Goal: Task Accomplishment & Management: Manage account settings

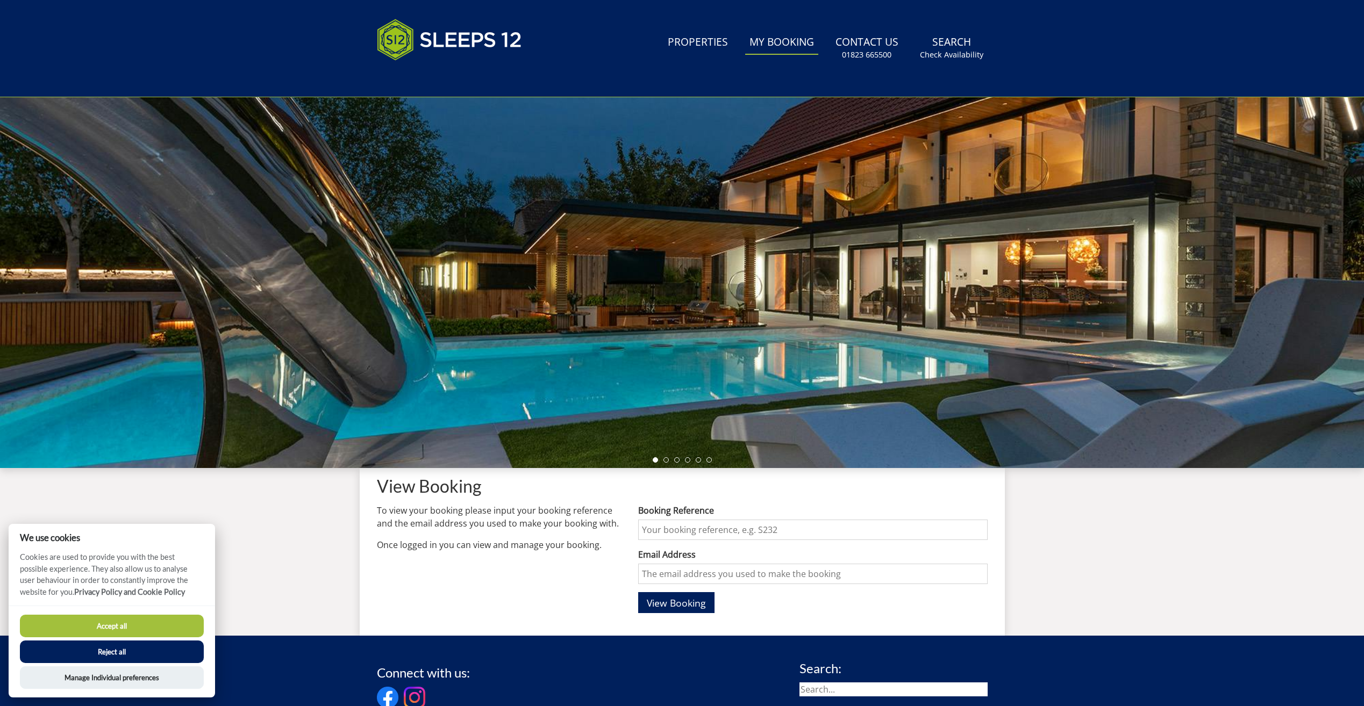
scroll to position [19, 0]
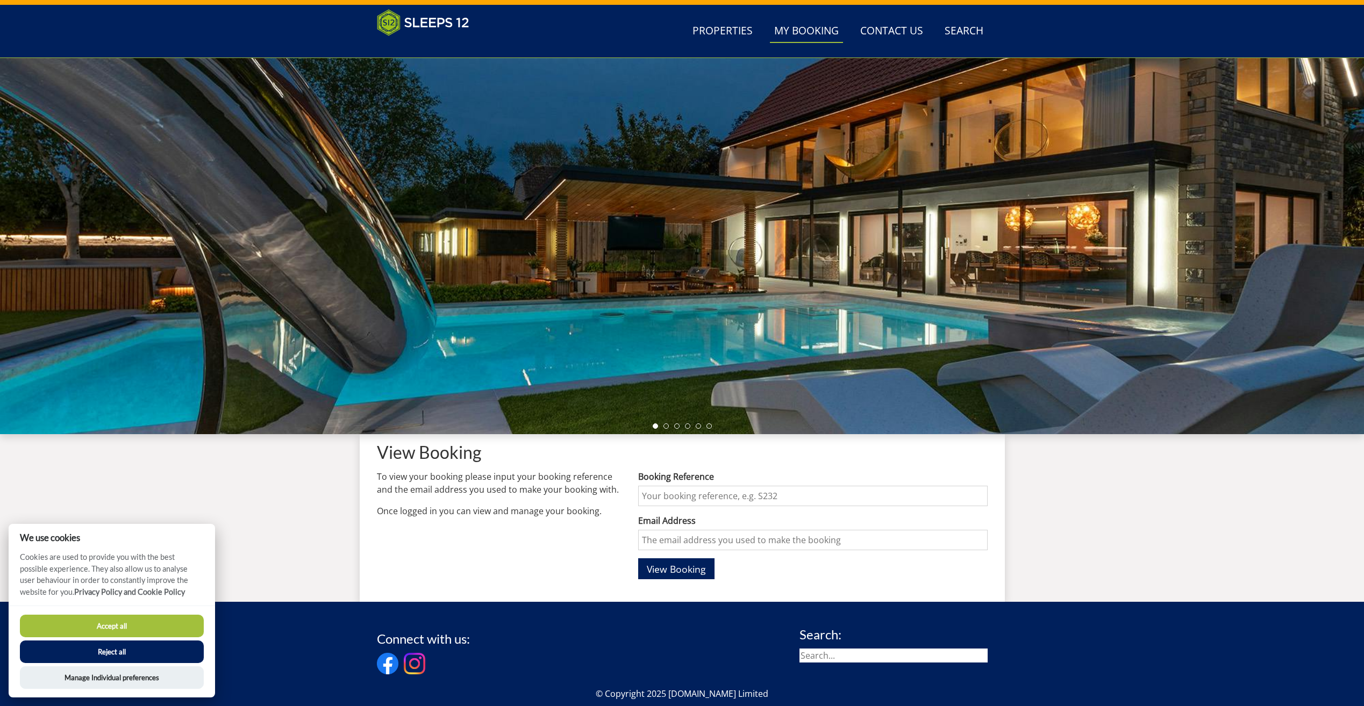
click at [788, 498] on input "Booking Reference" at bounding box center [812, 496] width 349 height 20
type input "S46025"
click at [775, 545] on input "Email Address" at bounding box center [812, 540] width 349 height 20
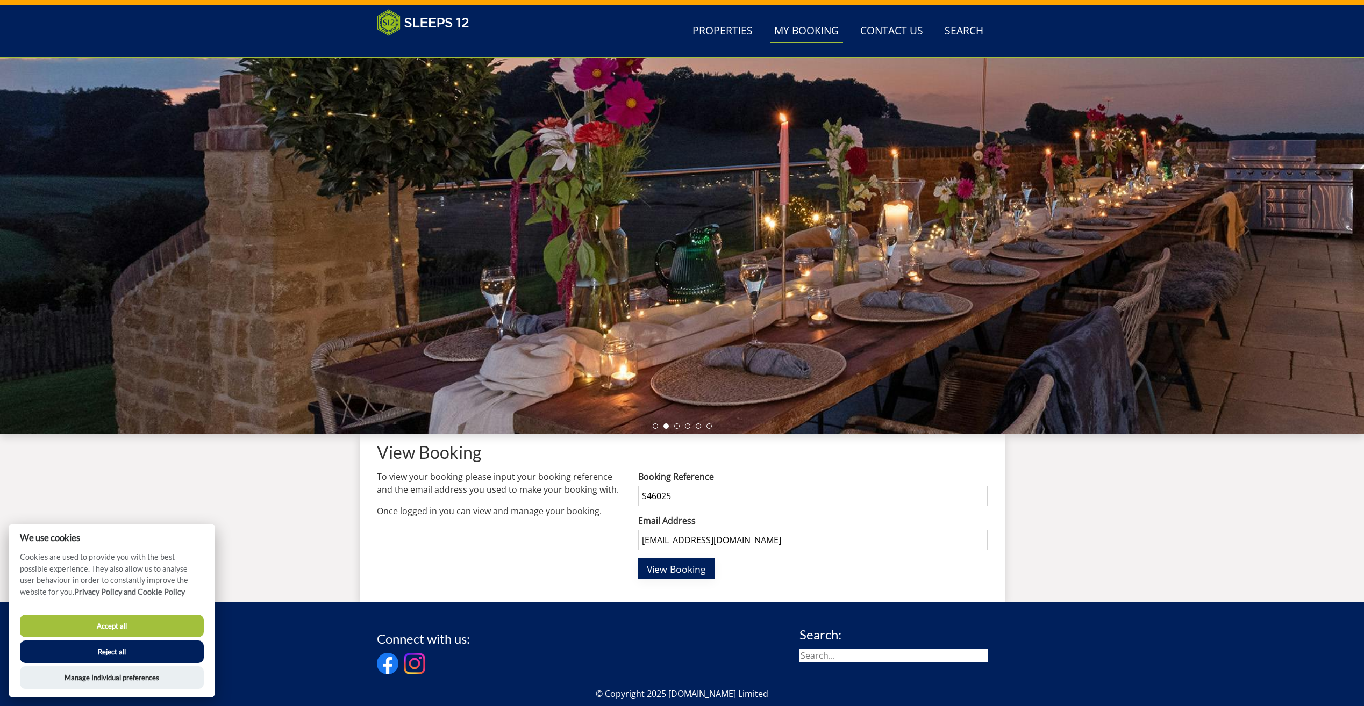
type input "[EMAIL_ADDRESS][DOMAIN_NAME]"
click at [682, 574] on span "View Booking" at bounding box center [676, 569] width 59 height 13
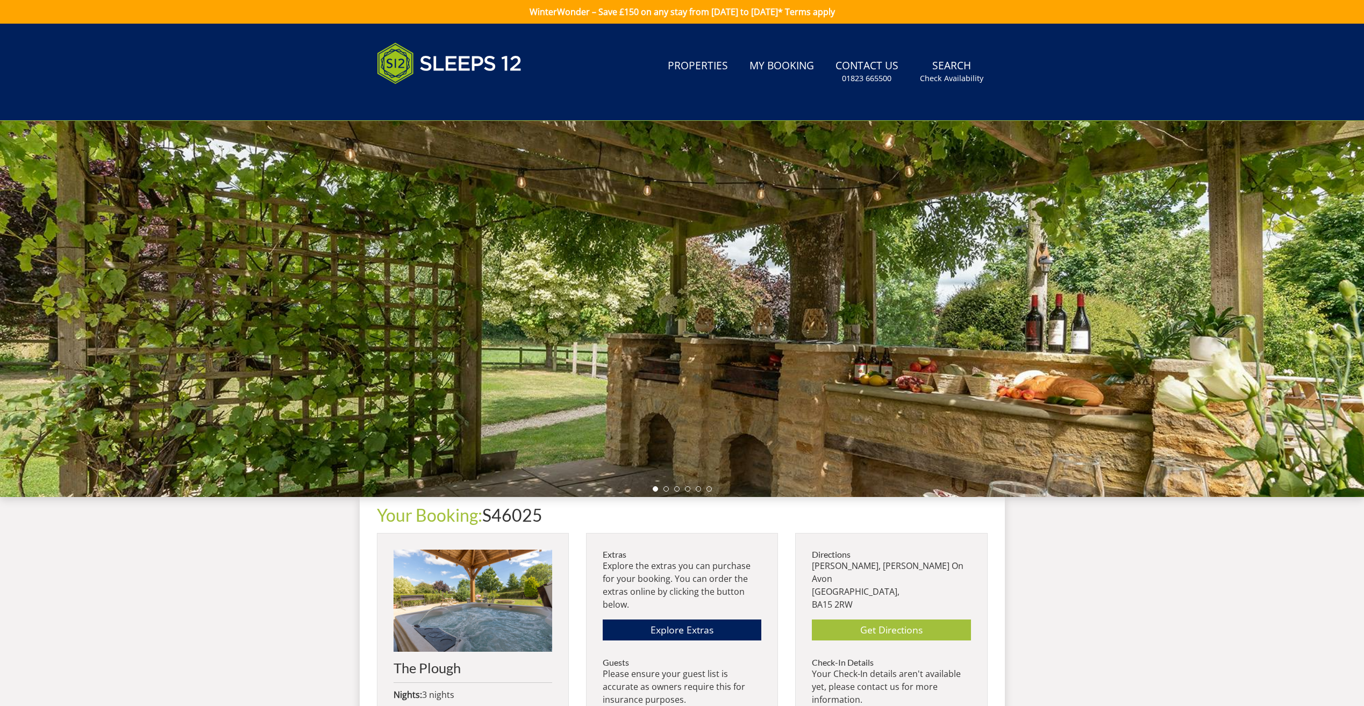
click at [189, 631] on div "Search Menu Properties My Booking Contact Us [PHONE_NUMBER] Search Check Availa…" at bounding box center [682, 552] width 1364 height 1056
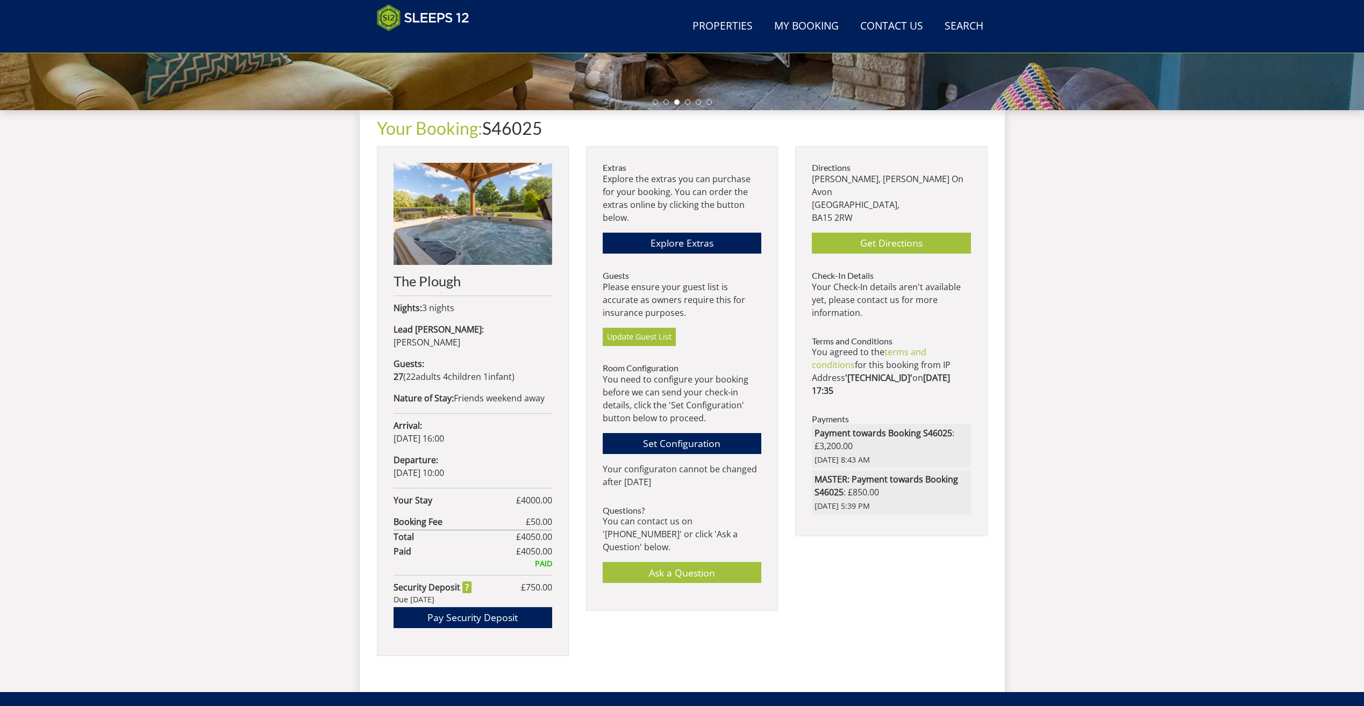
scroll to position [450, 0]
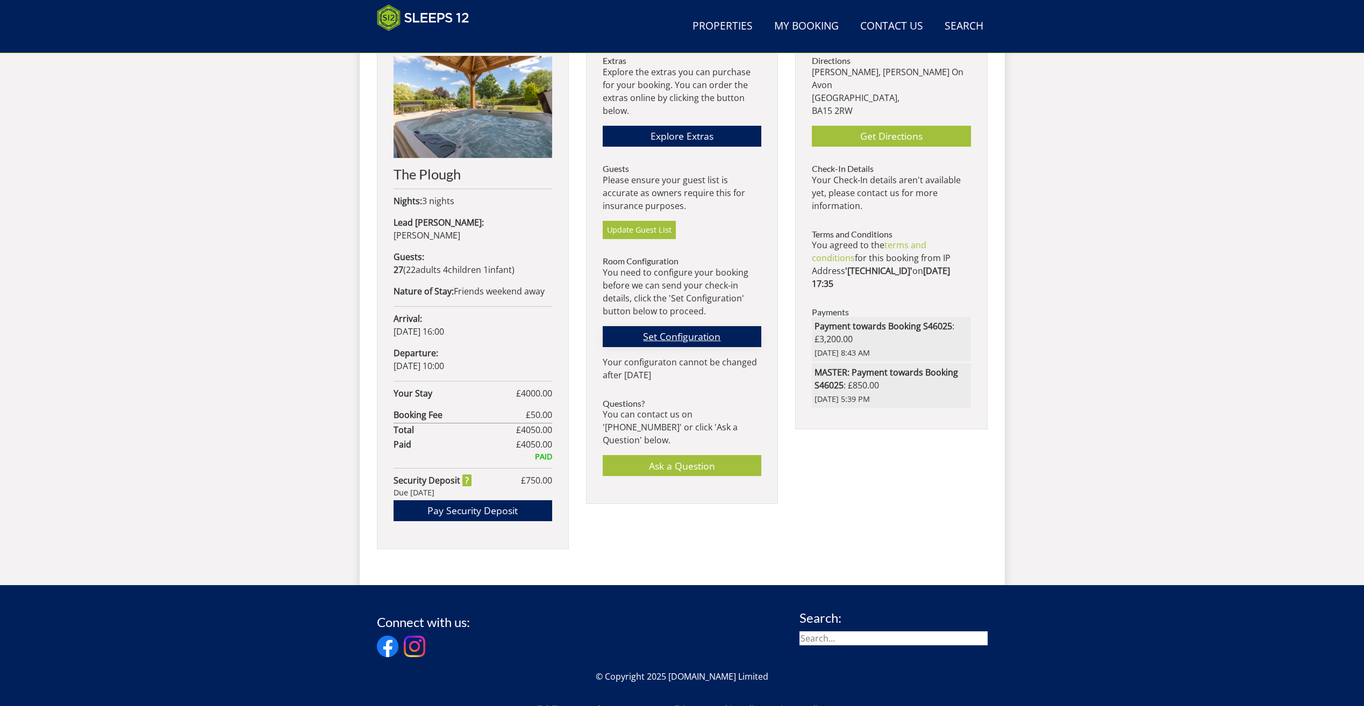
click at [679, 341] on link "Set Configuration" at bounding box center [682, 336] width 159 height 21
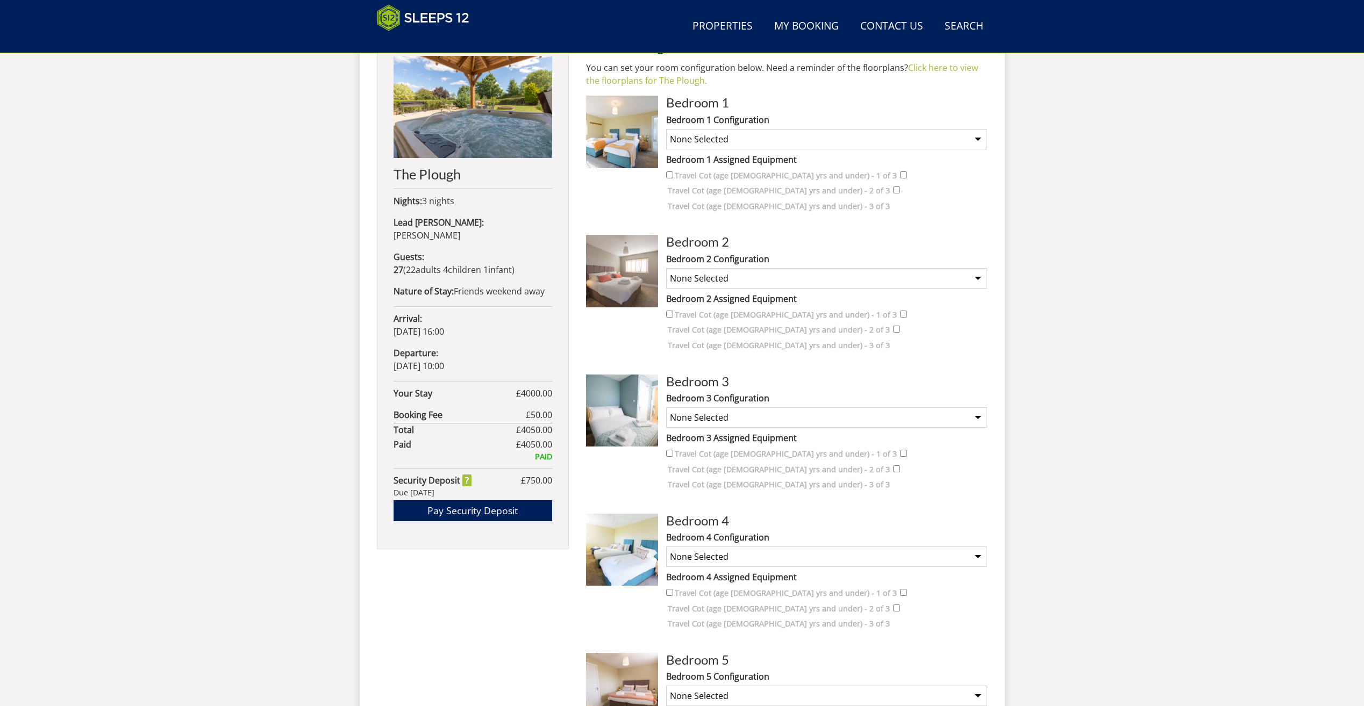
scroll to position [342, 0]
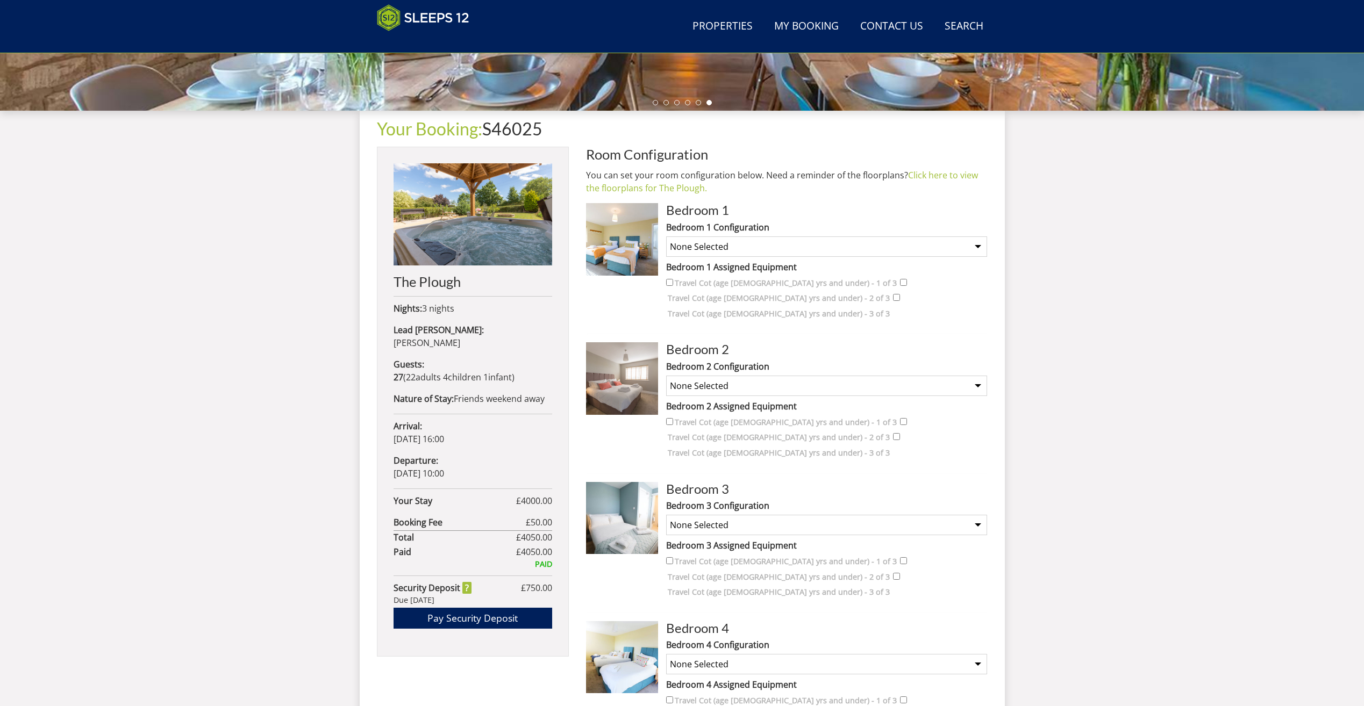
click at [979, 247] on select "None Selected Super King plus bunk beds Twin Room plus bunk beds Super King (no…" at bounding box center [826, 247] width 321 height 20
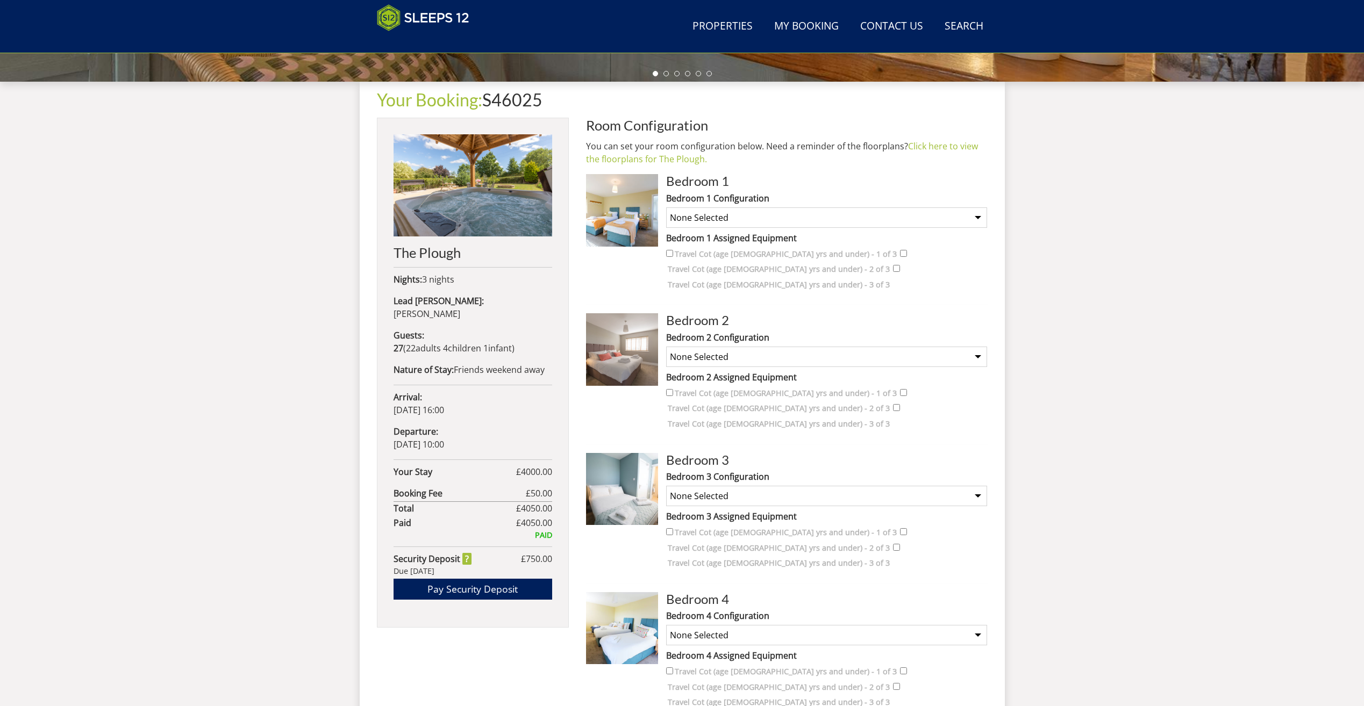
scroll to position [396, 0]
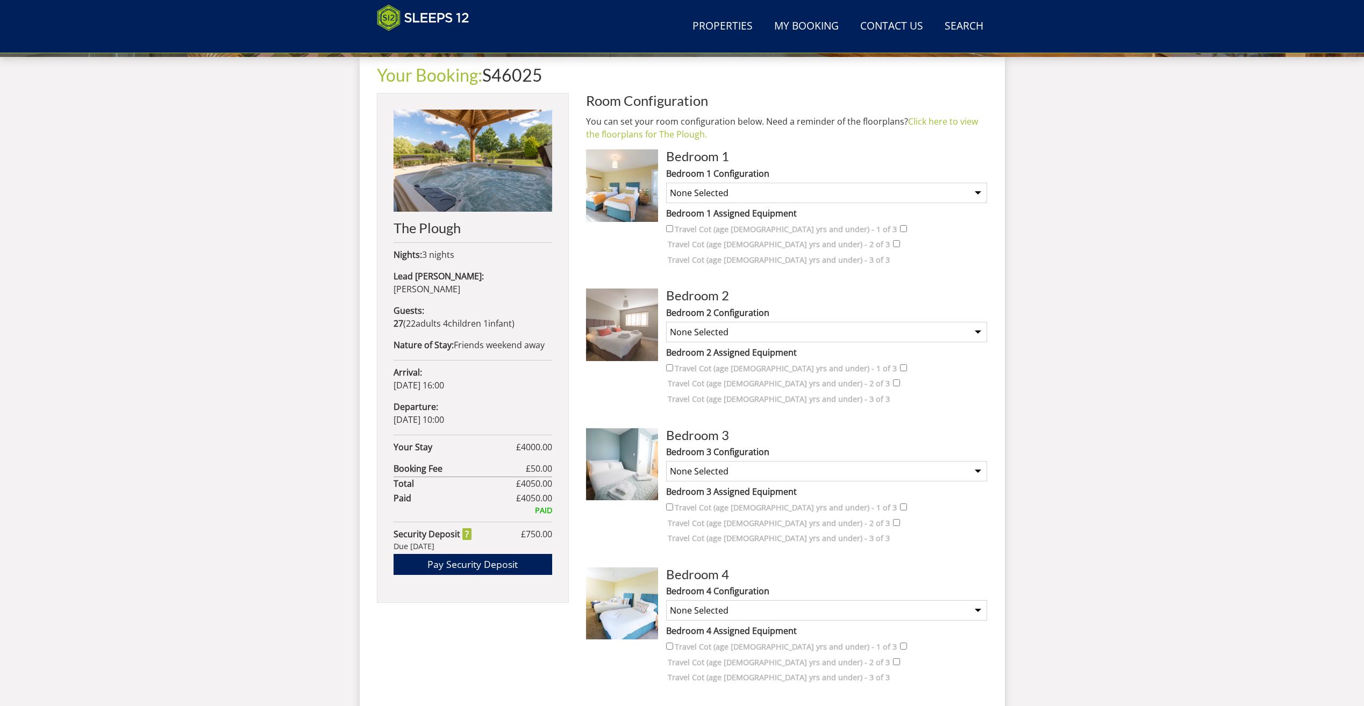
click at [981, 322] on select "None Selected Super King Room Twin Room Super King and 1 Extra Single (Payment …" at bounding box center [826, 332] width 321 height 20
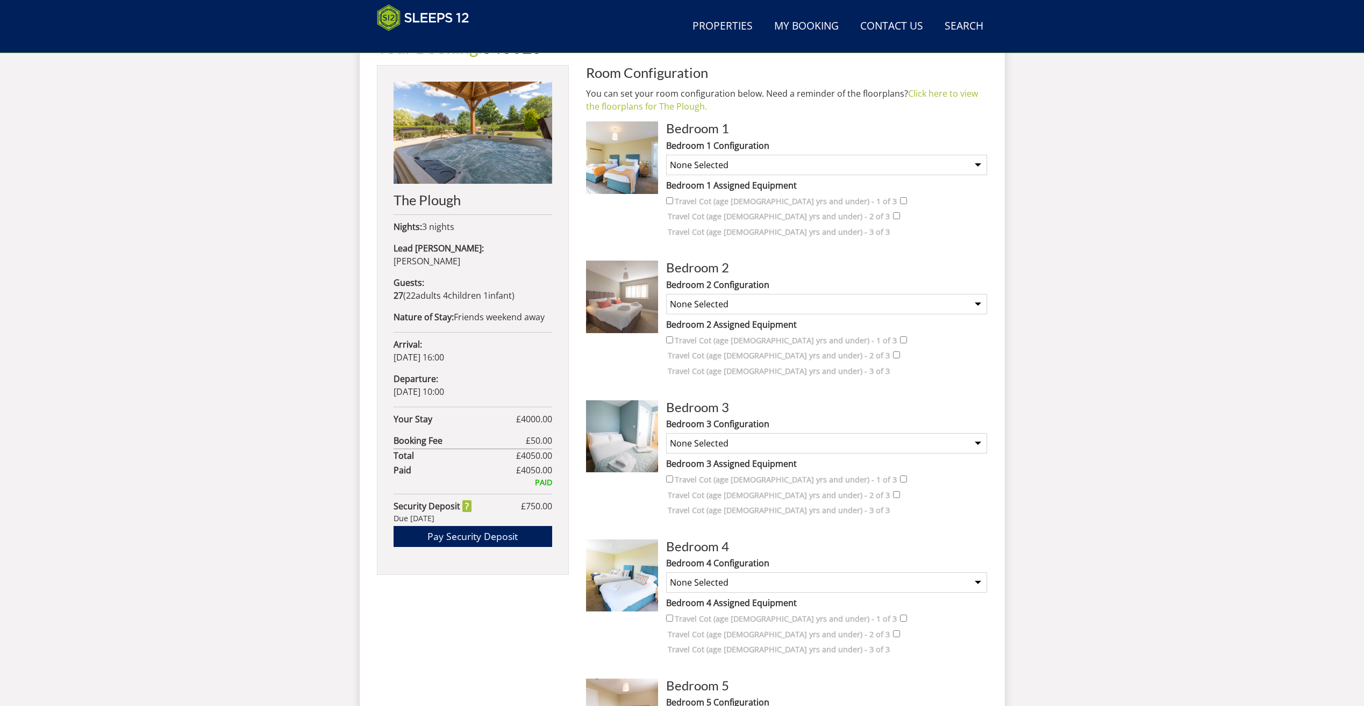
scroll to position [450, 0]
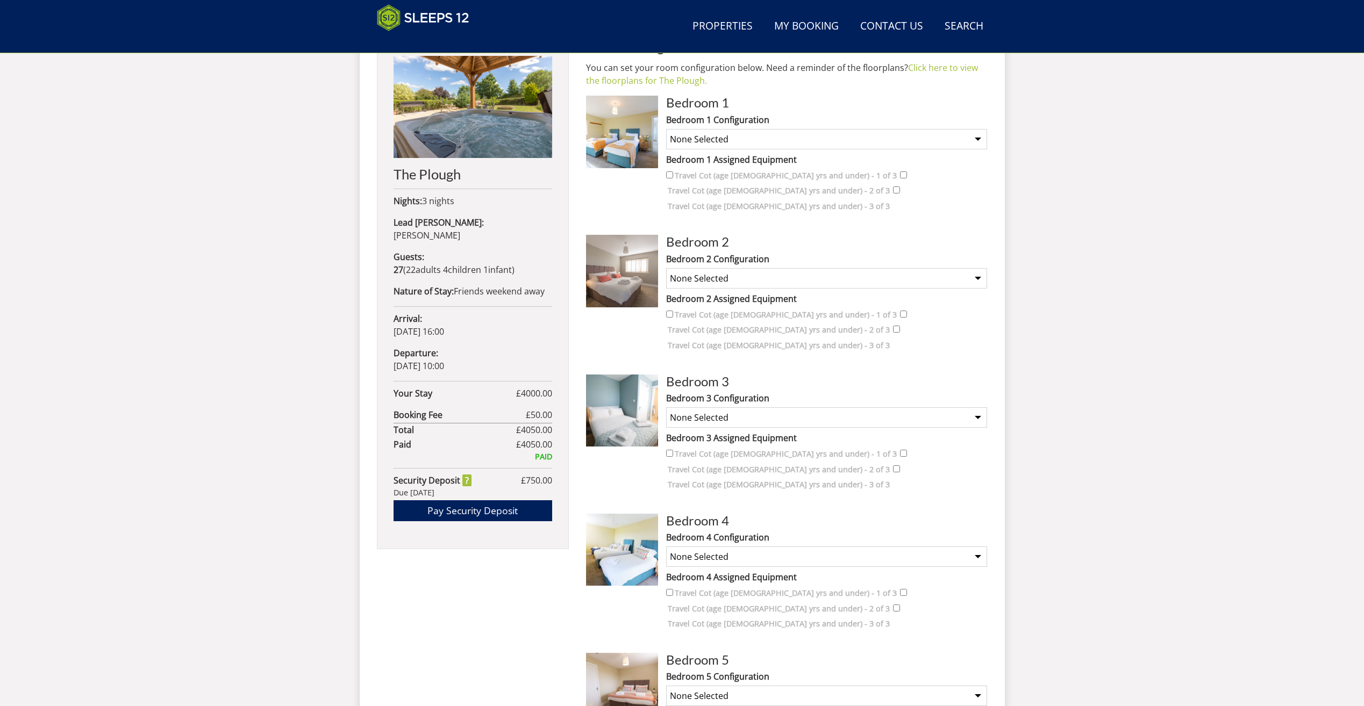
click at [979, 408] on select "None Selected Double Room" at bounding box center [826, 418] width 321 height 20
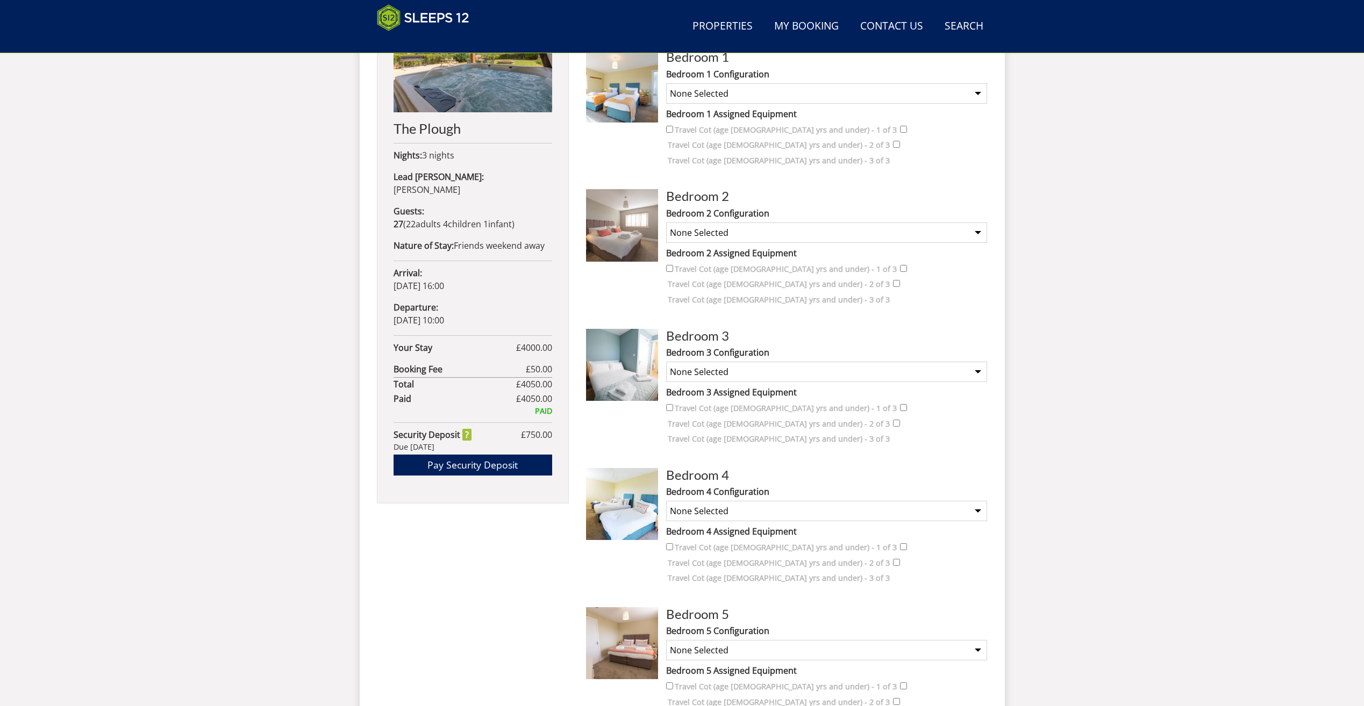
scroll to position [558, 0]
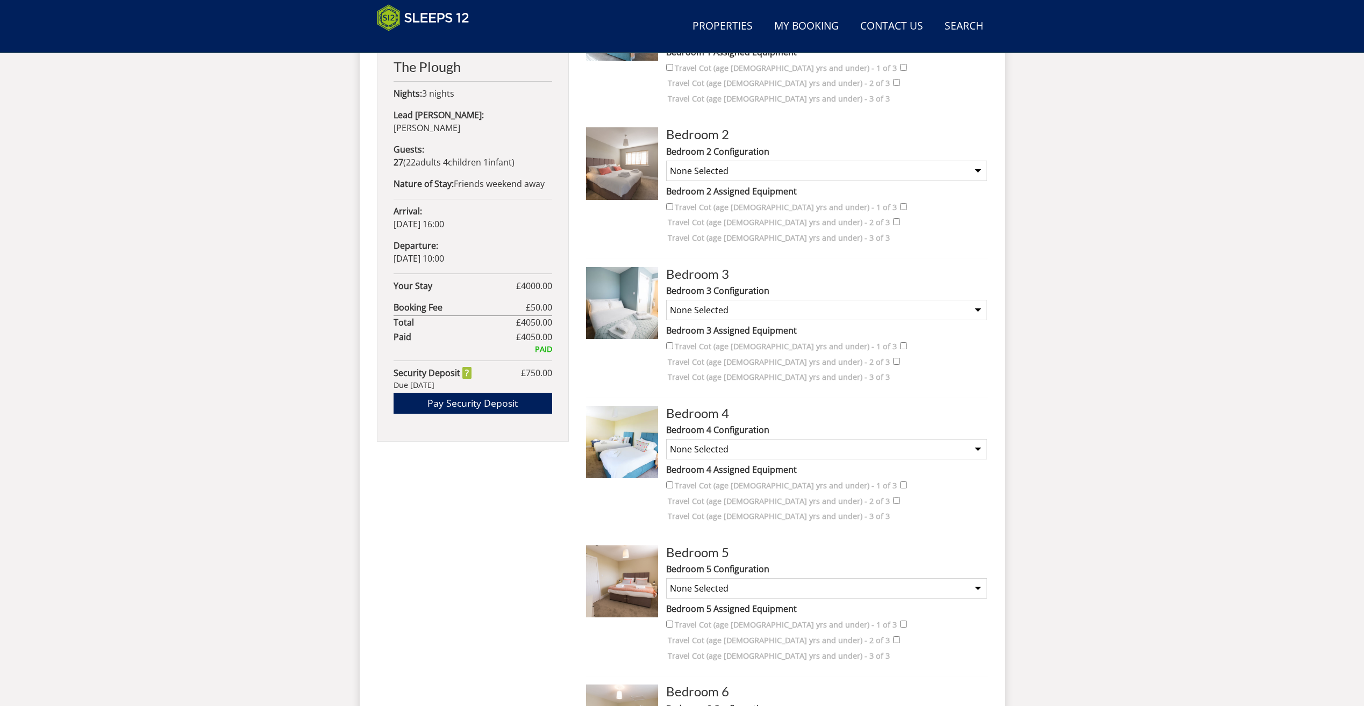
click at [980, 439] on select "None Selected Super King and a Single 3 x Singles Super King (no extra single b…" at bounding box center [826, 449] width 321 height 20
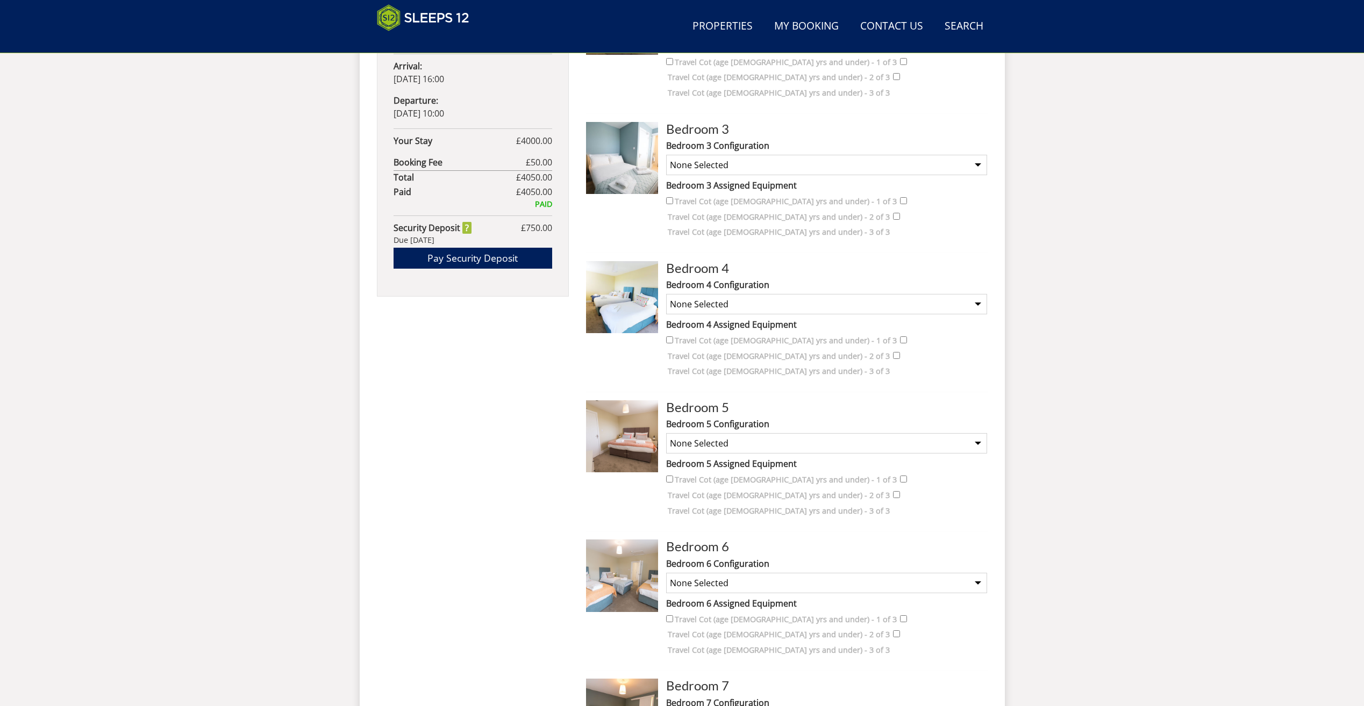
scroll to position [719, 0]
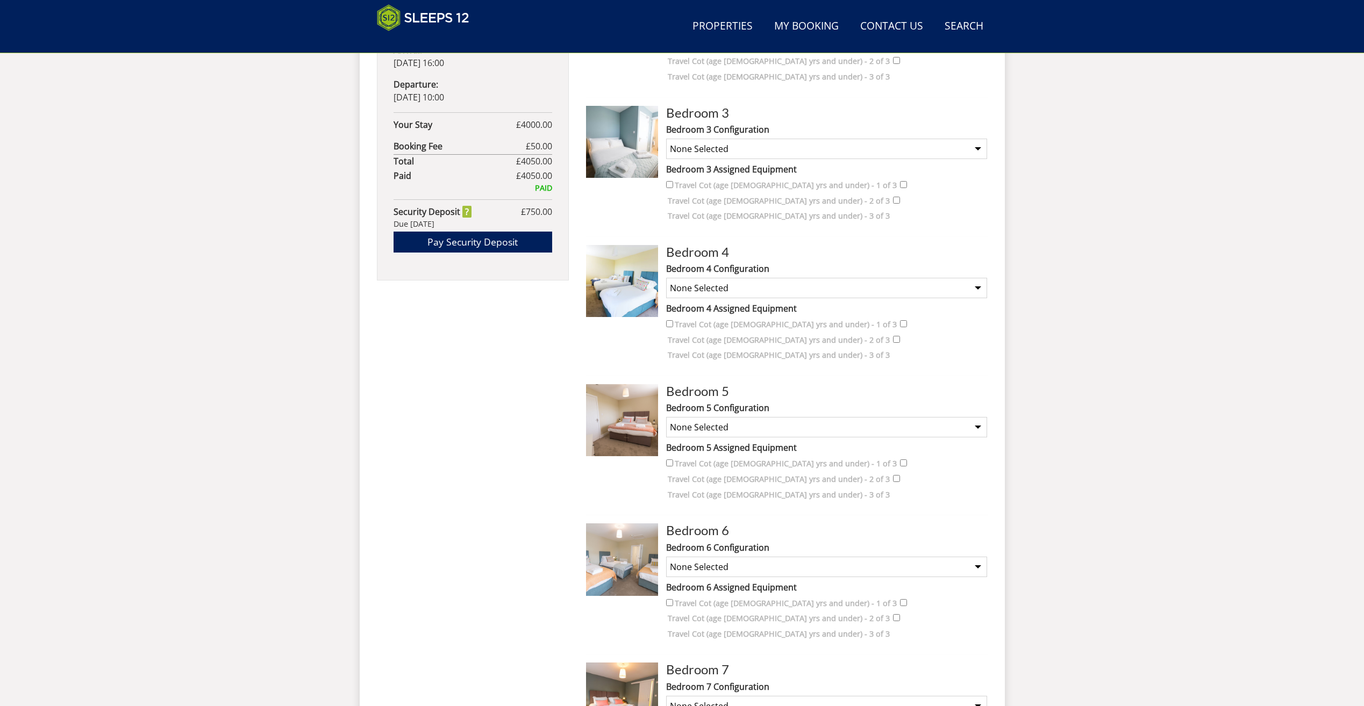
click at [978, 417] on select "None Selected Super King Room Twin Room" at bounding box center [826, 427] width 321 height 20
click at [977, 557] on select "None Selected Super King and a Single 3 x Singles Super King (no extra single b…" at bounding box center [826, 567] width 321 height 20
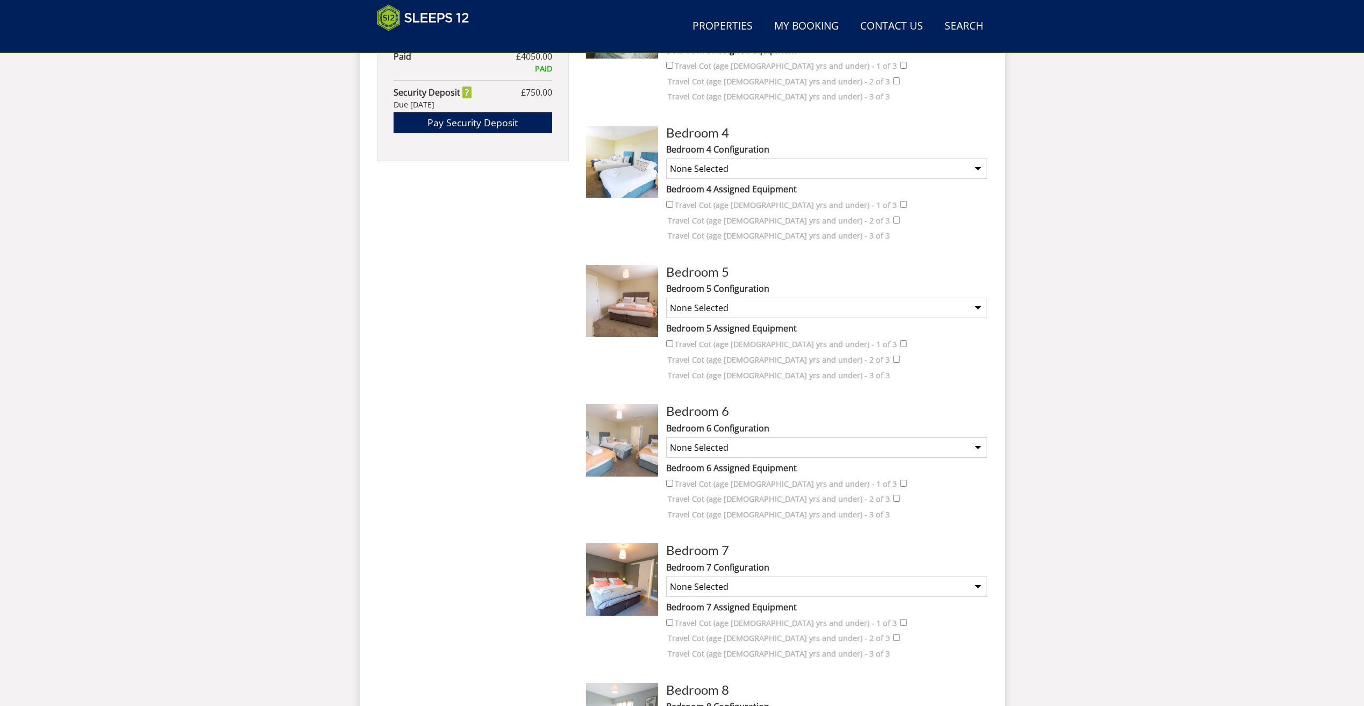
scroll to position [880, 0]
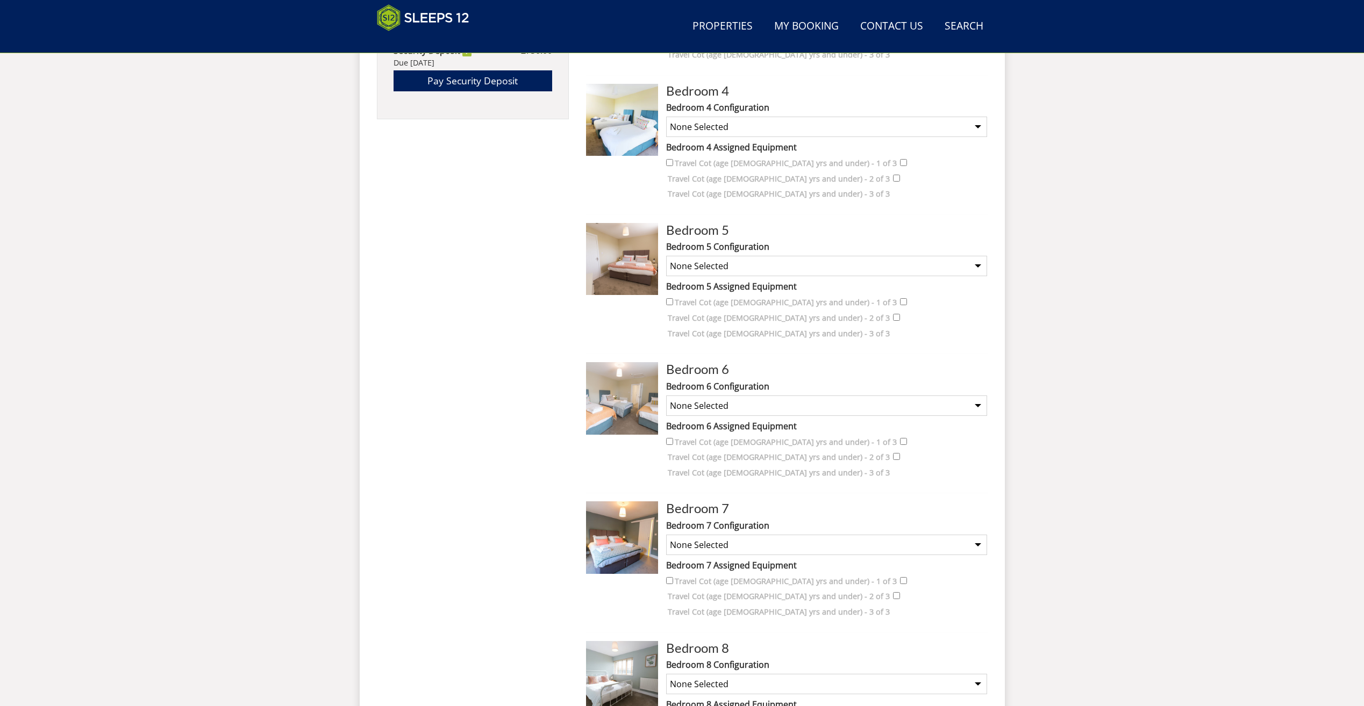
click at [986, 535] on select "None Selected Super King Room Twin Room" at bounding box center [826, 545] width 321 height 20
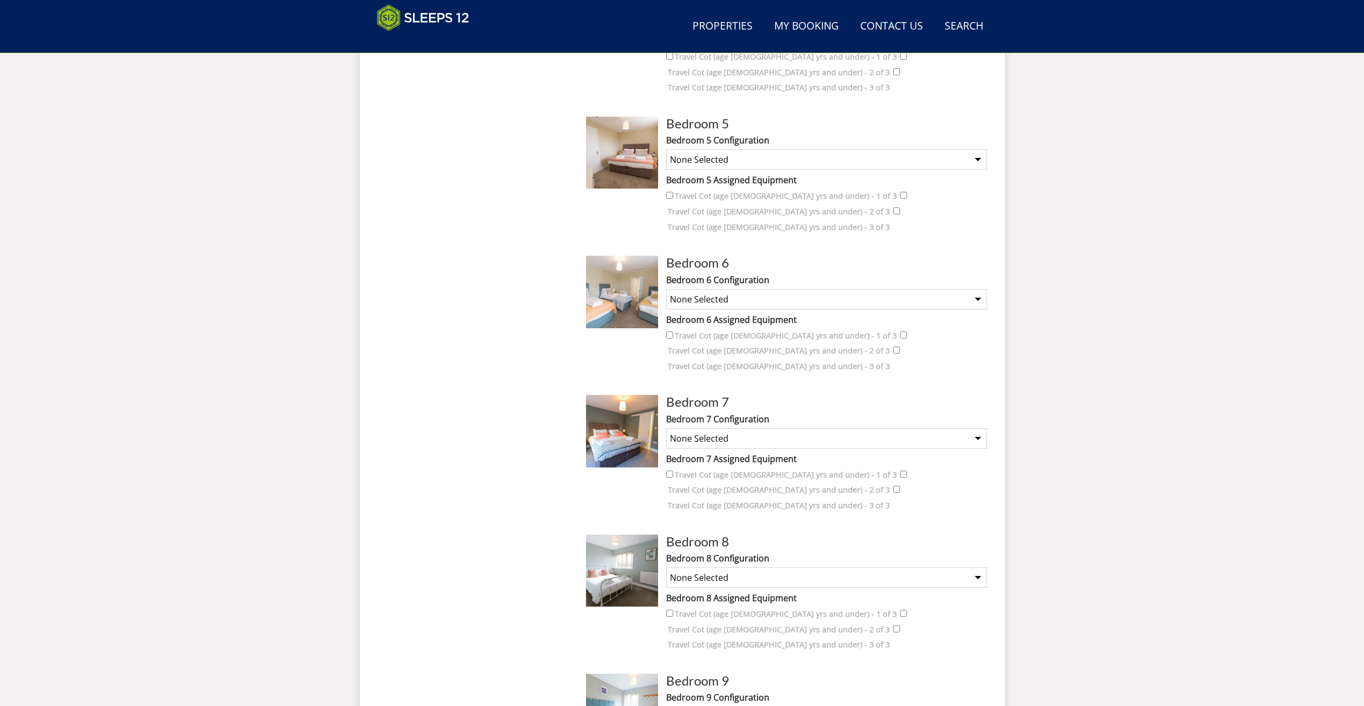
scroll to position [988, 0]
click at [978, 567] on select "None Selected King Size Room" at bounding box center [826, 577] width 321 height 20
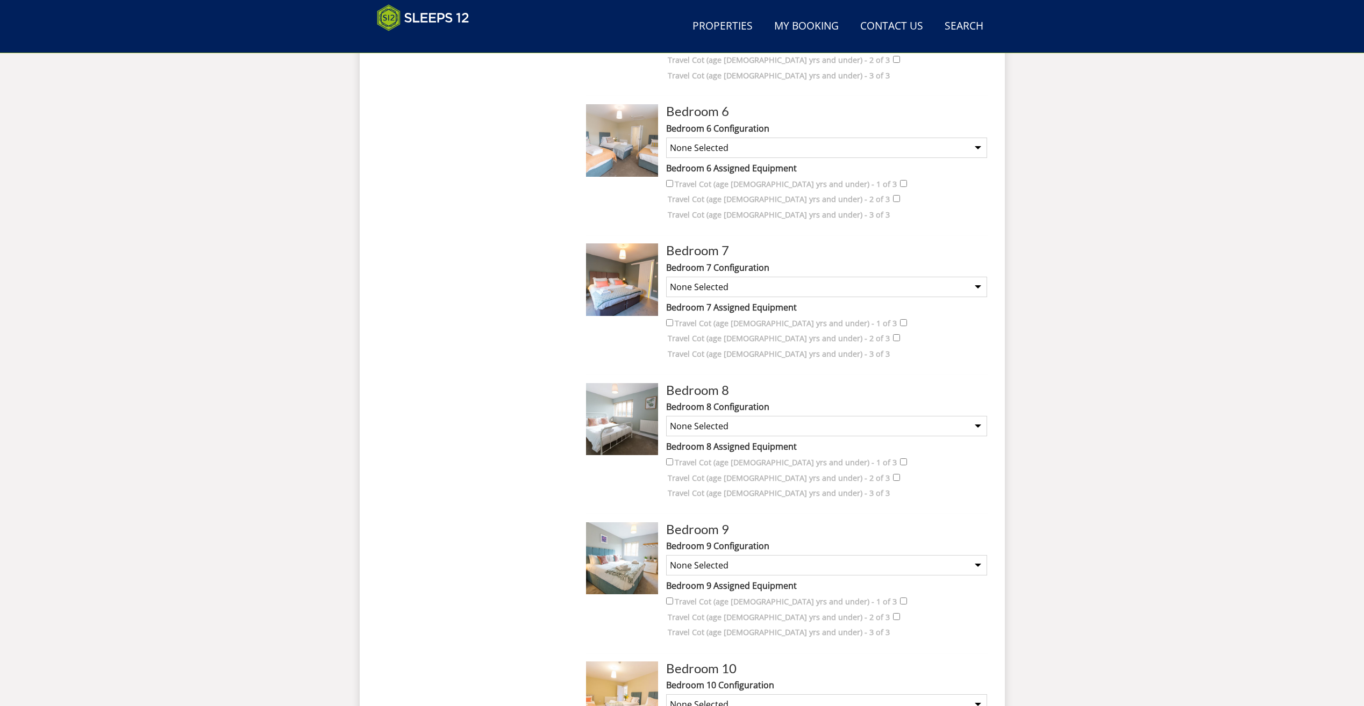
scroll to position [1149, 0]
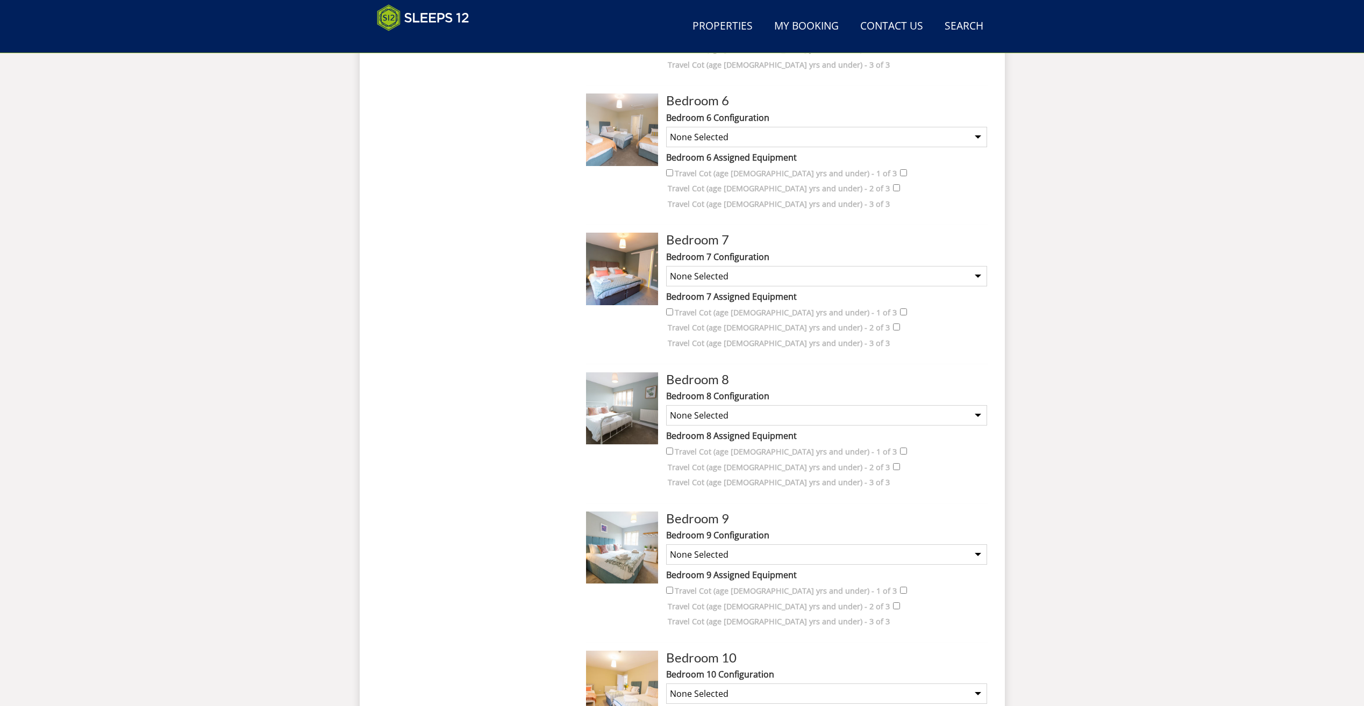
click at [977, 545] on select "None Selected Super King Room Twin Room" at bounding box center [826, 555] width 321 height 20
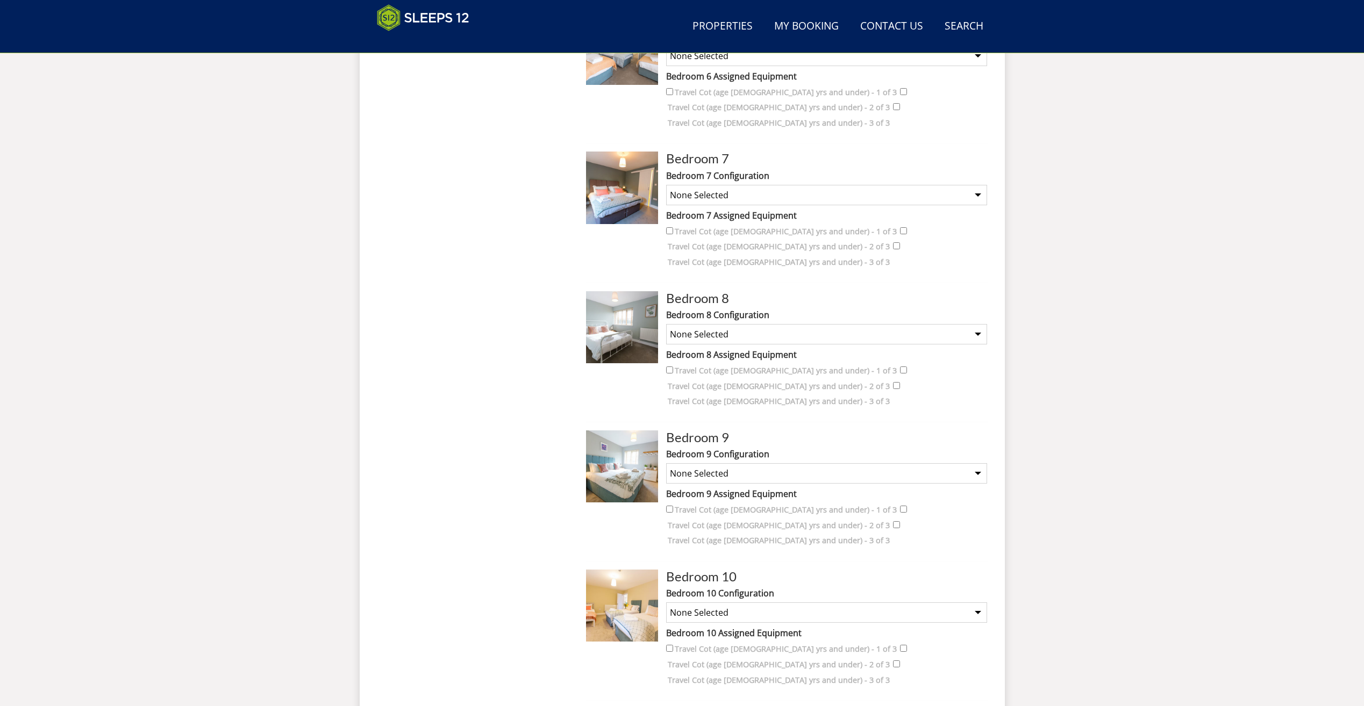
scroll to position [1256, 0]
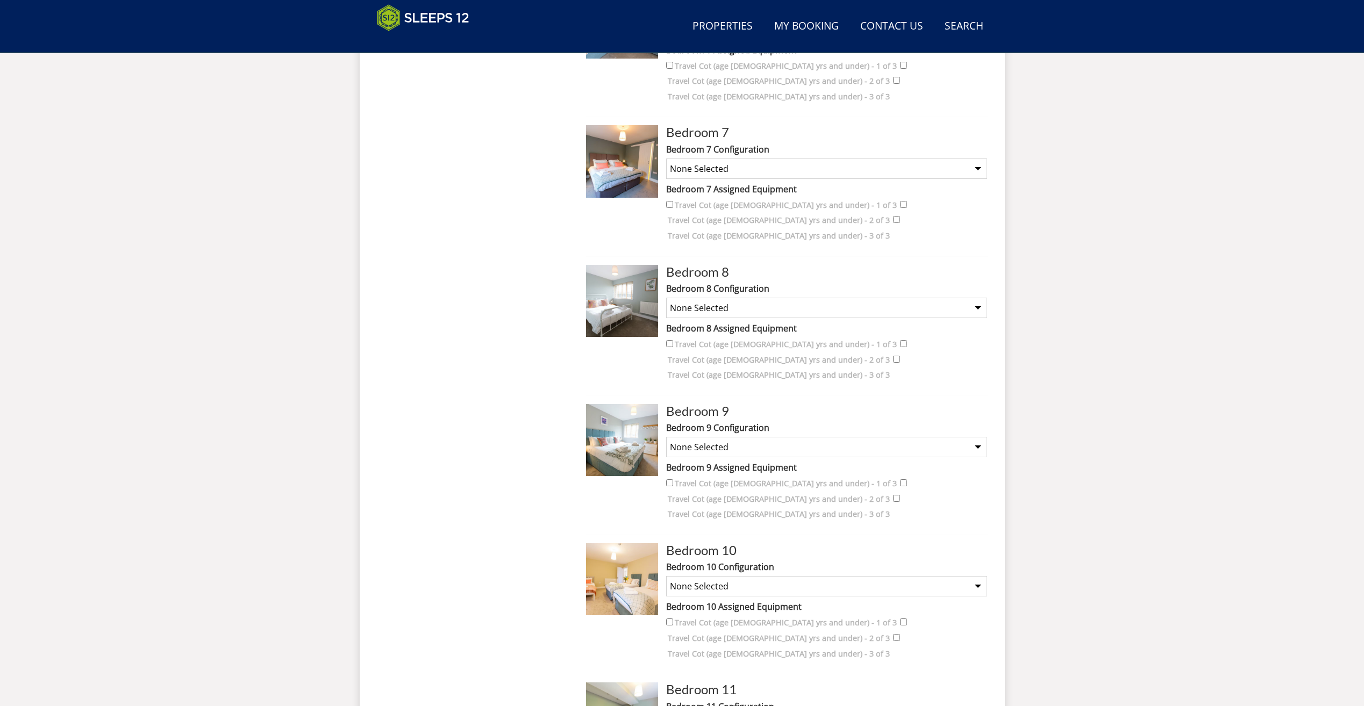
click at [981, 576] on select "None Selected Super King and a Single 3 x Singles Super King (no extra single b…" at bounding box center [826, 586] width 321 height 20
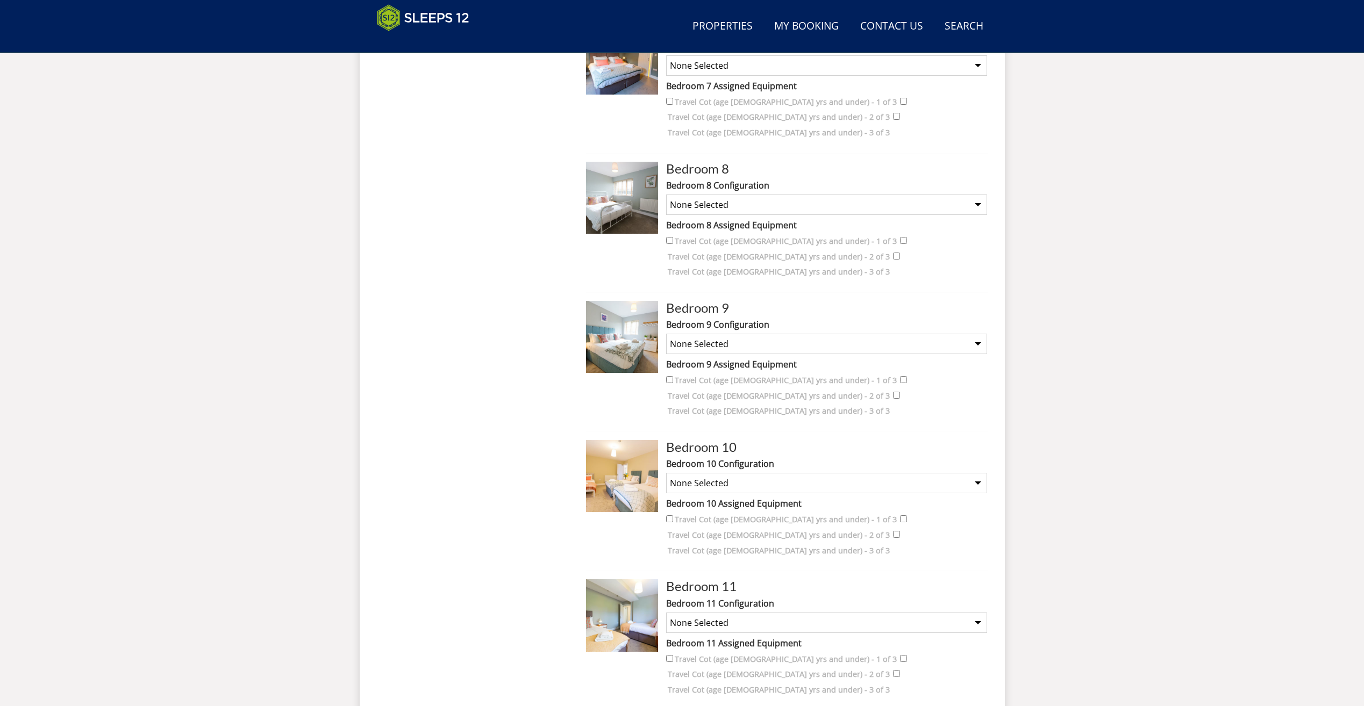
scroll to position [1364, 0]
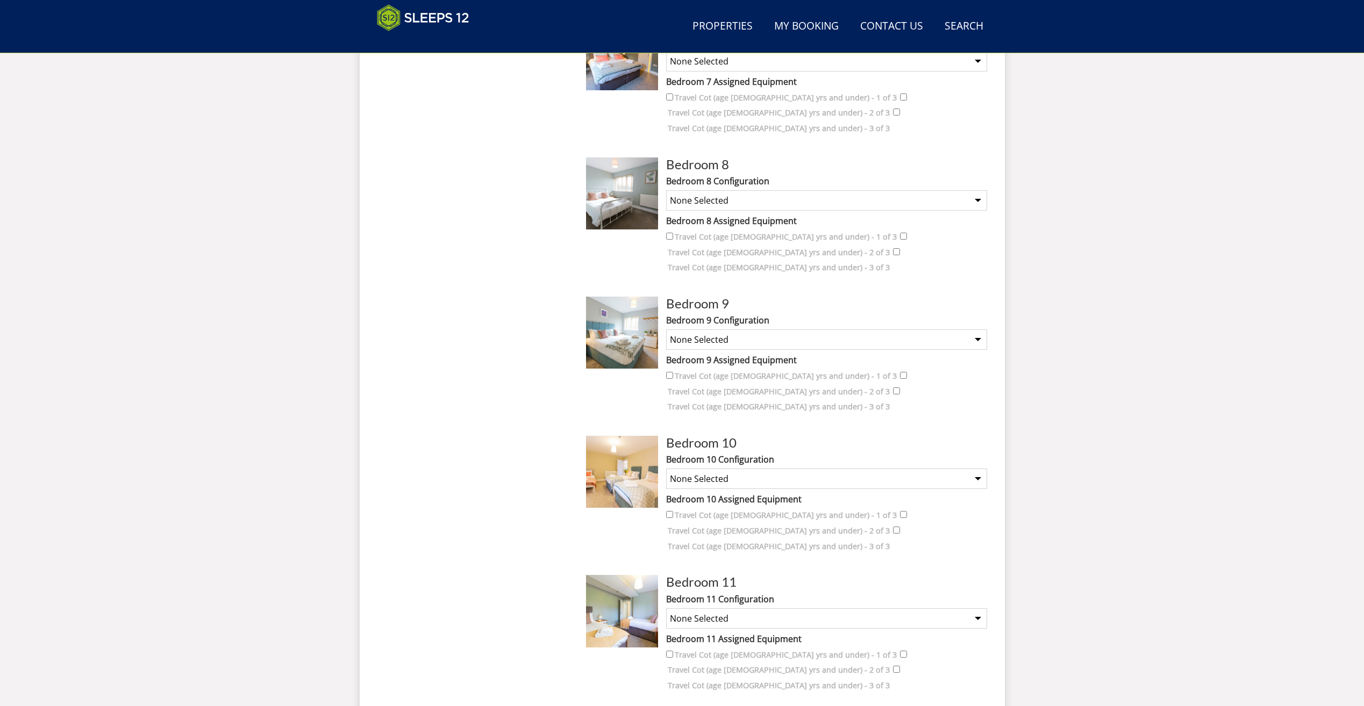
click at [978, 609] on select "None Selected Twin Room" at bounding box center [826, 619] width 321 height 20
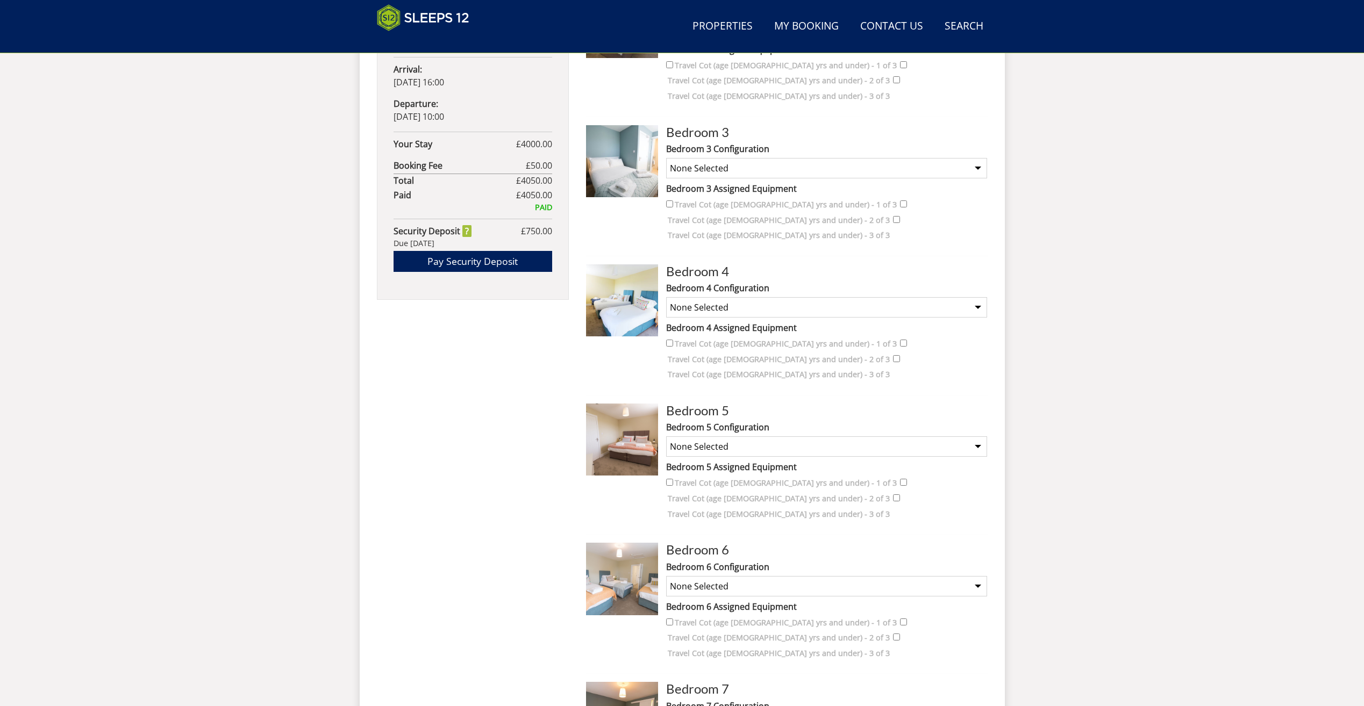
scroll to position [665, 0]
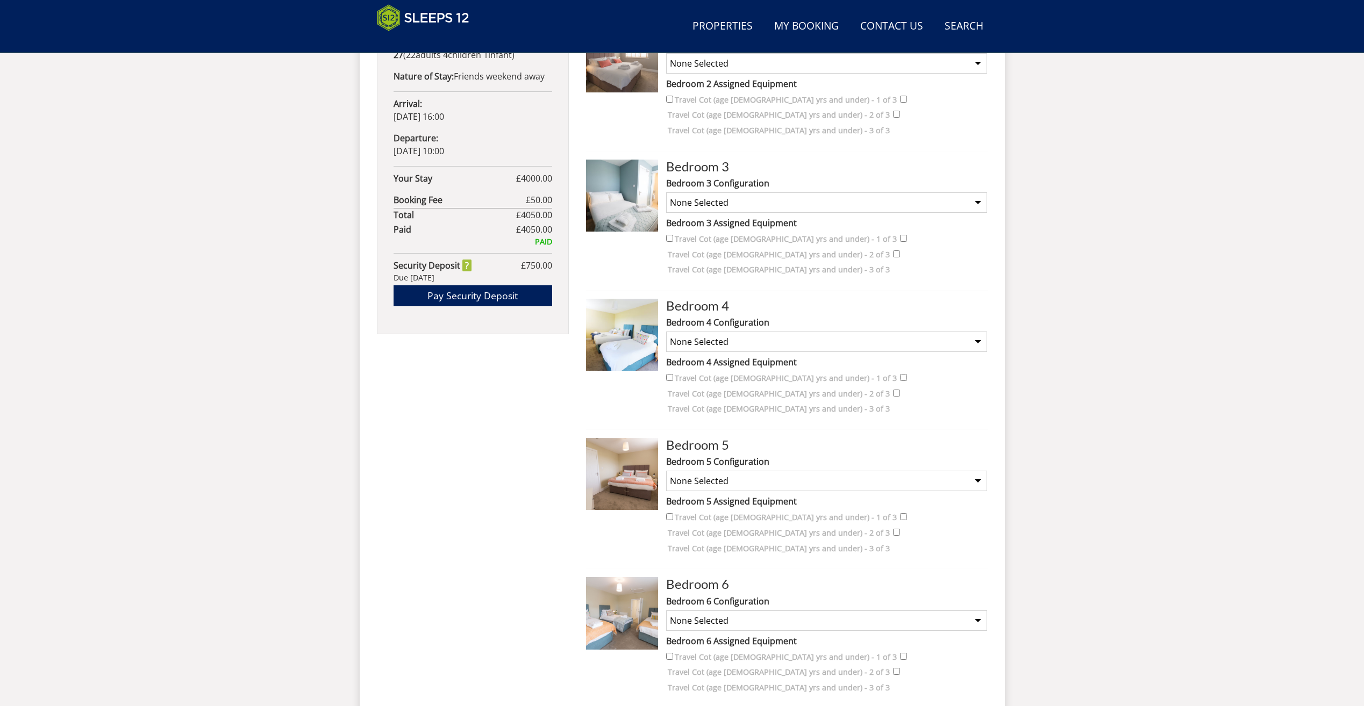
click at [847, 332] on select "None Selected Super King and a Single 3 x Singles Super King (no extra single b…" at bounding box center [826, 342] width 321 height 20
click at [825, 192] on select "None Selected Double Room" at bounding box center [826, 202] width 321 height 20
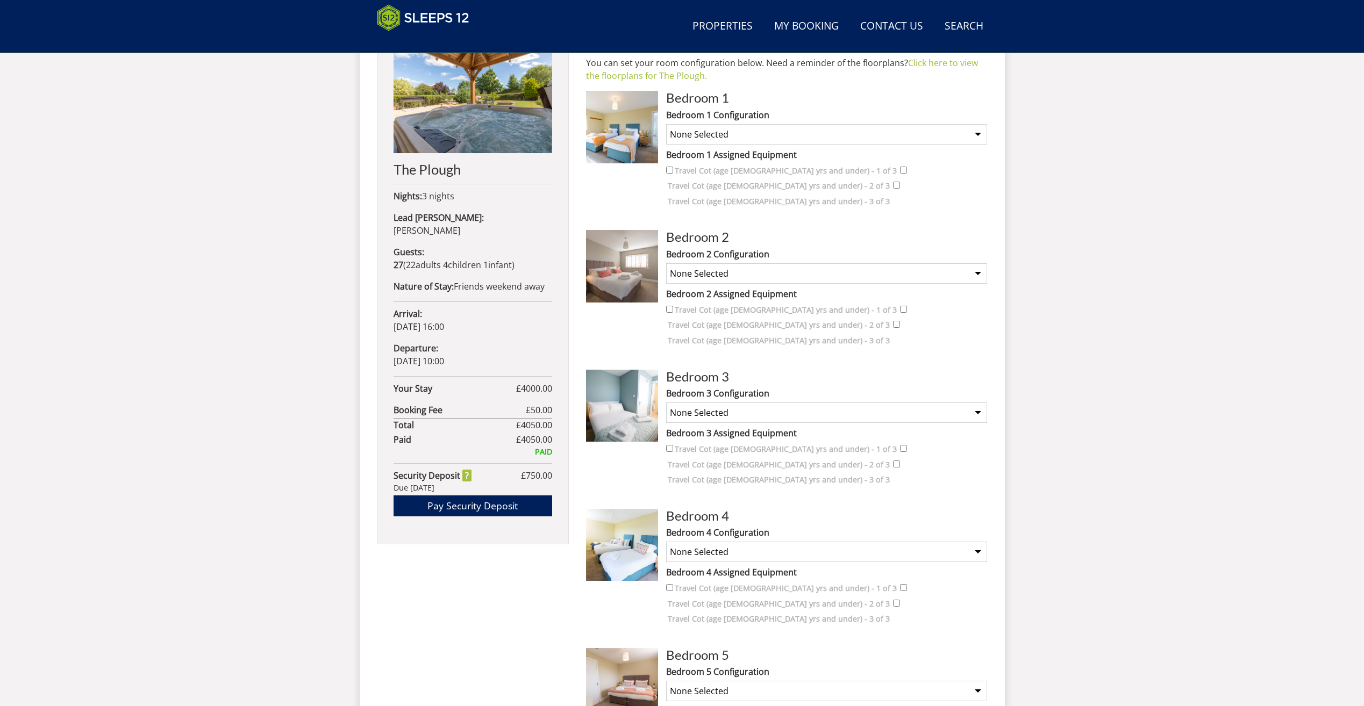
scroll to position [450, 0]
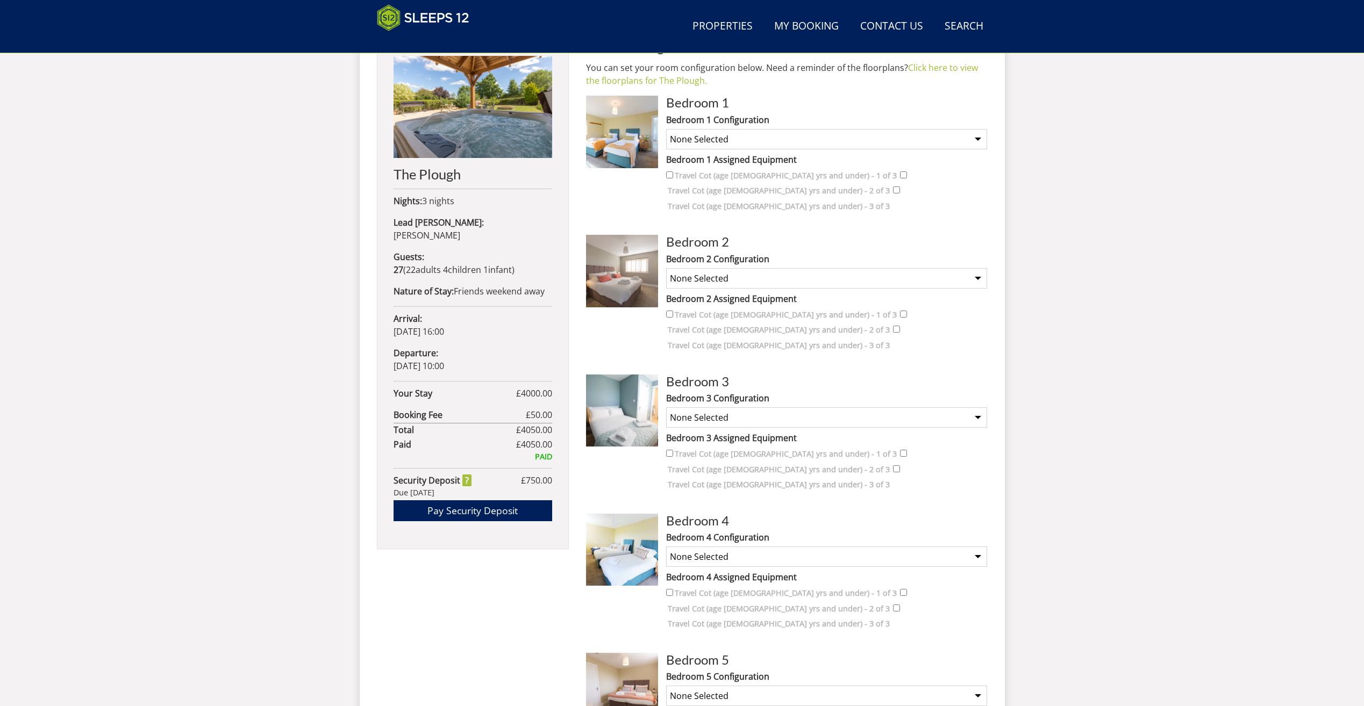
click at [807, 268] on select "None Selected Super King Room Twin Room Super King and 1 Extra Single (Payment …" at bounding box center [826, 278] width 321 height 20
click at [808, 135] on select "None Selected Super King plus bunk beds Twin Room plus bunk beds Super King (no…" at bounding box center [826, 139] width 321 height 20
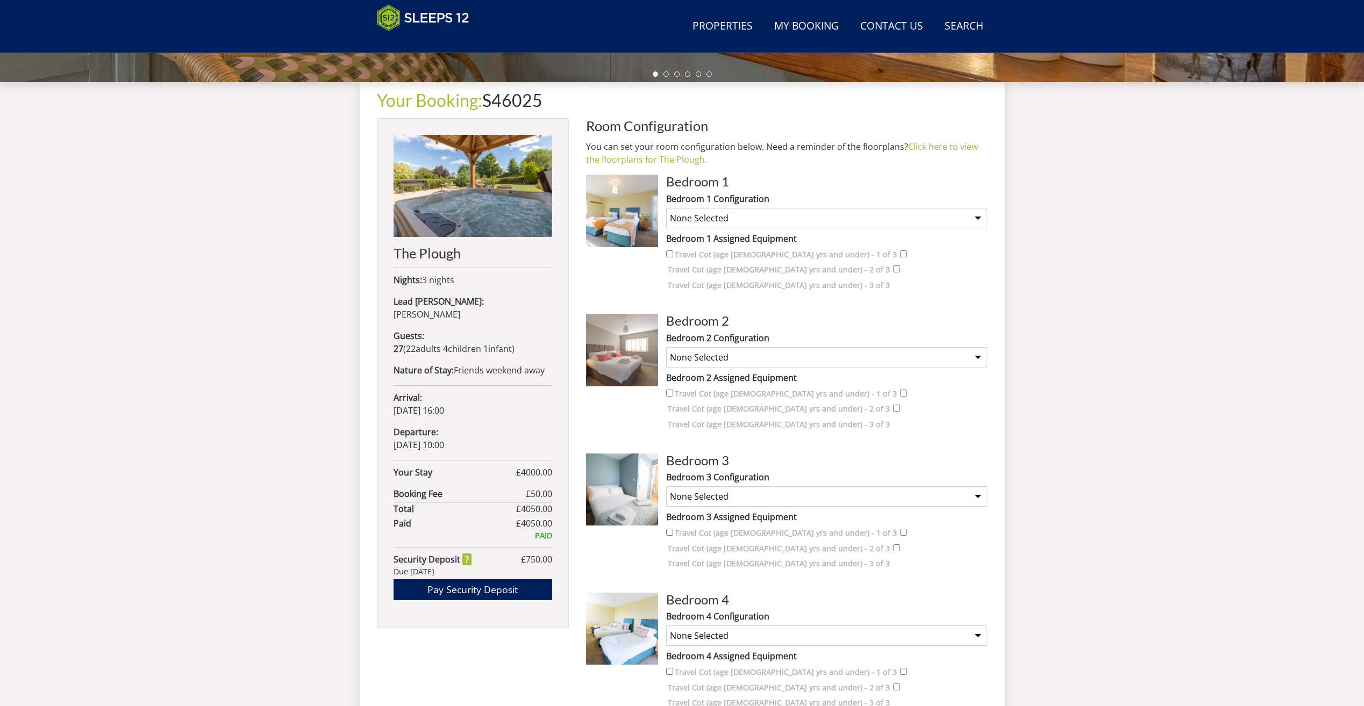
scroll to position [342, 0]
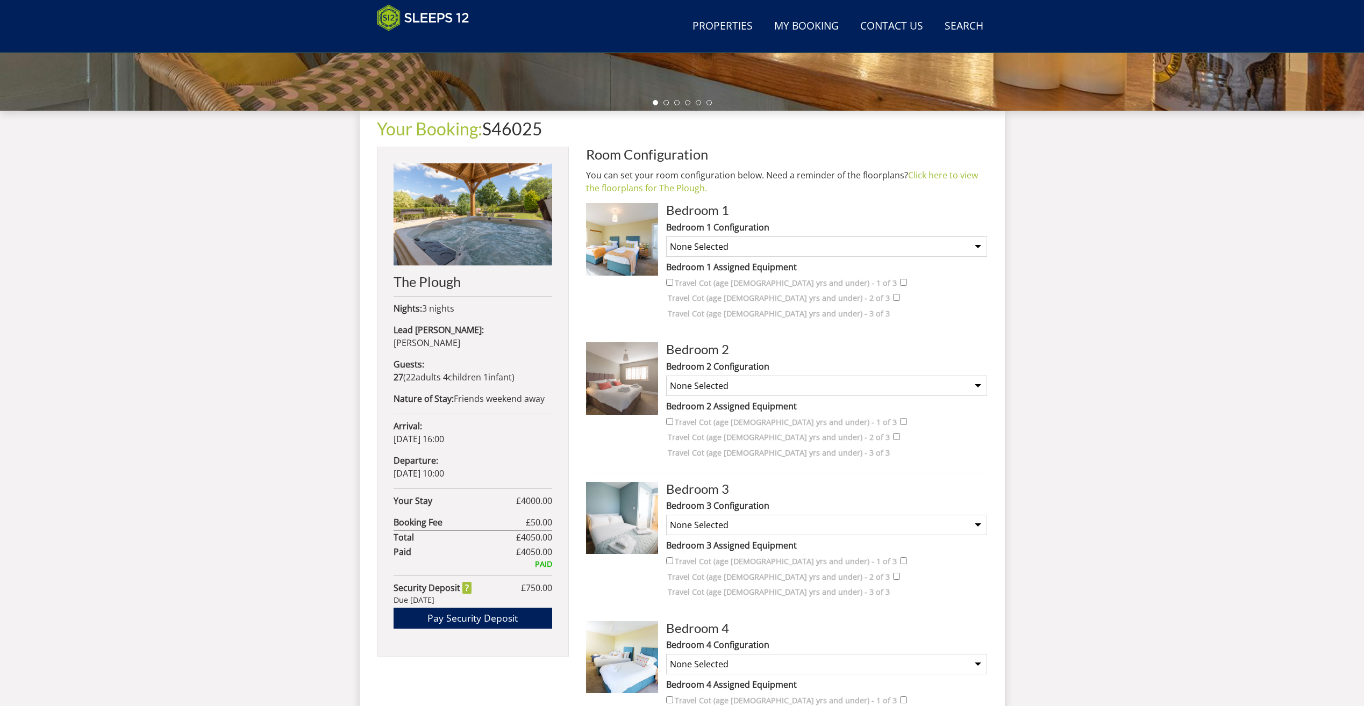
click at [808, 376] on select "None Selected Super King Room Twin Room Super King and 1 Extra Single (Payment …" at bounding box center [826, 386] width 321 height 20
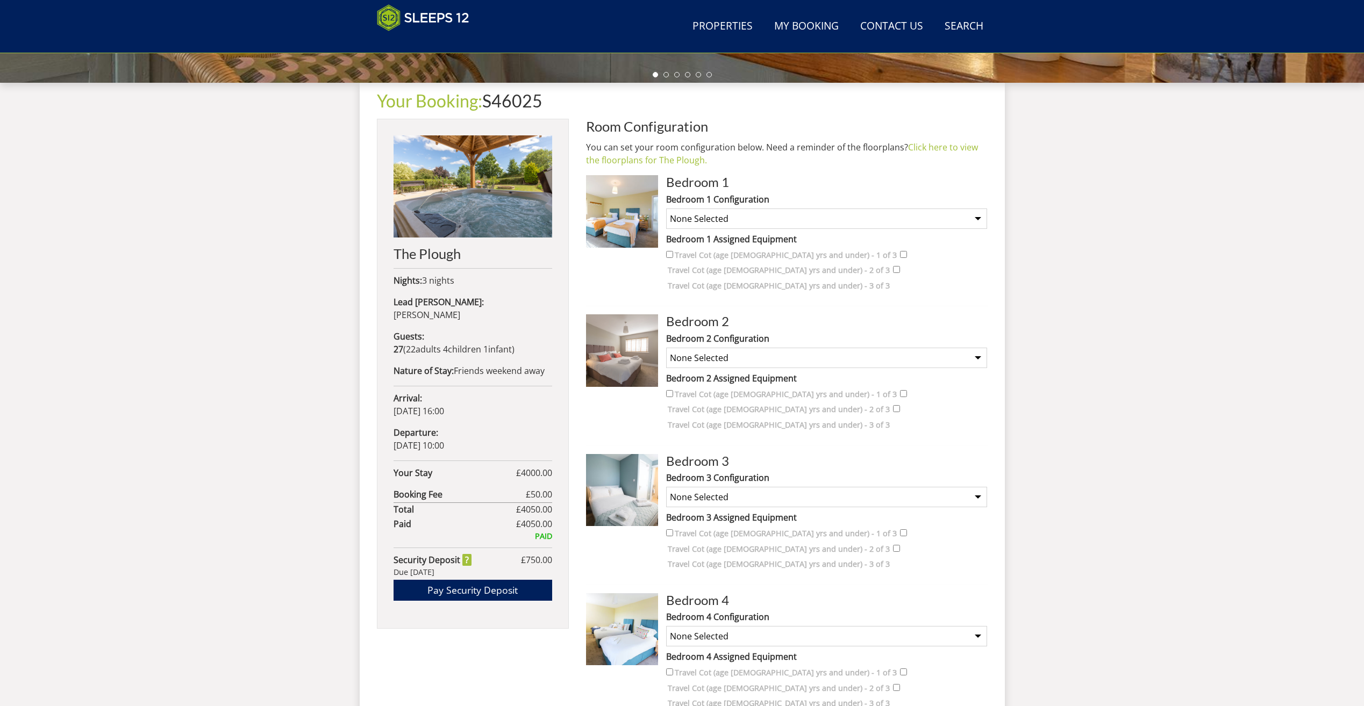
scroll to position [396, 0]
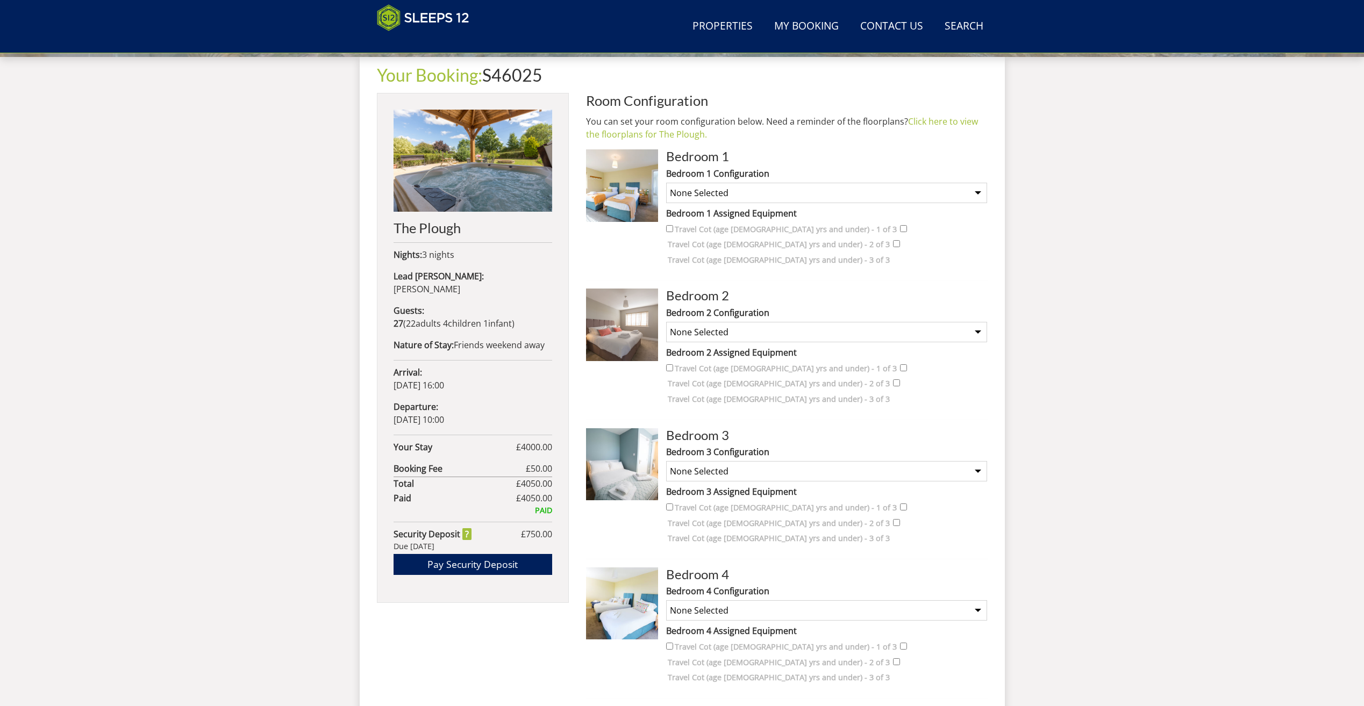
click at [791, 461] on select "None Selected Double Room" at bounding box center [826, 471] width 321 height 20
click at [772, 601] on select "None Selected Super King and a Single 3 x Singles Super King (no extra single b…" at bounding box center [826, 611] width 321 height 20
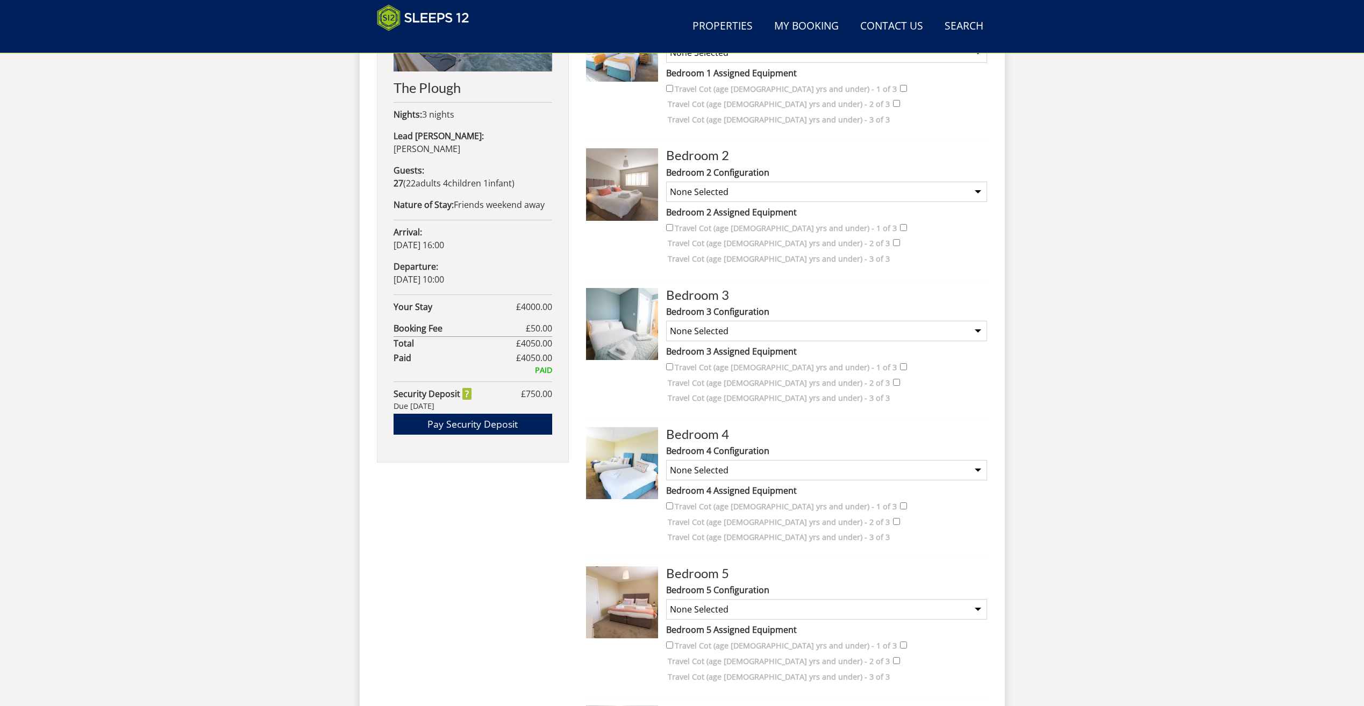
scroll to position [558, 0]
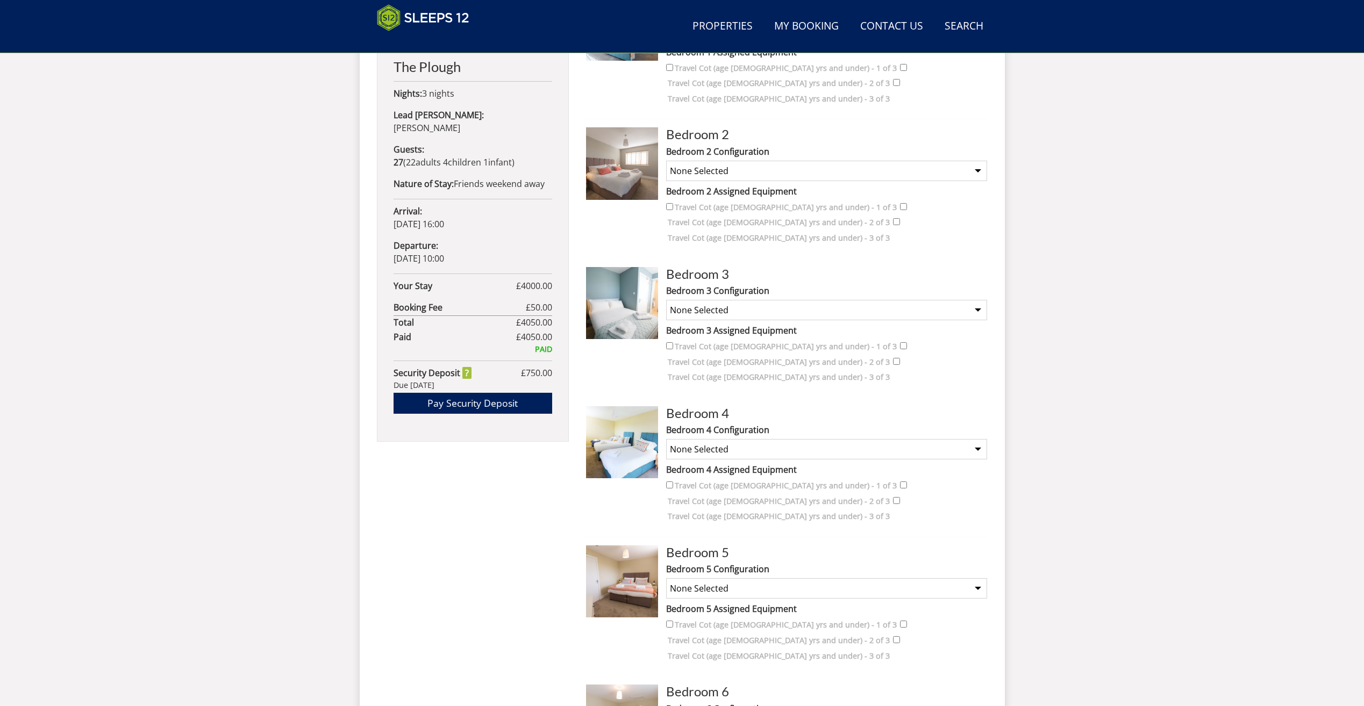
click at [777, 579] on select "None Selected Super King Room Twin Room" at bounding box center [826, 589] width 321 height 20
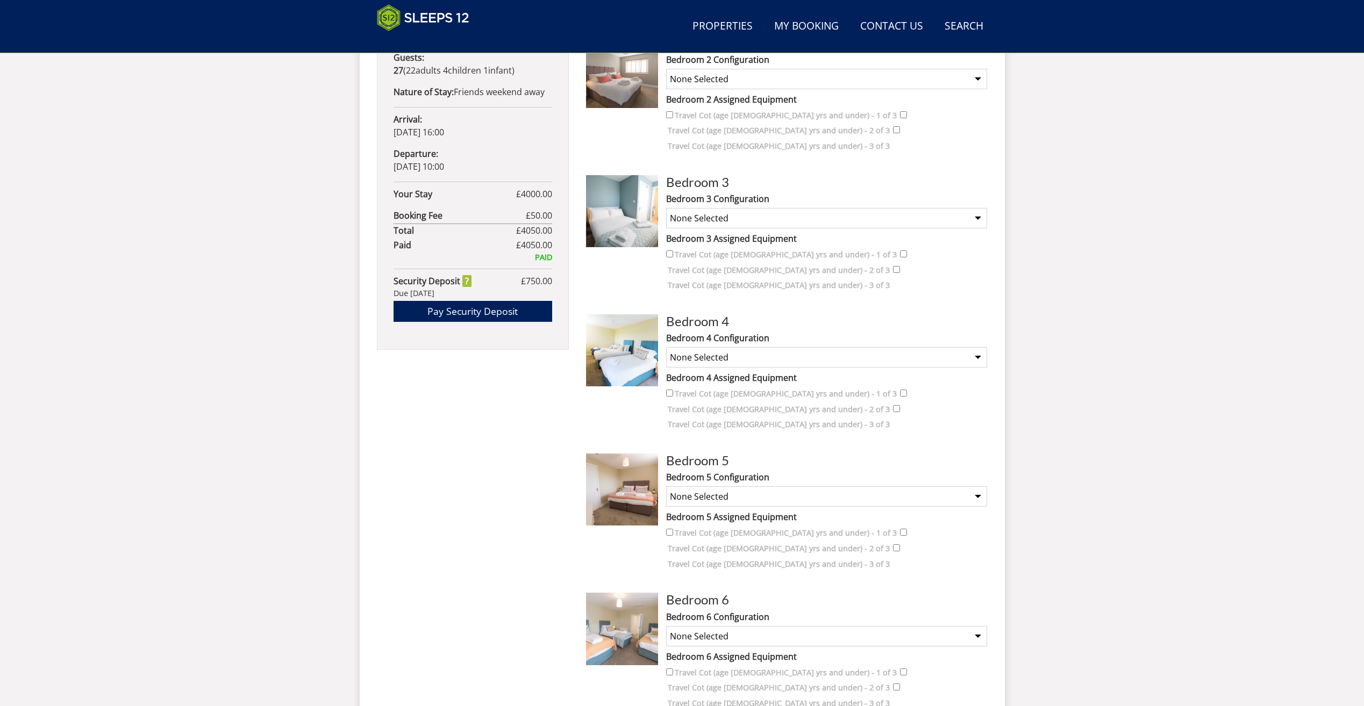
scroll to position [665, 0]
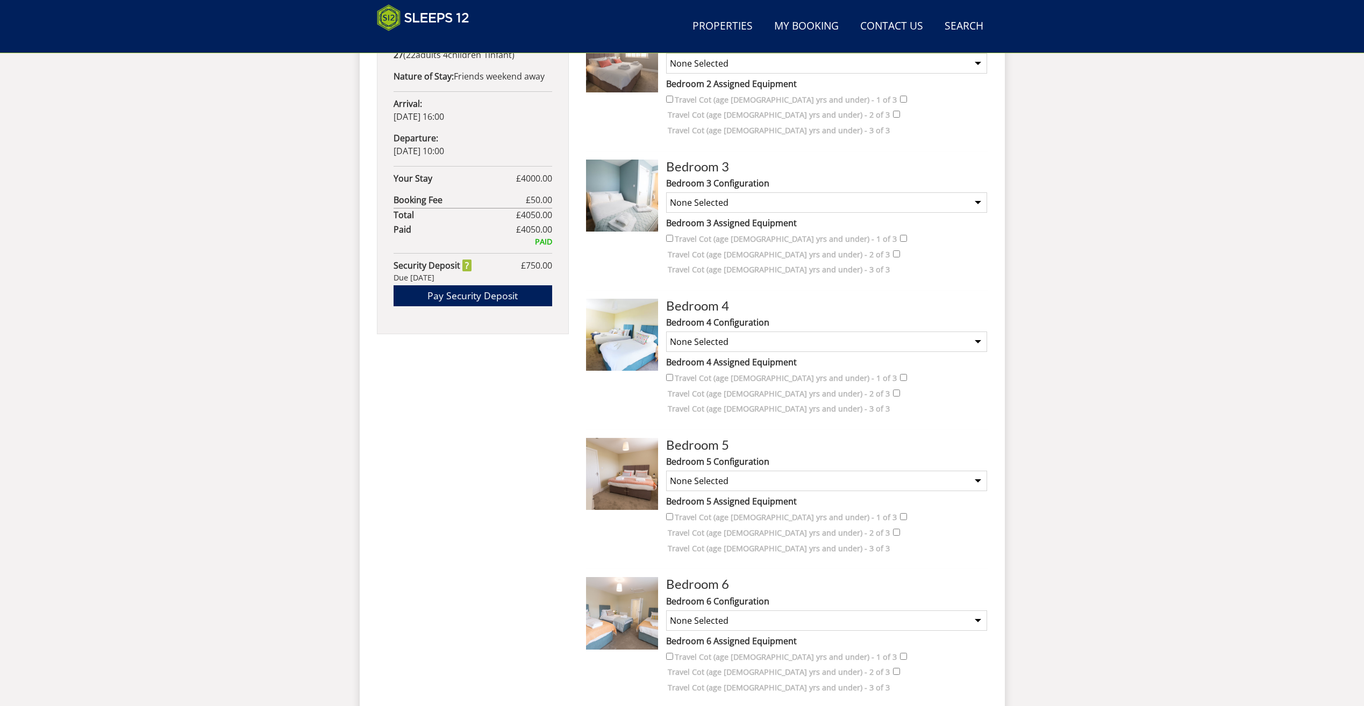
click at [779, 611] on select "None Selected Super King and a Single 3 x Singles Super King (no extra single b…" at bounding box center [826, 621] width 321 height 20
click at [770, 611] on select "None Selected Super King and a Single 3 x Singles Super King (no extra single b…" at bounding box center [826, 621] width 321 height 20
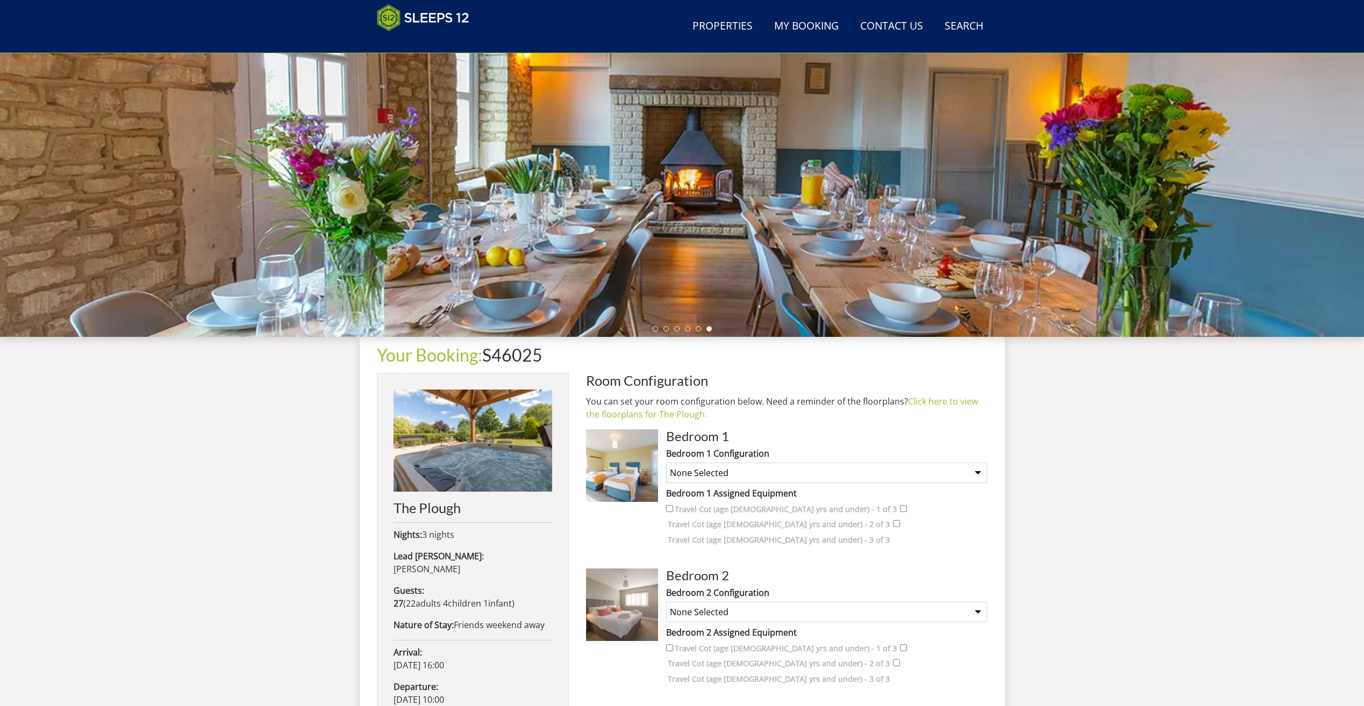
scroll to position [74, 0]
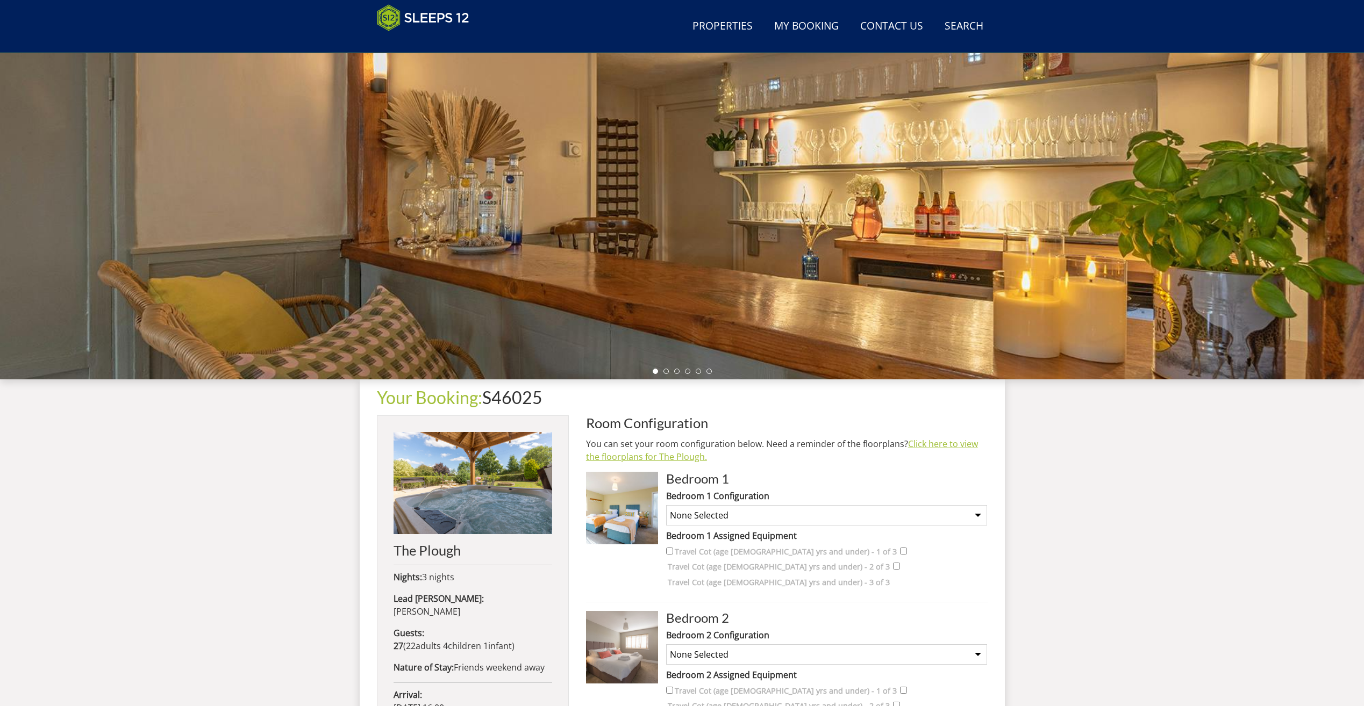
click at [946, 442] on link "Click here to view the floorplans for The Plough." at bounding box center [782, 450] width 392 height 25
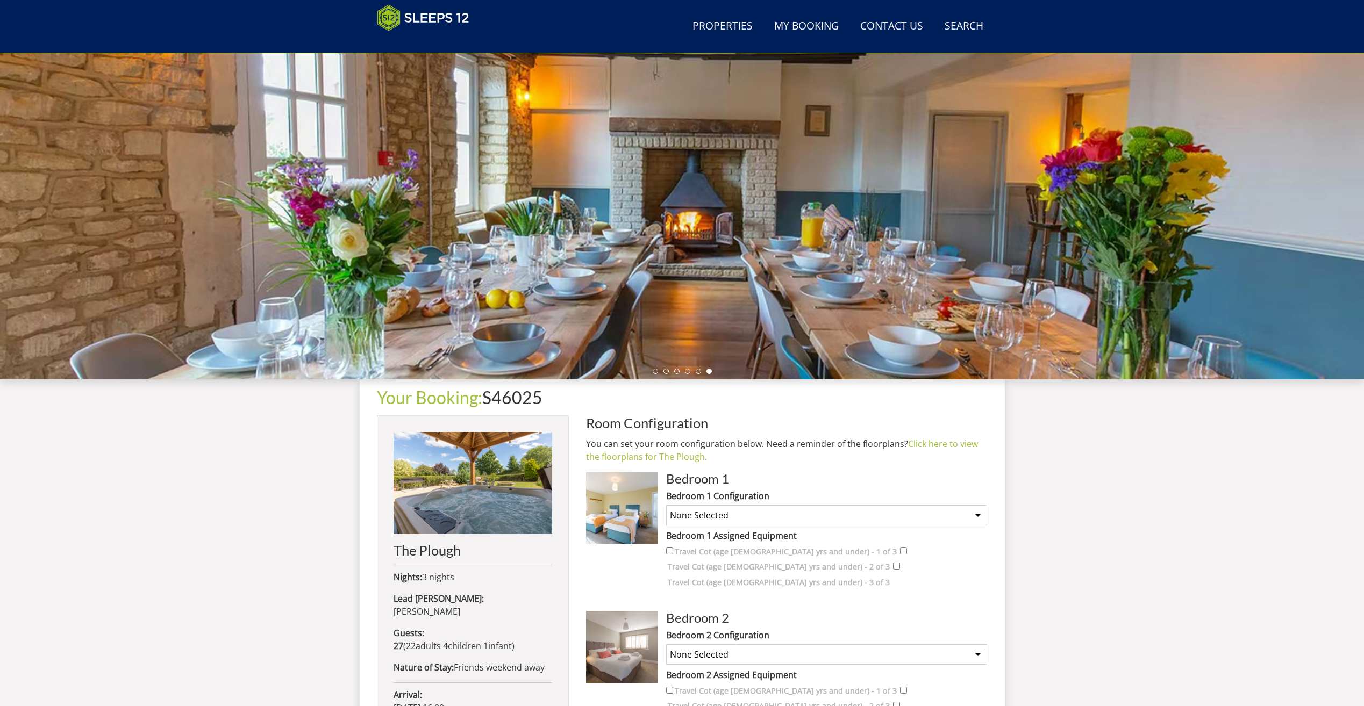
scroll to position [289, 0]
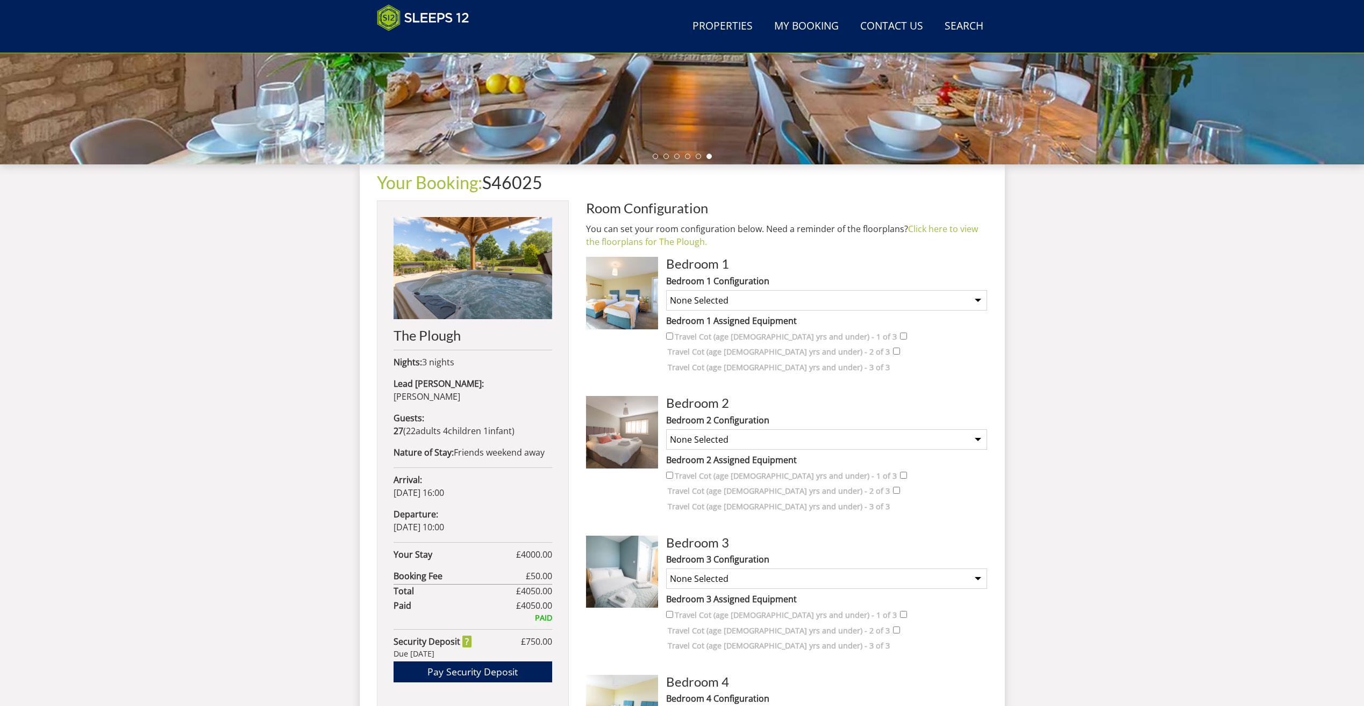
click at [843, 292] on select "None Selected Super King plus bunk beds Twin Room plus bunk beds Super King (no…" at bounding box center [826, 300] width 321 height 20
select select "1230"
click at [666, 290] on select "None Selected Super King plus bunk beds Twin Room plus bunk beds Super King (no…" at bounding box center [826, 300] width 321 height 20
click at [803, 430] on select "None Selected Super King Room Twin Room Super King and 1 Extra Single (Payment …" at bounding box center [826, 440] width 321 height 20
select select "1232"
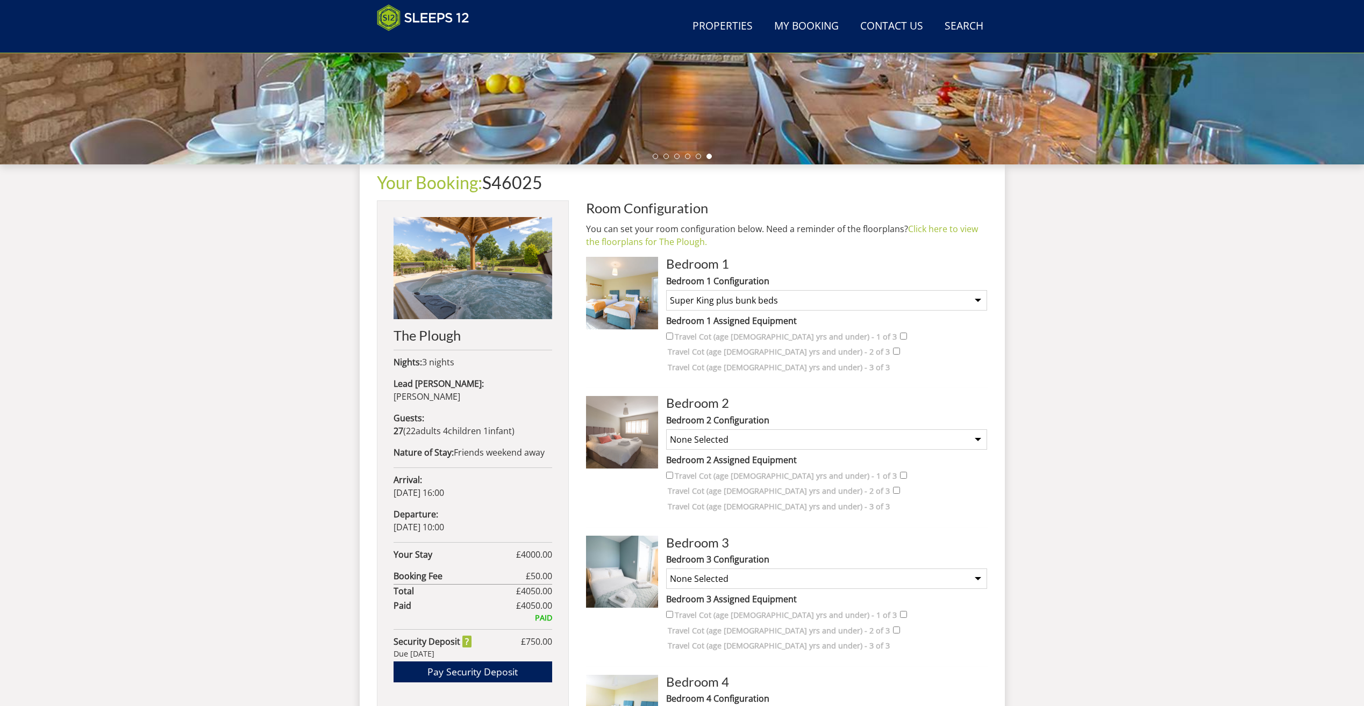
click at [666, 430] on select "None Selected Super King Room Twin Room Super King and 1 Extra Single (Payment …" at bounding box center [826, 440] width 321 height 20
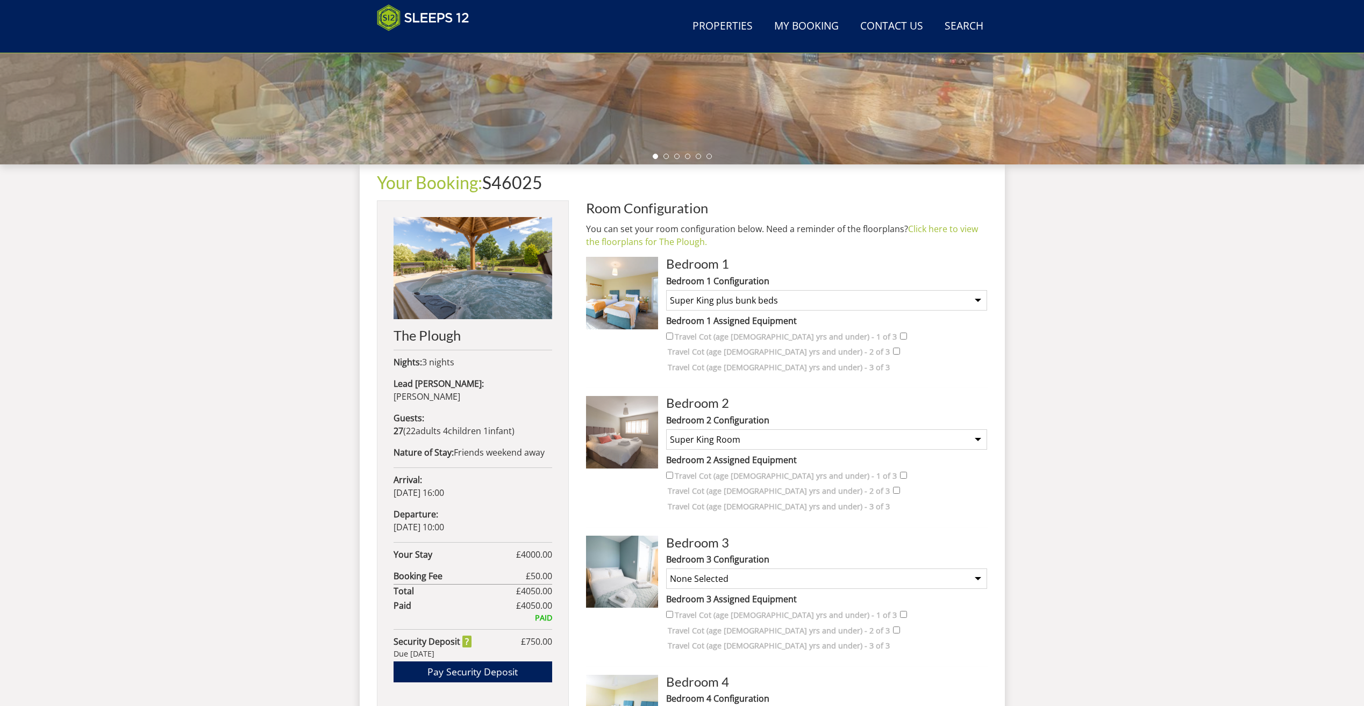
click at [782, 569] on select "None Selected Double Room" at bounding box center [826, 579] width 321 height 20
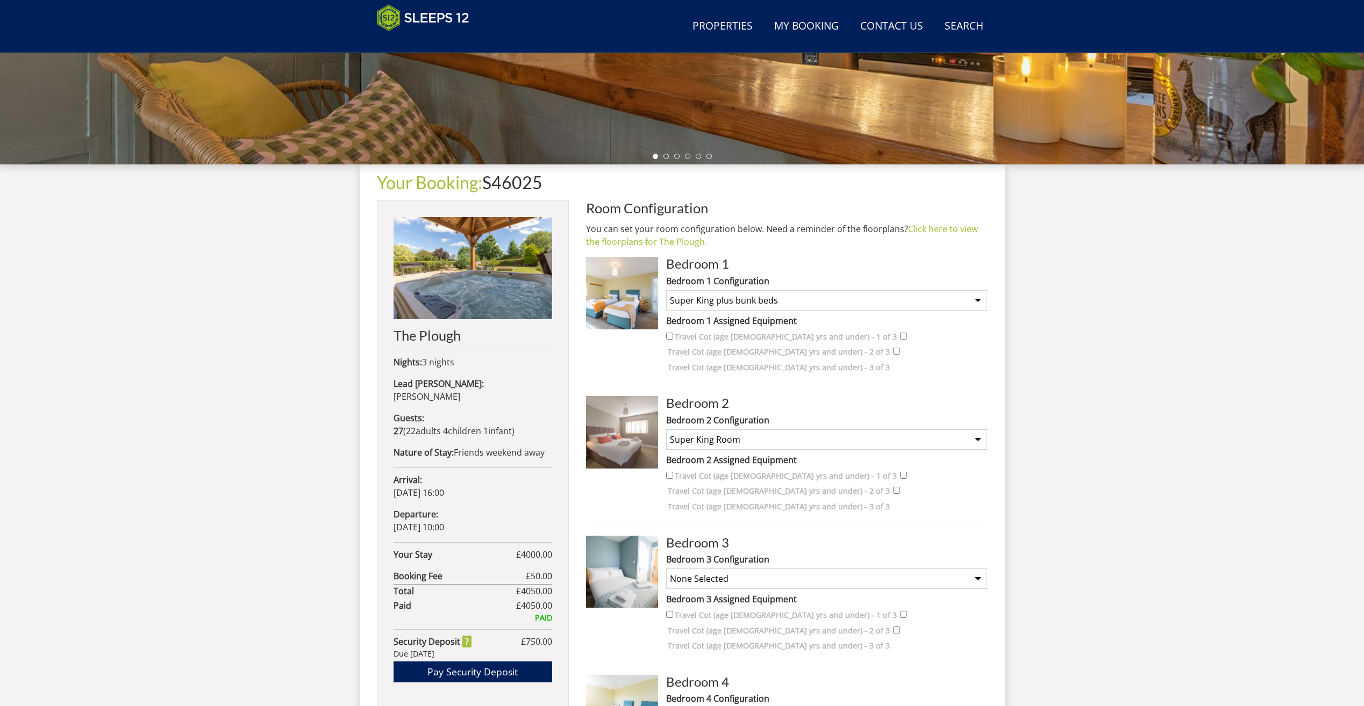
click at [782, 569] on select "None Selected Double Room" at bounding box center [826, 579] width 321 height 20
select select "1234"
click at [666, 569] on select "None Selected Double Room" at bounding box center [826, 579] width 321 height 20
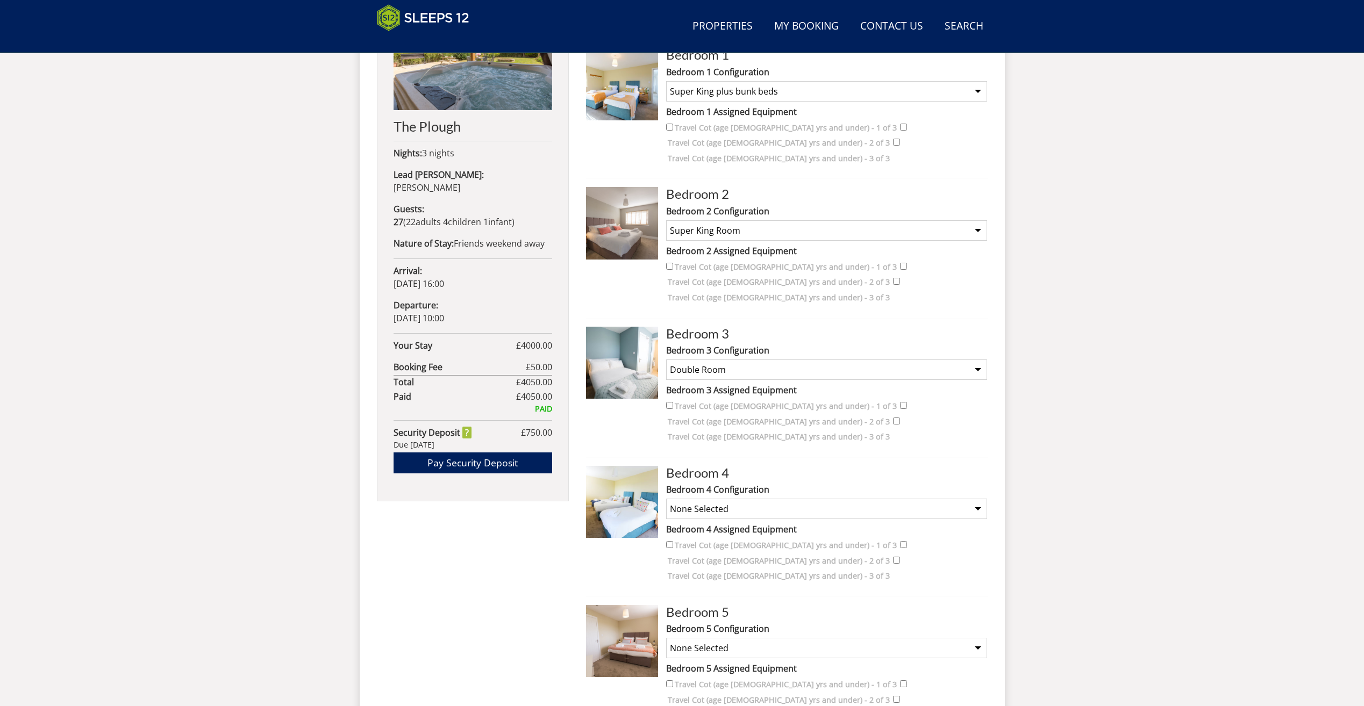
scroll to position [504, 0]
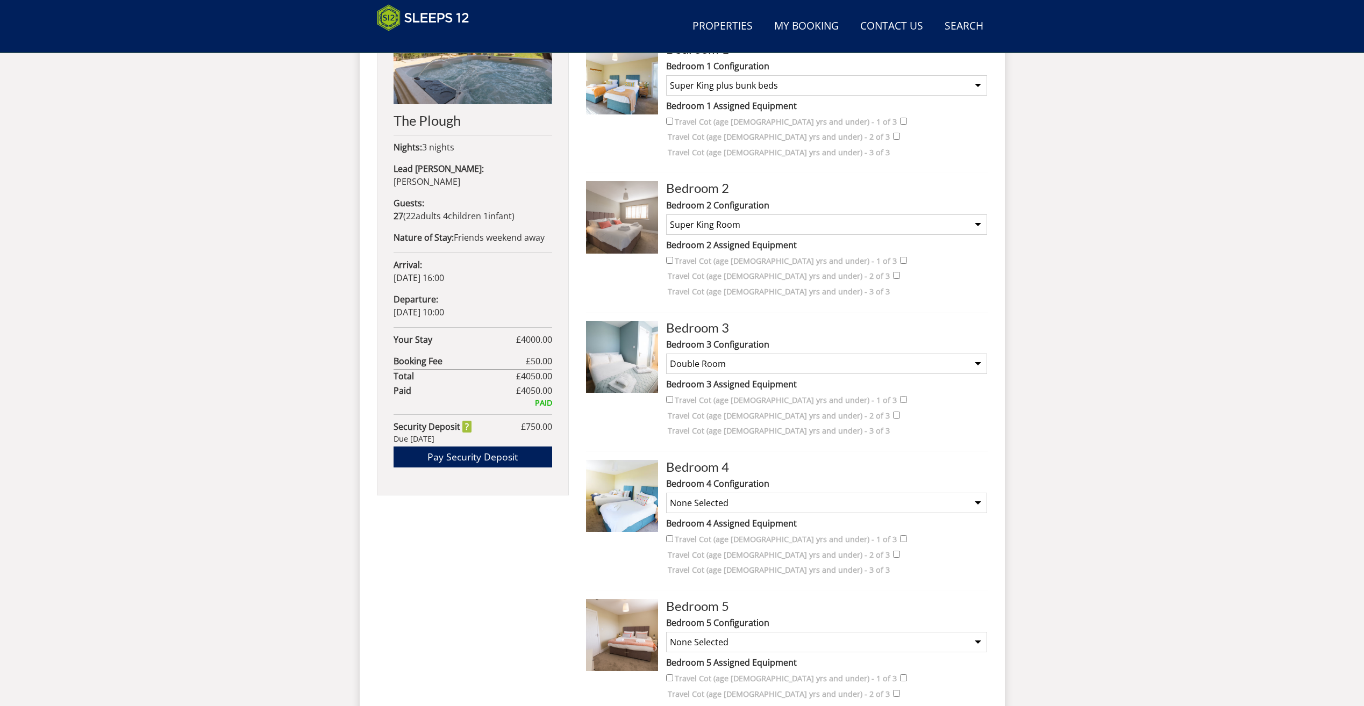
click at [761, 493] on select "None Selected Super King and a Single 3 x Singles Super King (no extra single b…" at bounding box center [826, 503] width 321 height 20
select select "1235"
click at [666, 493] on select "None Selected Super King and a Single 3 x Singles Super King (no extra single b…" at bounding box center [826, 503] width 321 height 20
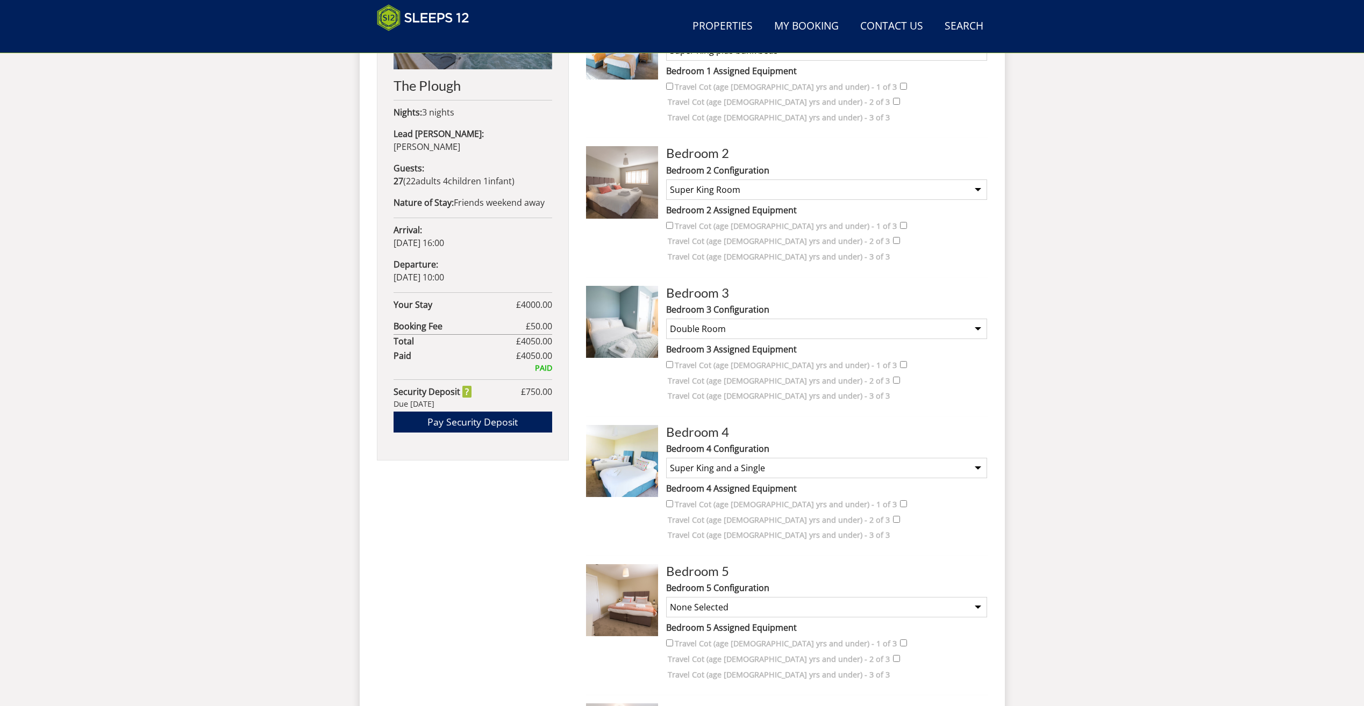
scroll to position [558, 0]
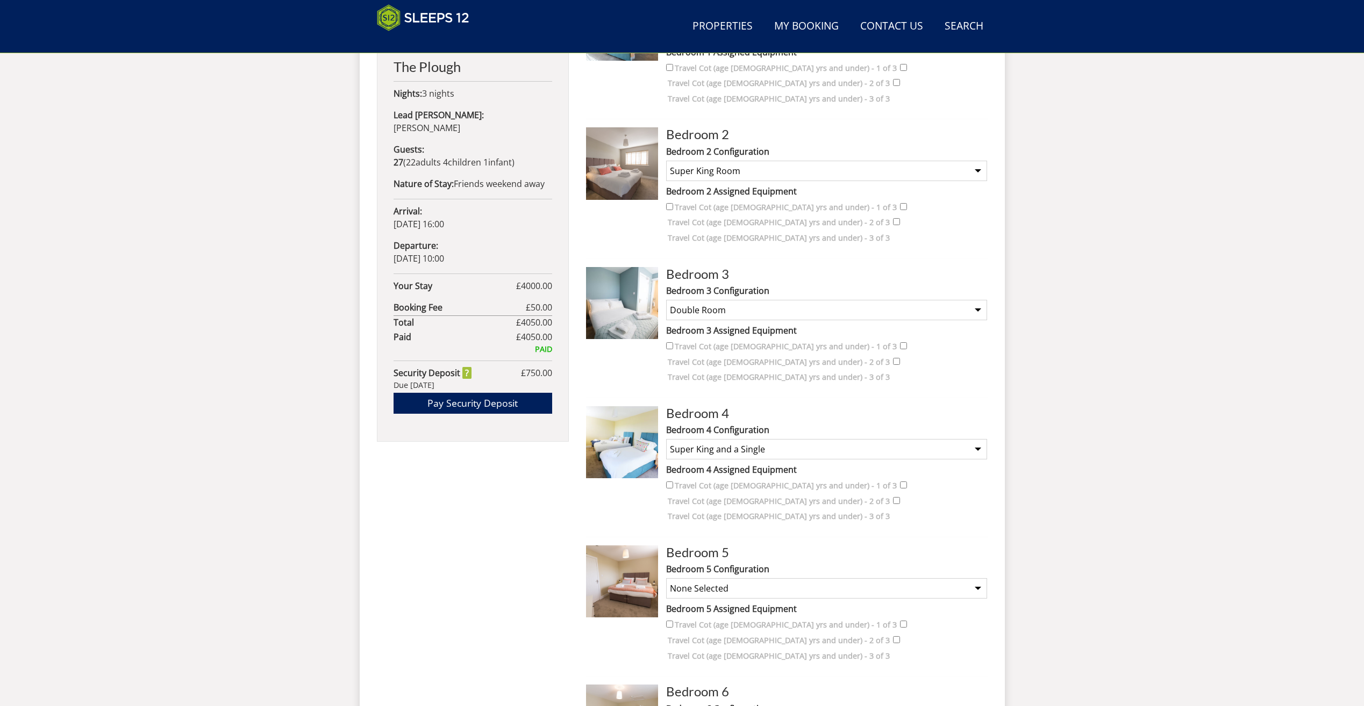
click at [742, 579] on select "None Selected Super King Room Twin Room" at bounding box center [826, 589] width 321 height 20
select select "1237"
click at [666, 579] on select "None Selected Super King Room Twin Room" at bounding box center [826, 589] width 321 height 20
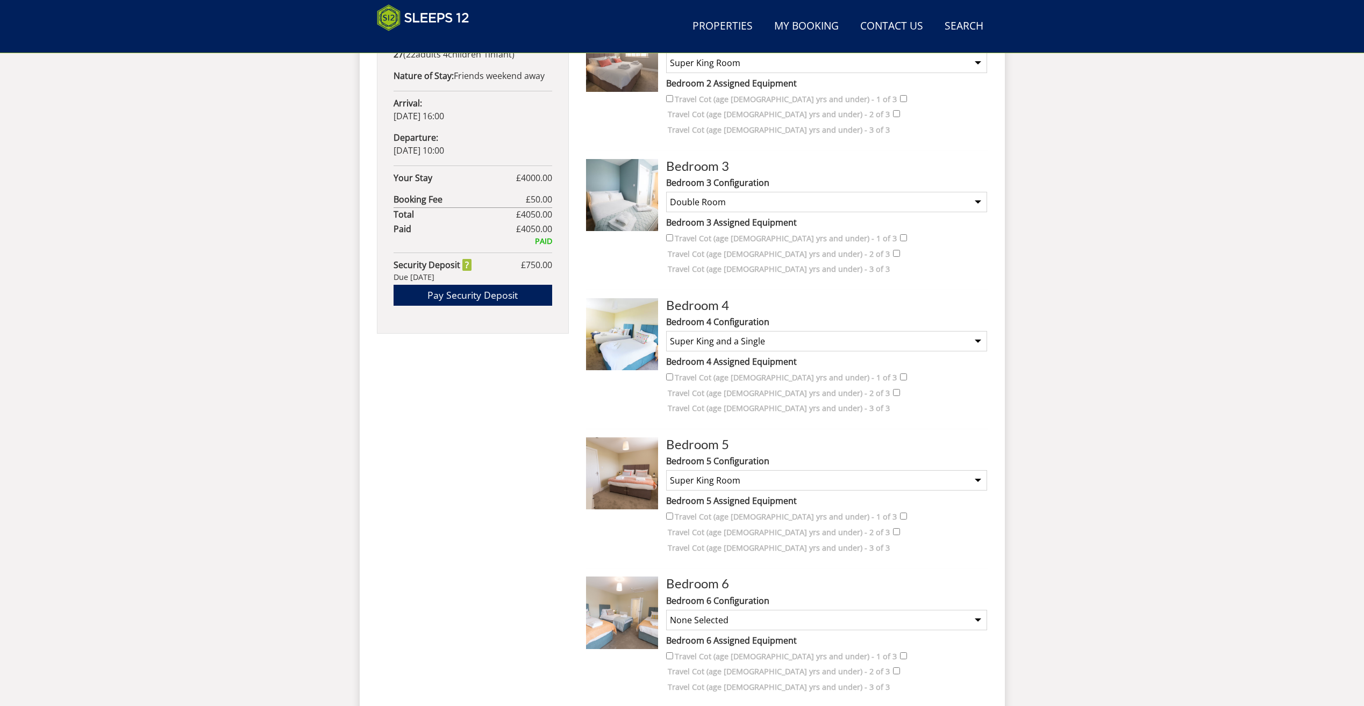
scroll to position [719, 0]
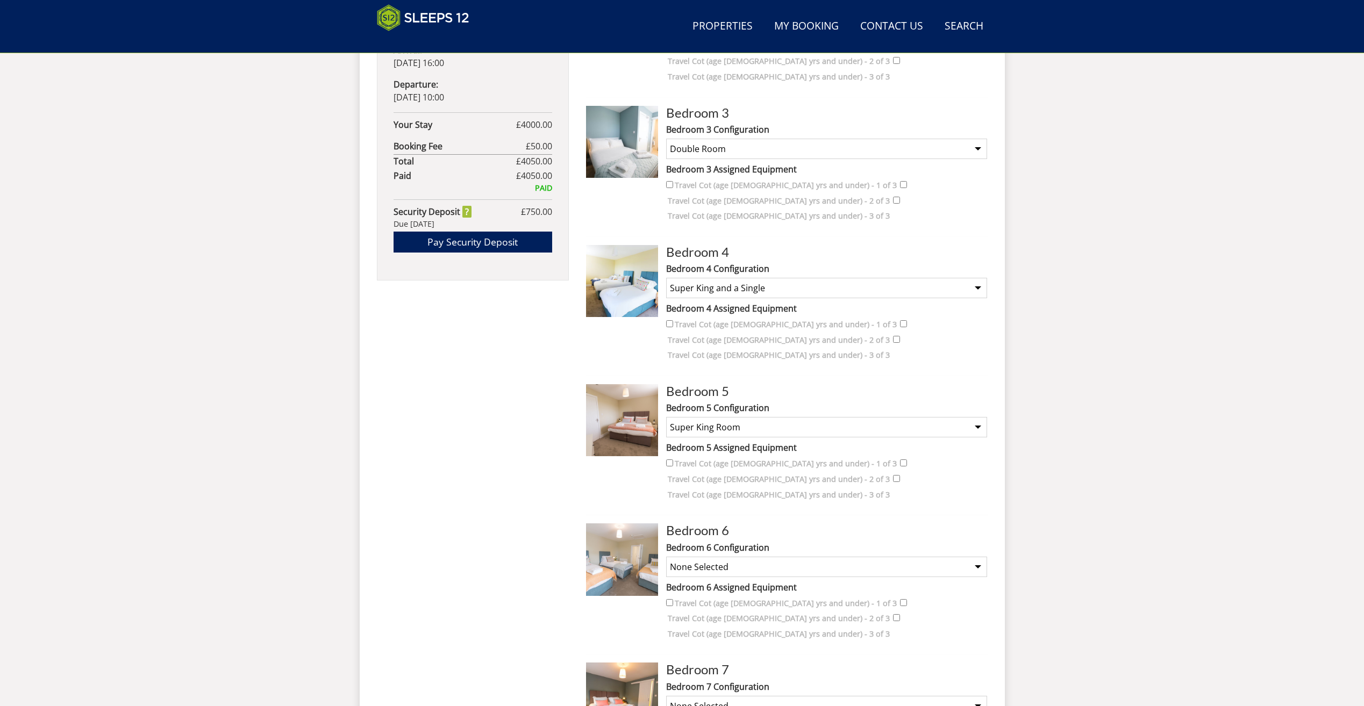
click at [741, 557] on select "None Selected Super King and a Single 3 x Singles Super King (no extra single b…" at bounding box center [826, 567] width 321 height 20
select select "1525"
click at [666, 557] on select "None Selected Super King and a Single 3 x Singles Super King (no extra single b…" at bounding box center [826, 567] width 321 height 20
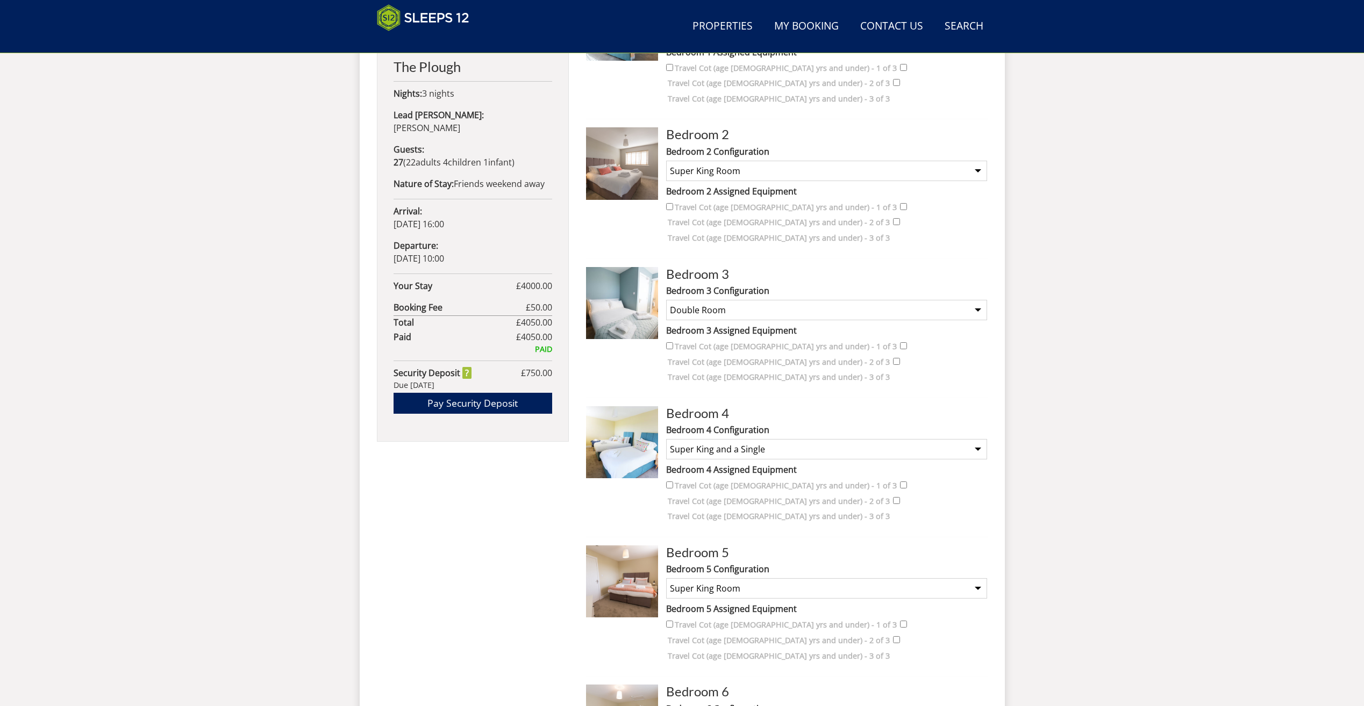
scroll to position [396, 0]
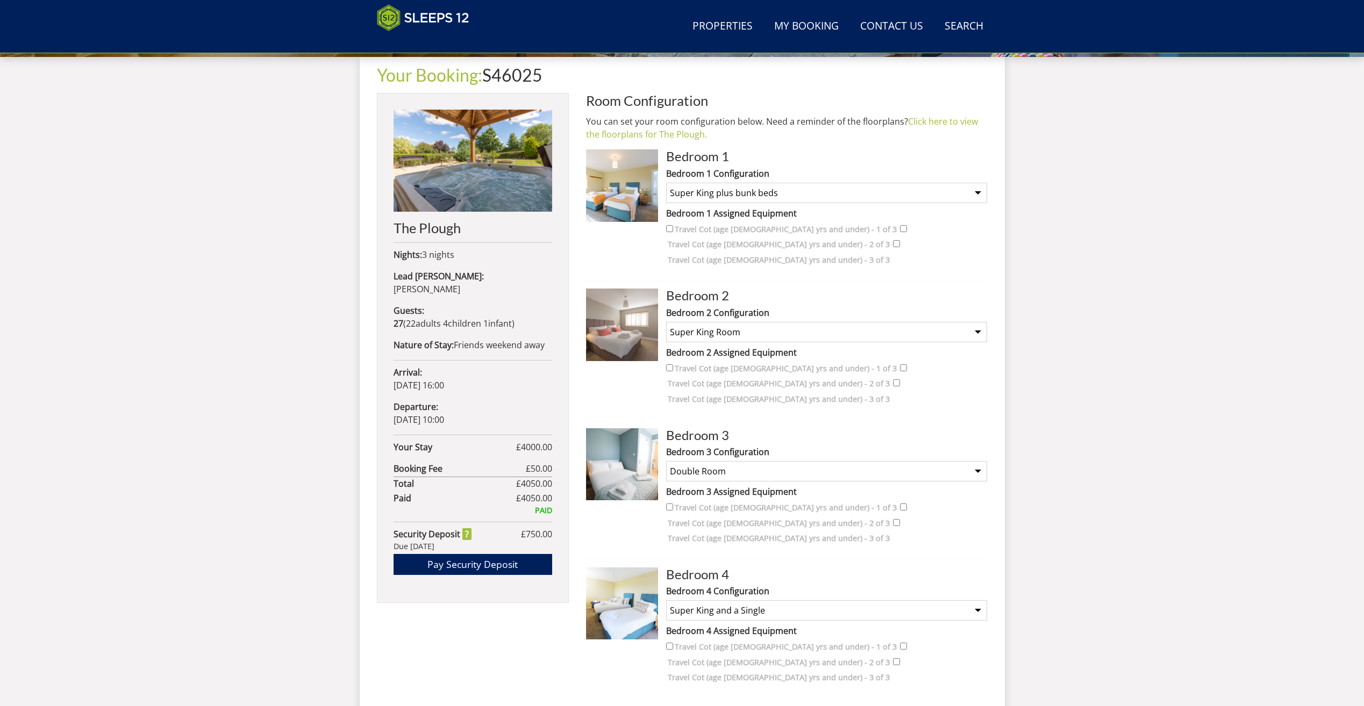
click at [757, 322] on select "None Selected Super King Room Twin Room Super King and 1 Extra Single (Payment …" at bounding box center [826, 332] width 321 height 20
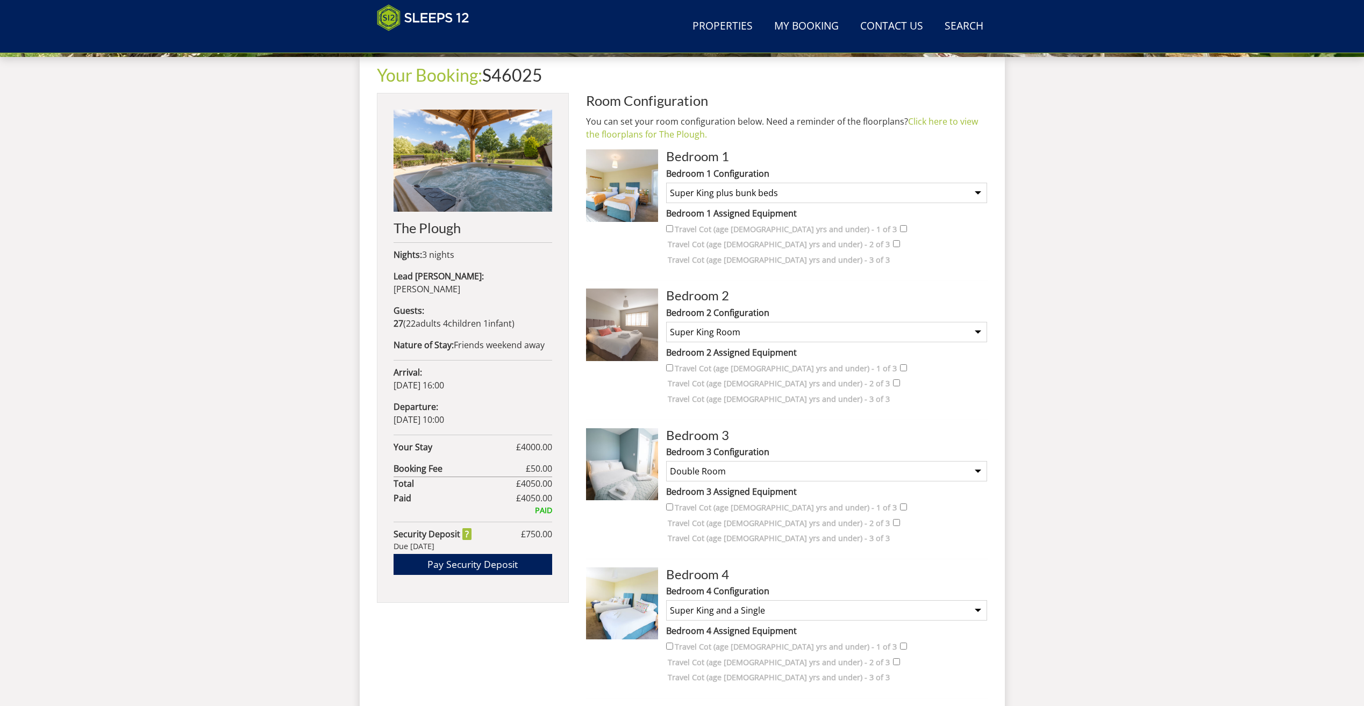
select select "1522"
click at [666, 322] on select "None Selected Super King Room Twin Room Super King and 1 Extra Single (Payment …" at bounding box center [826, 332] width 321 height 20
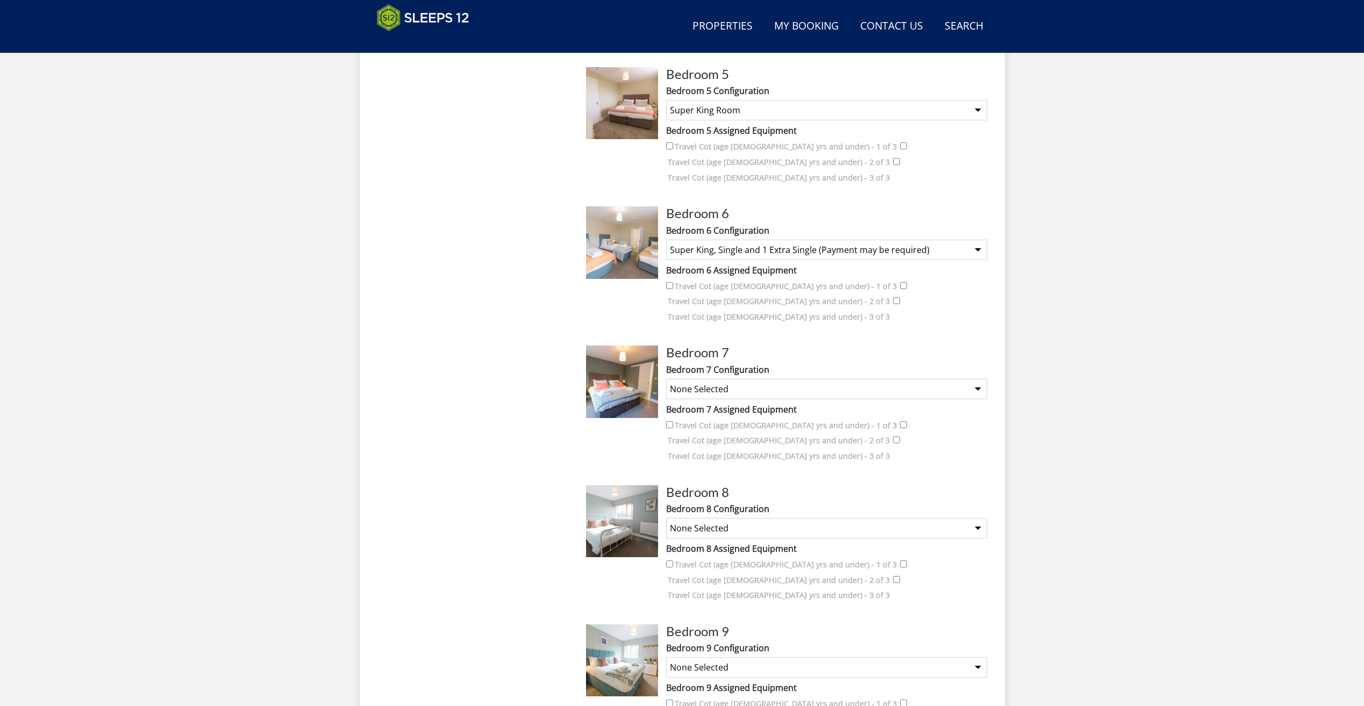
scroll to position [1041, 0]
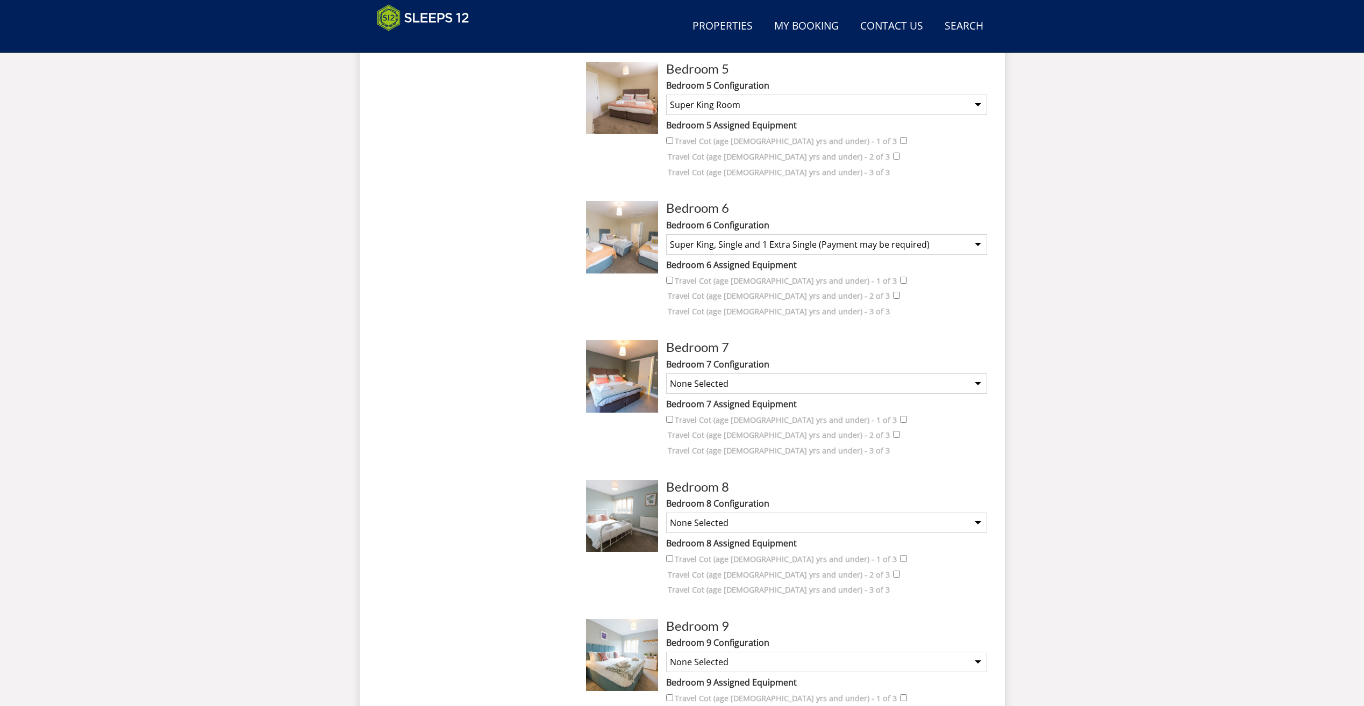
click at [743, 374] on select "None Selected Super King Room Twin Room" at bounding box center [826, 384] width 321 height 20
select select "1241"
click at [666, 374] on select "None Selected Super King Room Twin Room" at bounding box center [826, 384] width 321 height 20
click at [742, 513] on select "None Selected King Size Room" at bounding box center [826, 523] width 321 height 20
select select "1243"
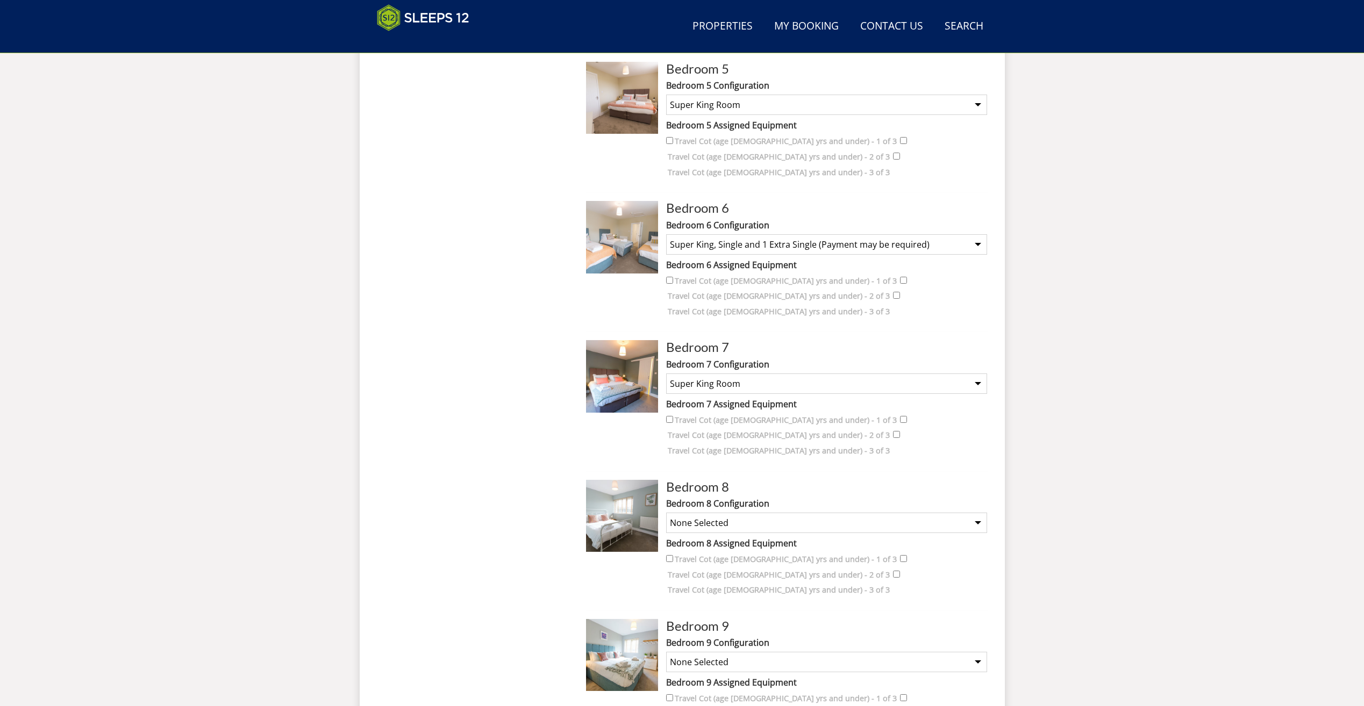
click at [666, 513] on select "None Selected King Size Room" at bounding box center [826, 523] width 321 height 20
click at [730, 652] on select "None Selected Super King Room Twin Room" at bounding box center [826, 662] width 321 height 20
select select "1245"
click at [666, 652] on select "None Selected Super King Room Twin Room" at bounding box center [826, 662] width 321 height 20
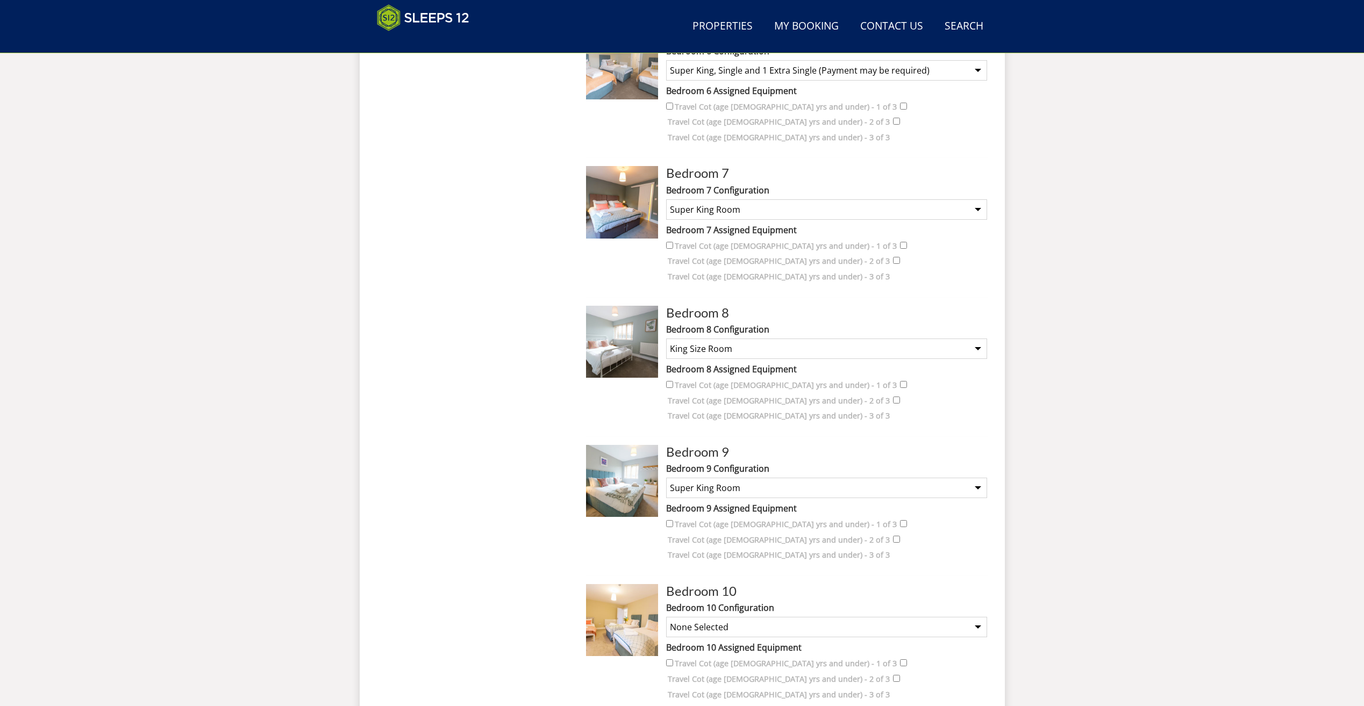
scroll to position [1256, 0]
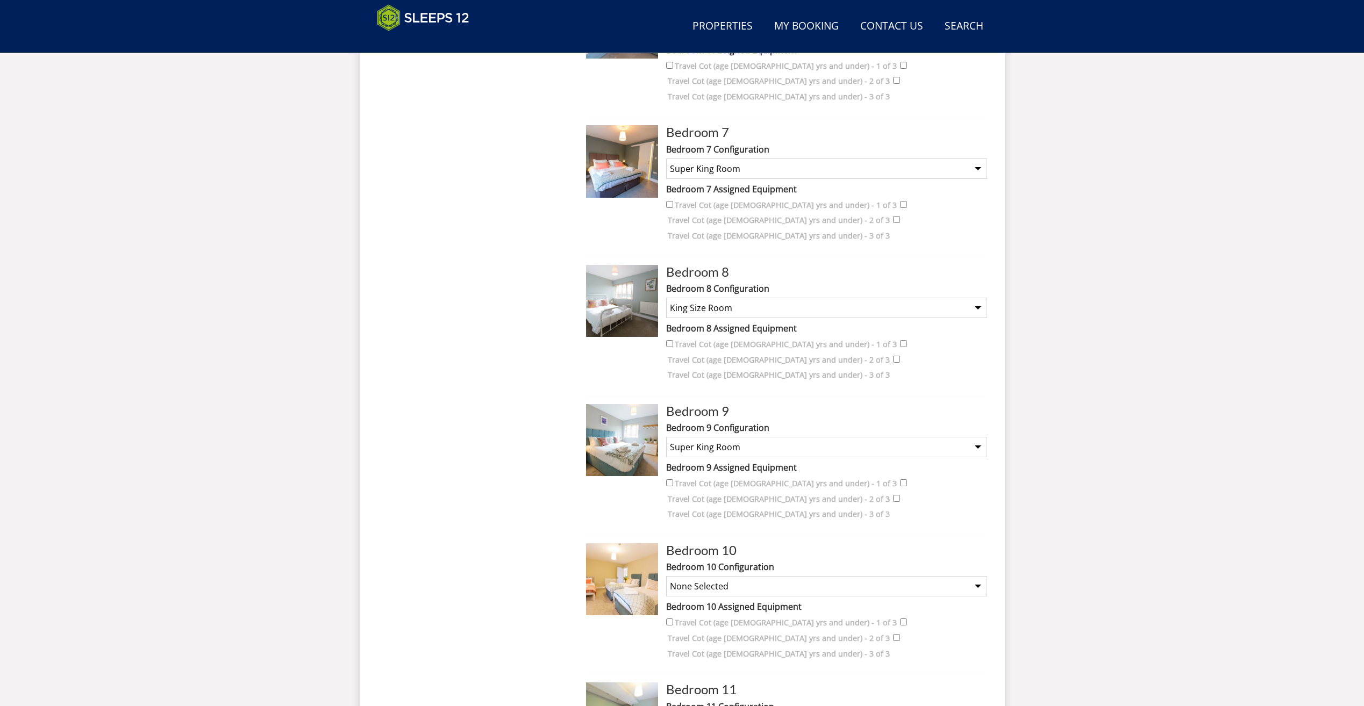
click at [730, 576] on select "None Selected Super King and a Single 3 x Singles Super King (no extra single b…" at bounding box center [826, 586] width 321 height 20
select select "1247"
click at [666, 576] on select "None Selected Super King and a Single 3 x Singles Super King (no extra single b…" at bounding box center [826, 586] width 321 height 20
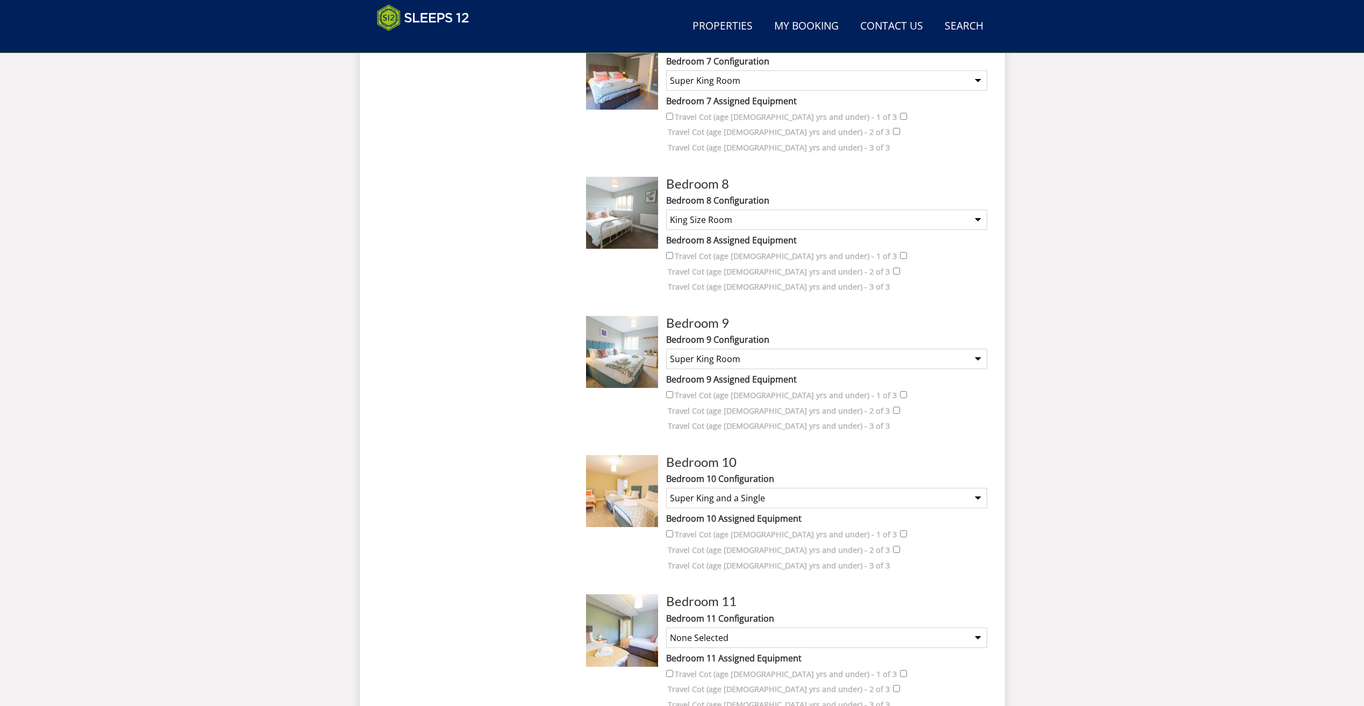
scroll to position [1364, 0]
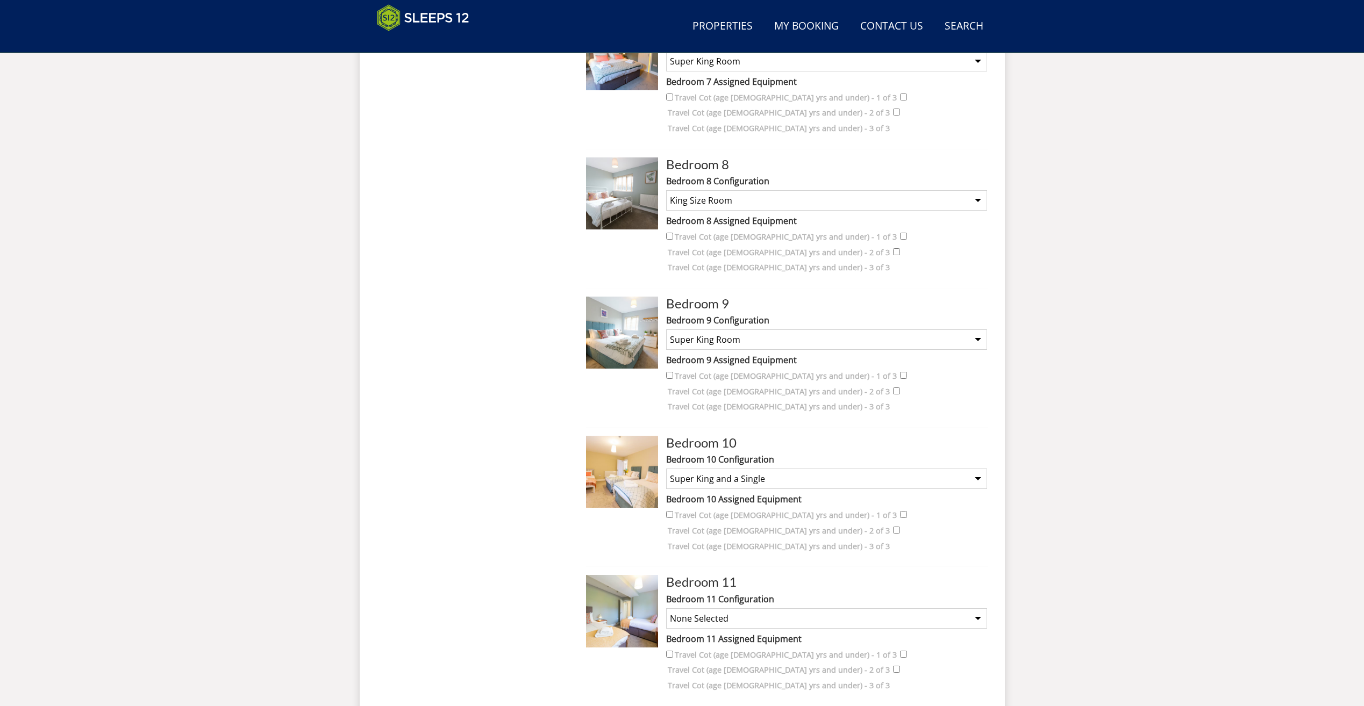
click at [751, 609] on select "None Selected Twin Room" at bounding box center [826, 619] width 321 height 20
select select "1250"
click at [666, 609] on select "None Selected Twin Room" at bounding box center [826, 619] width 321 height 20
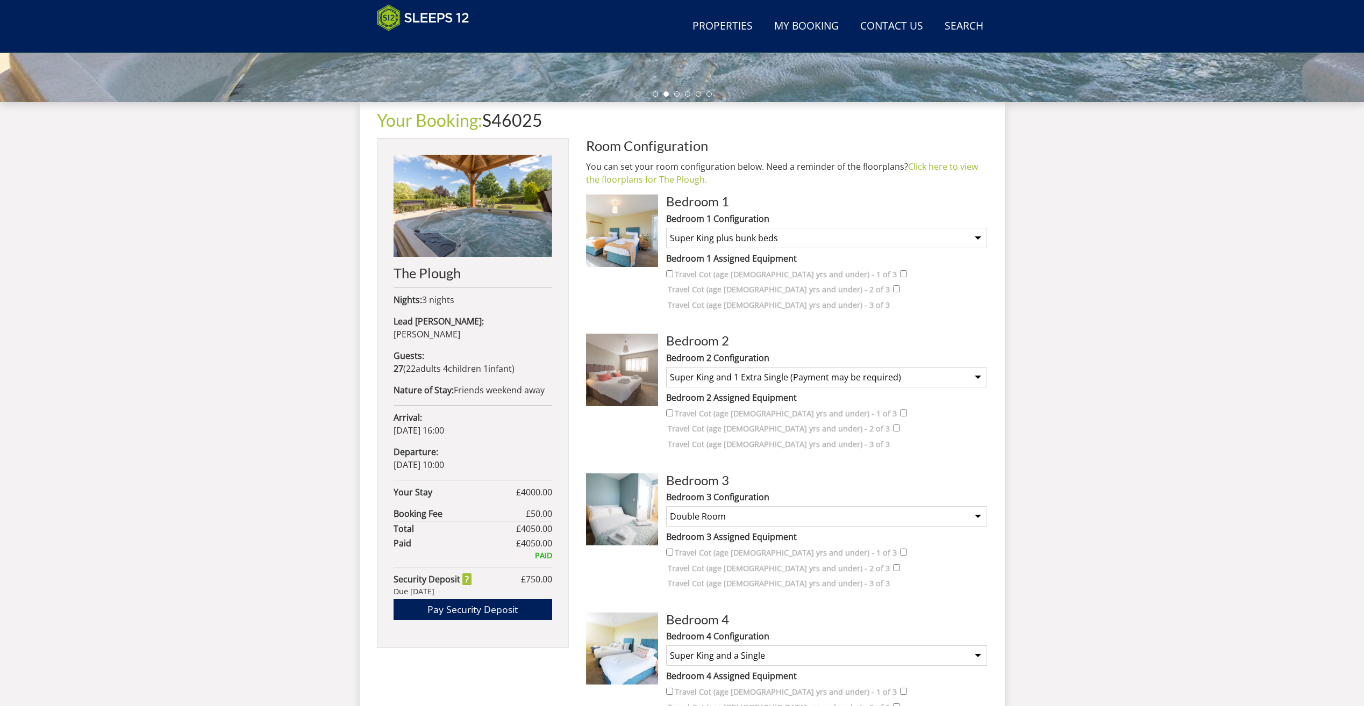
scroll to position [289, 0]
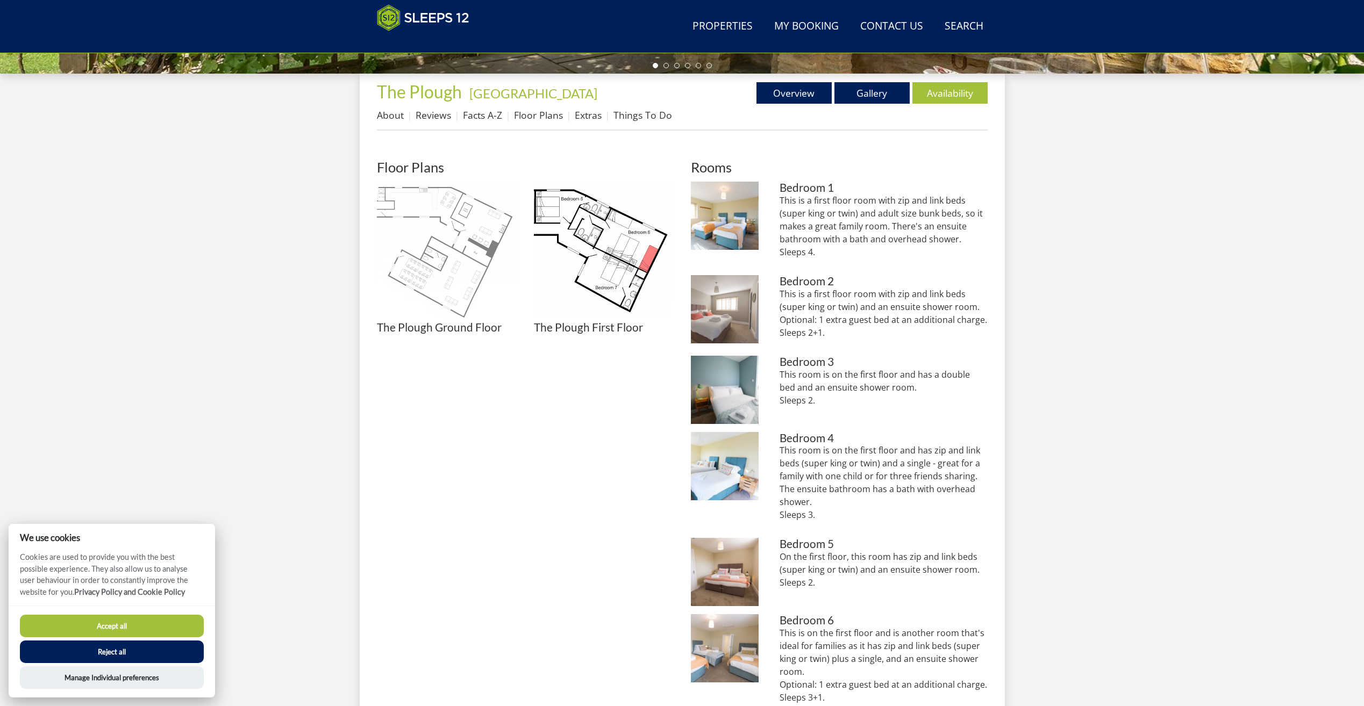
scroll to position [387, 0]
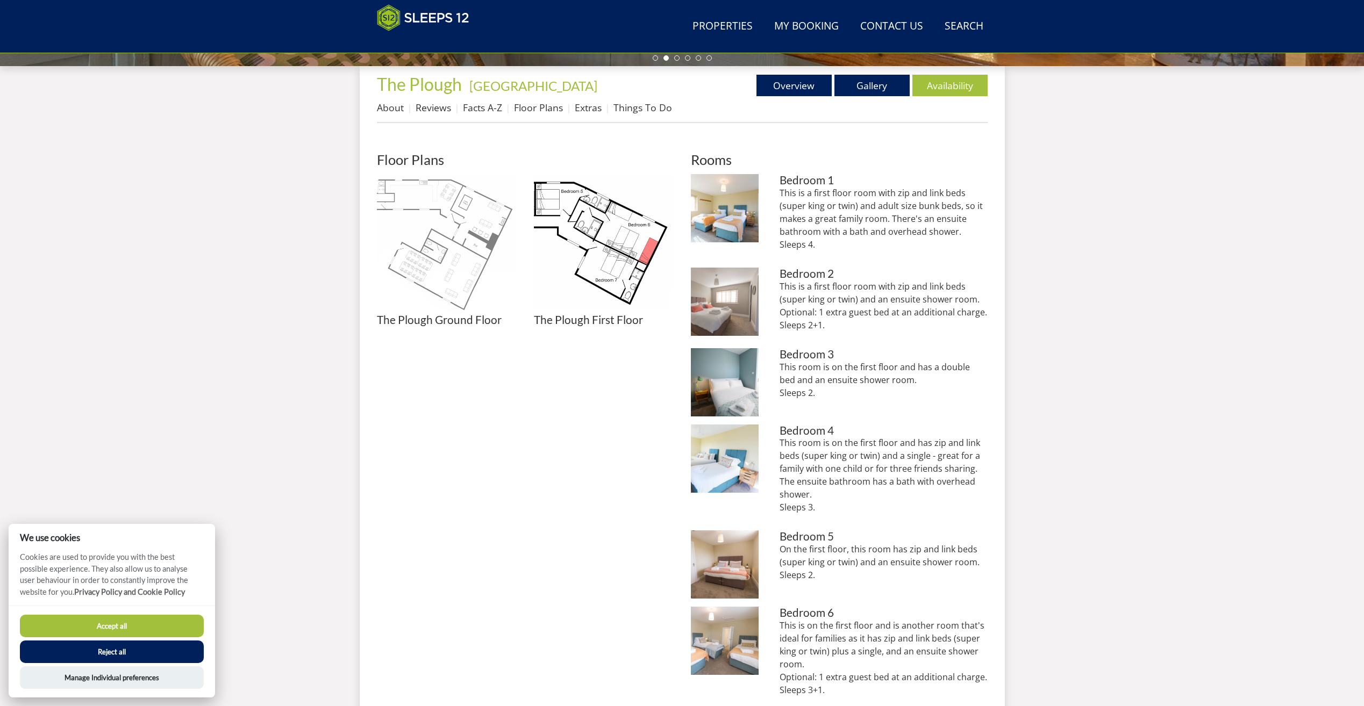
click at [443, 237] on img at bounding box center [447, 244] width 140 height 140
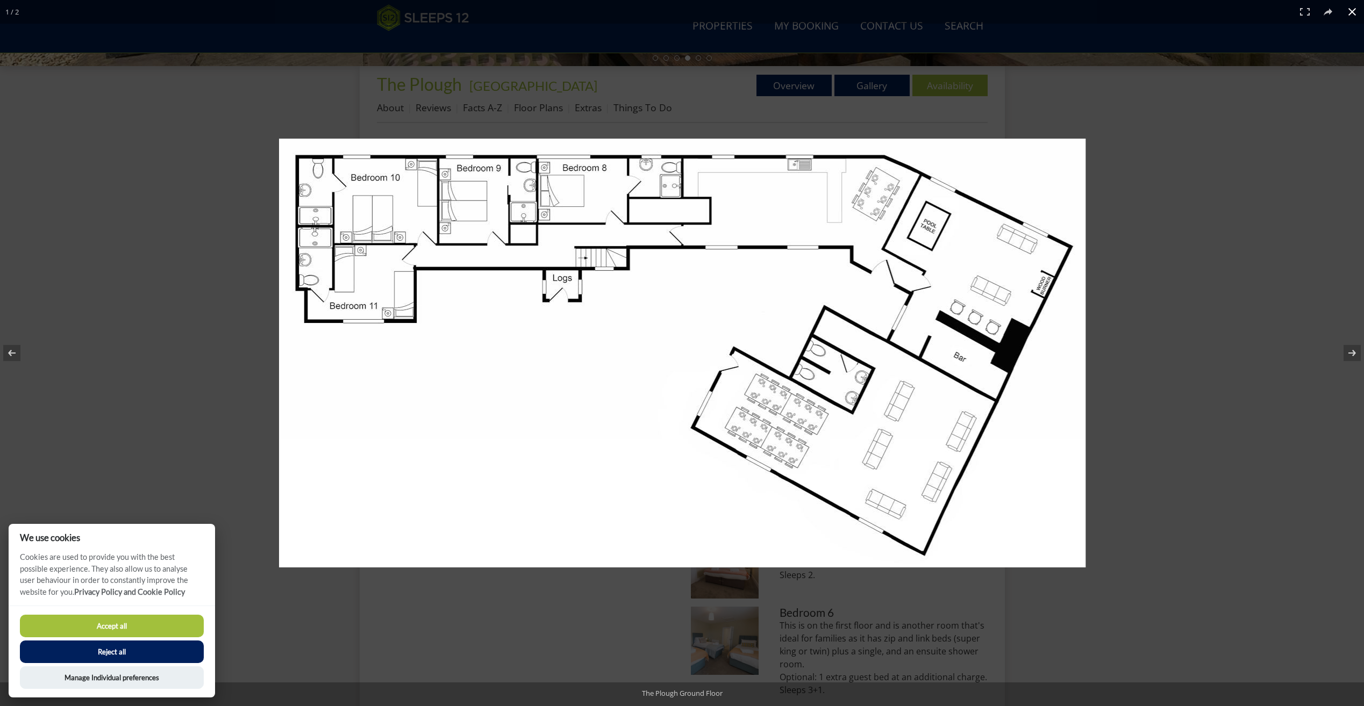
click at [1352, 12] on button at bounding box center [1352, 12] width 24 height 24
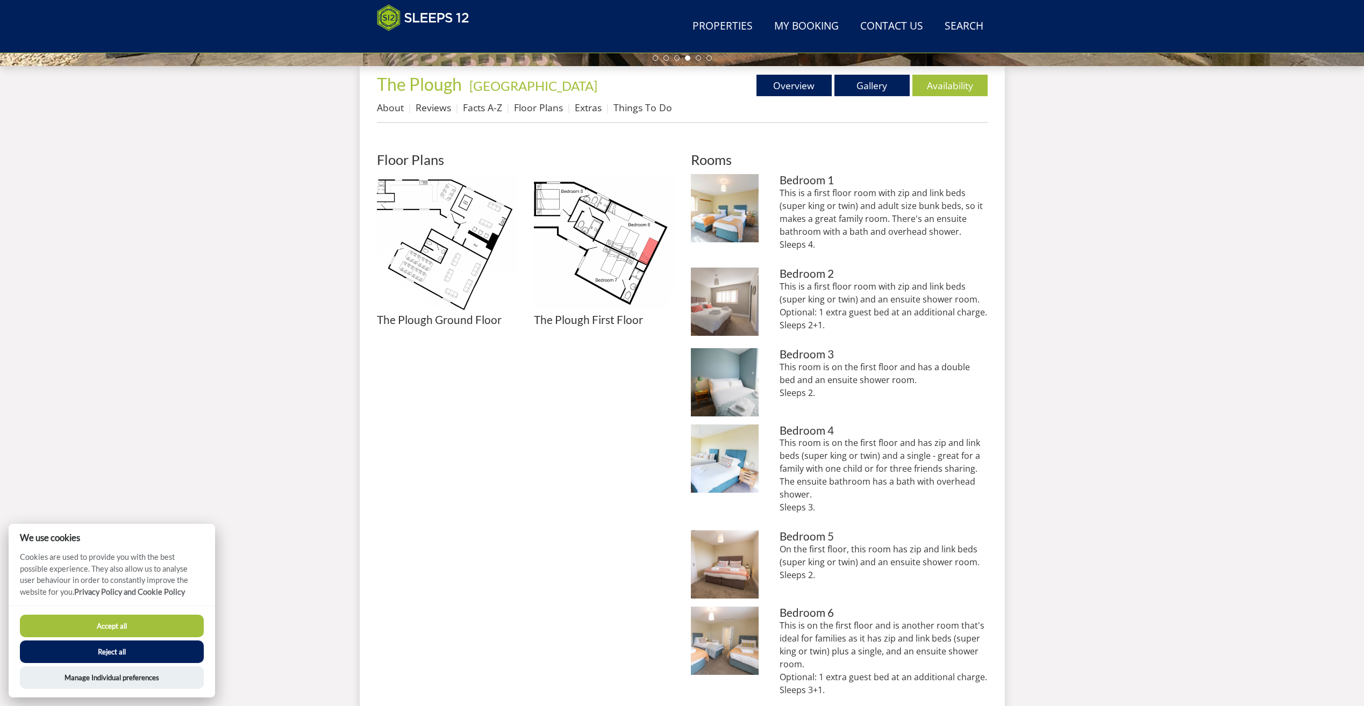
click at [120, 623] on button "Accept all" at bounding box center [112, 626] width 184 height 23
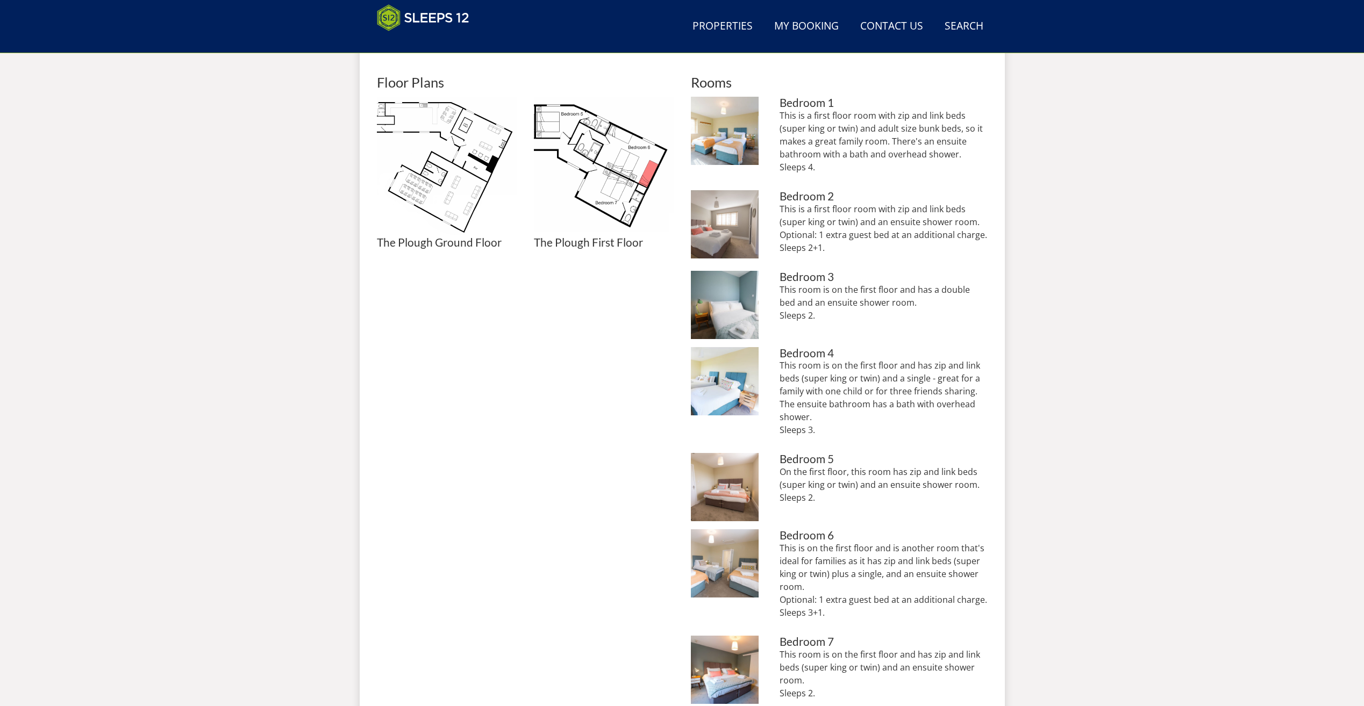
scroll to position [270, 0]
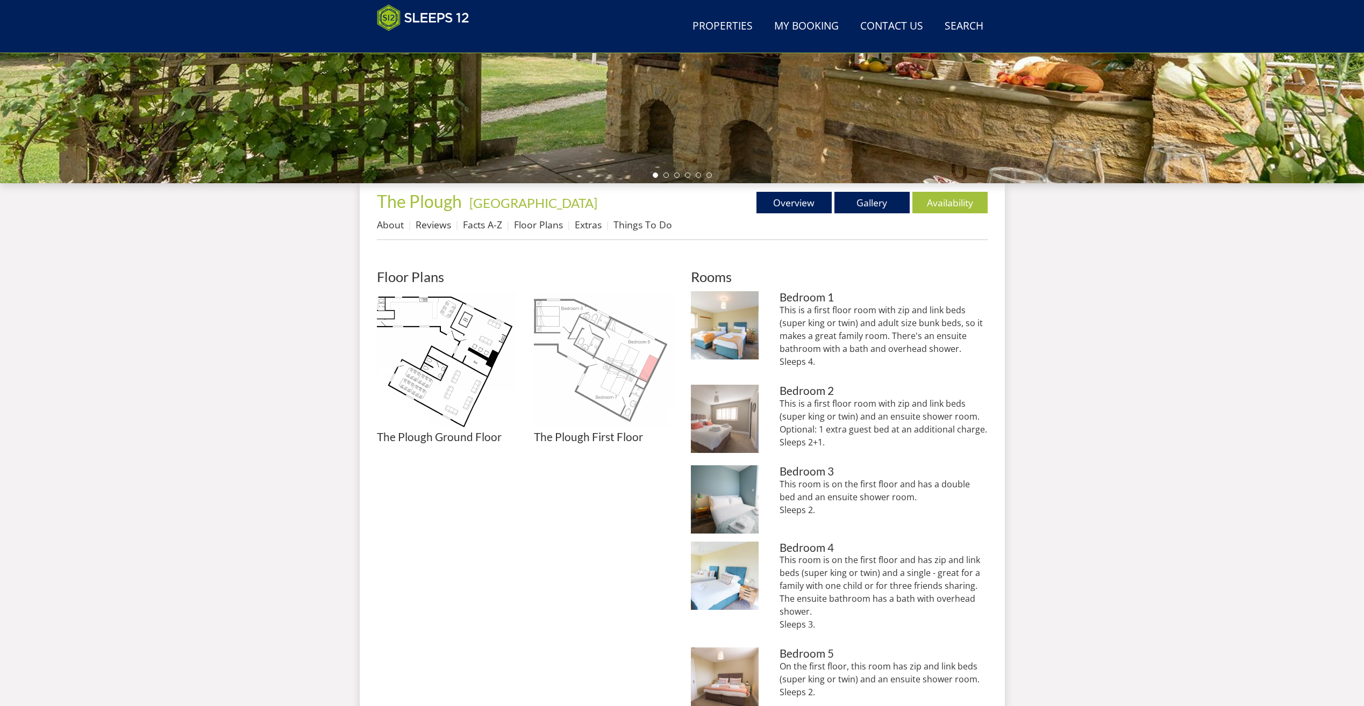
click at [576, 338] on img at bounding box center [604, 361] width 140 height 140
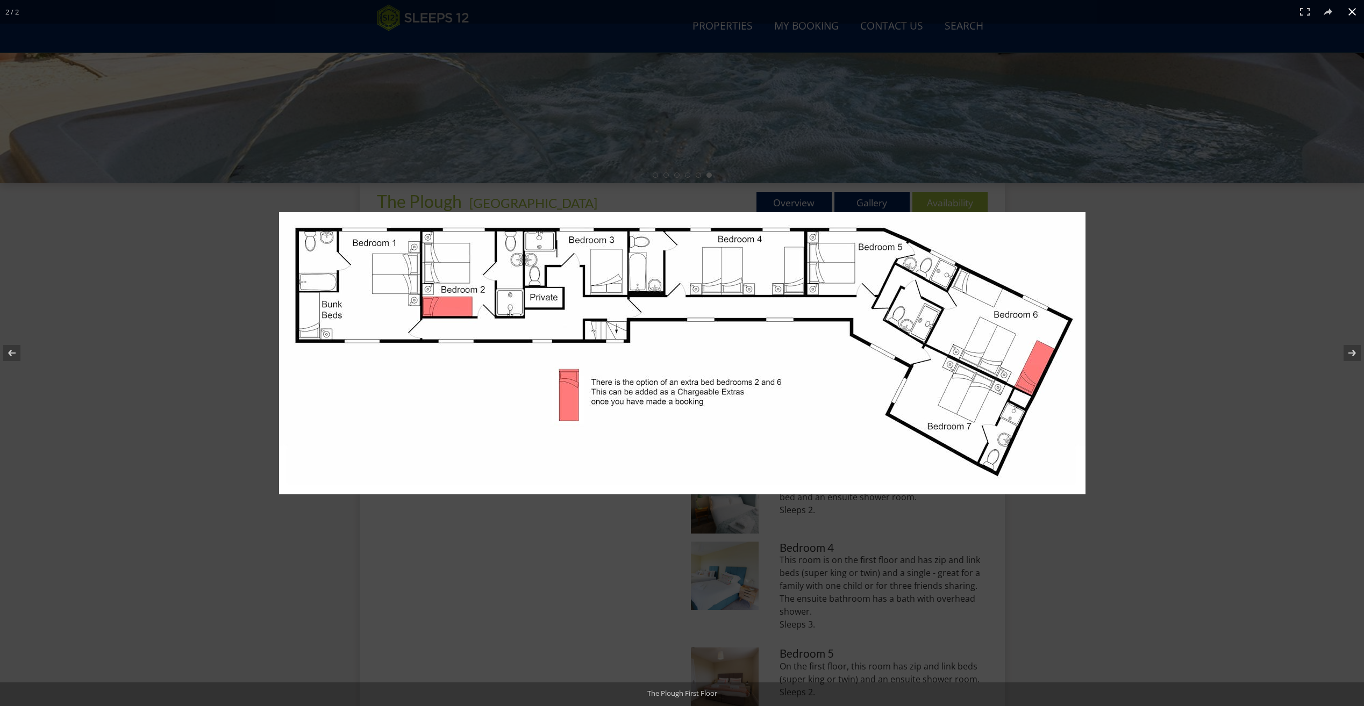
click at [184, 323] on div at bounding box center [682, 353] width 1364 height 706
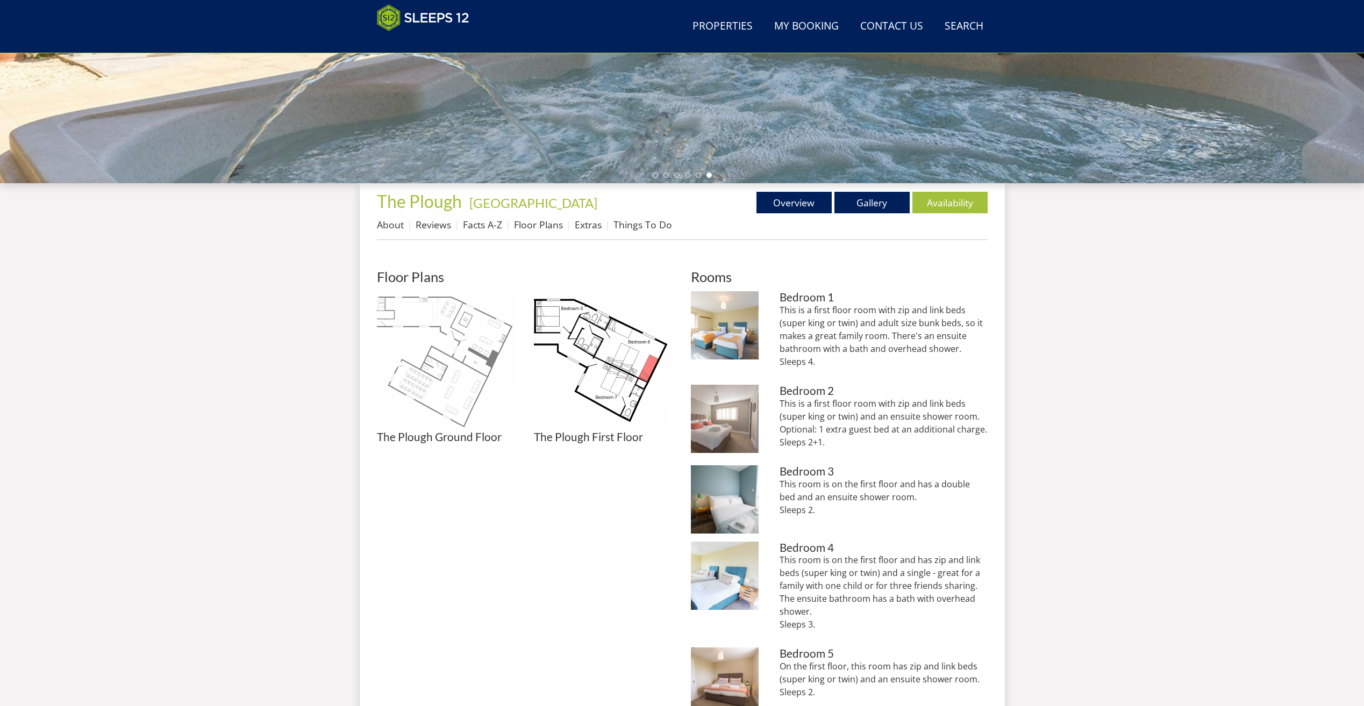
click at [423, 382] on img at bounding box center [447, 361] width 140 height 140
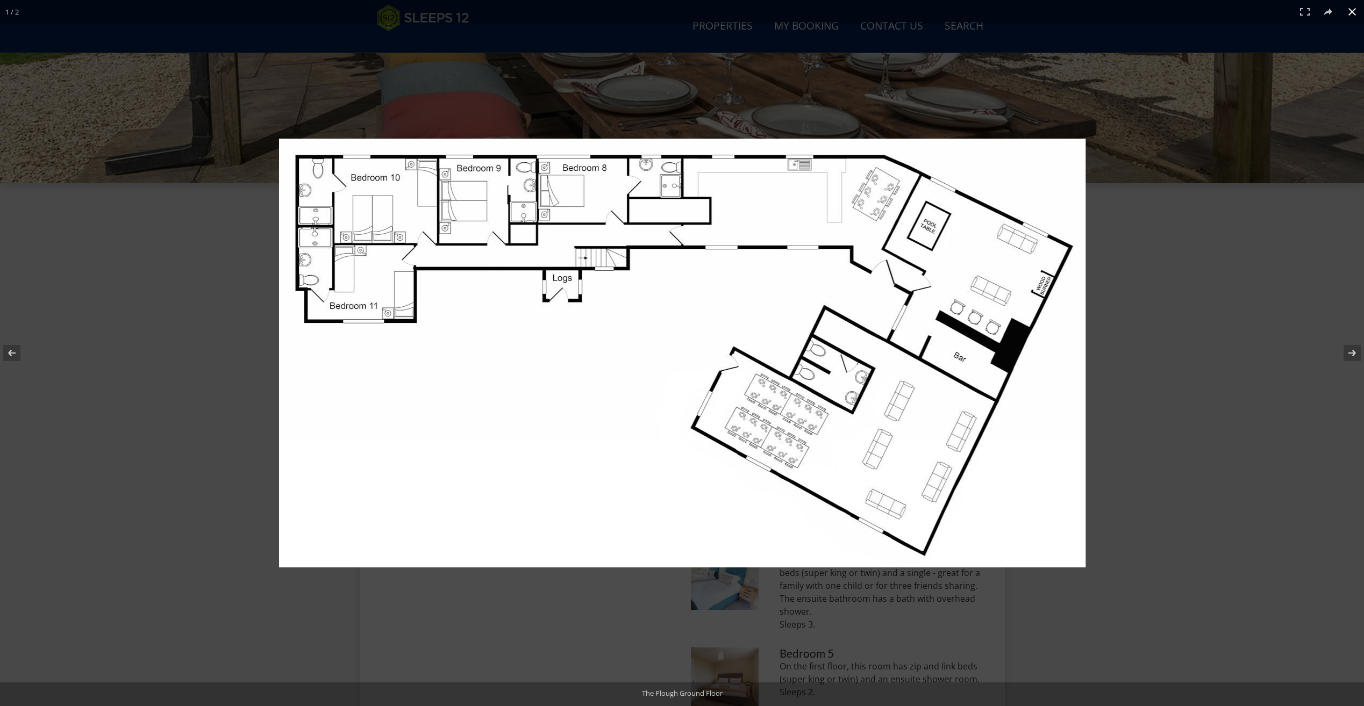
click at [1147, 251] on div at bounding box center [723, 369] width 888 height 460
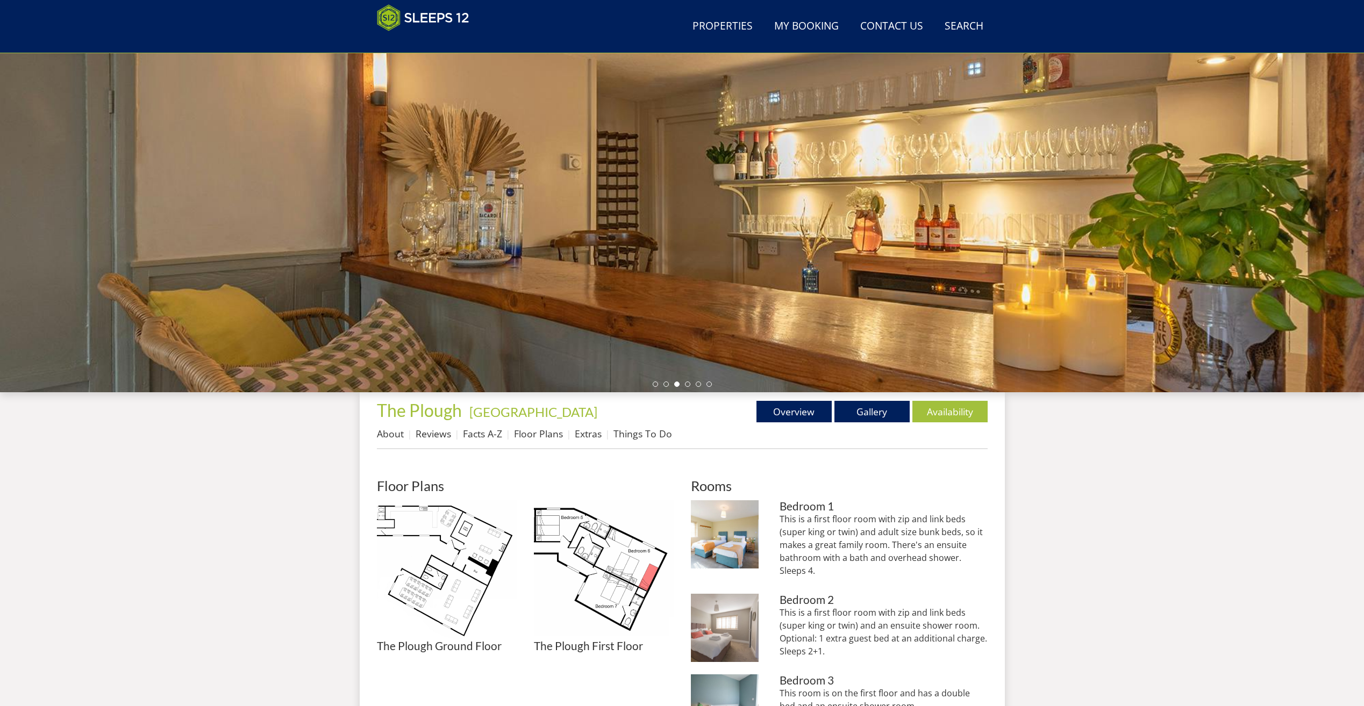
scroll to position [55, 0]
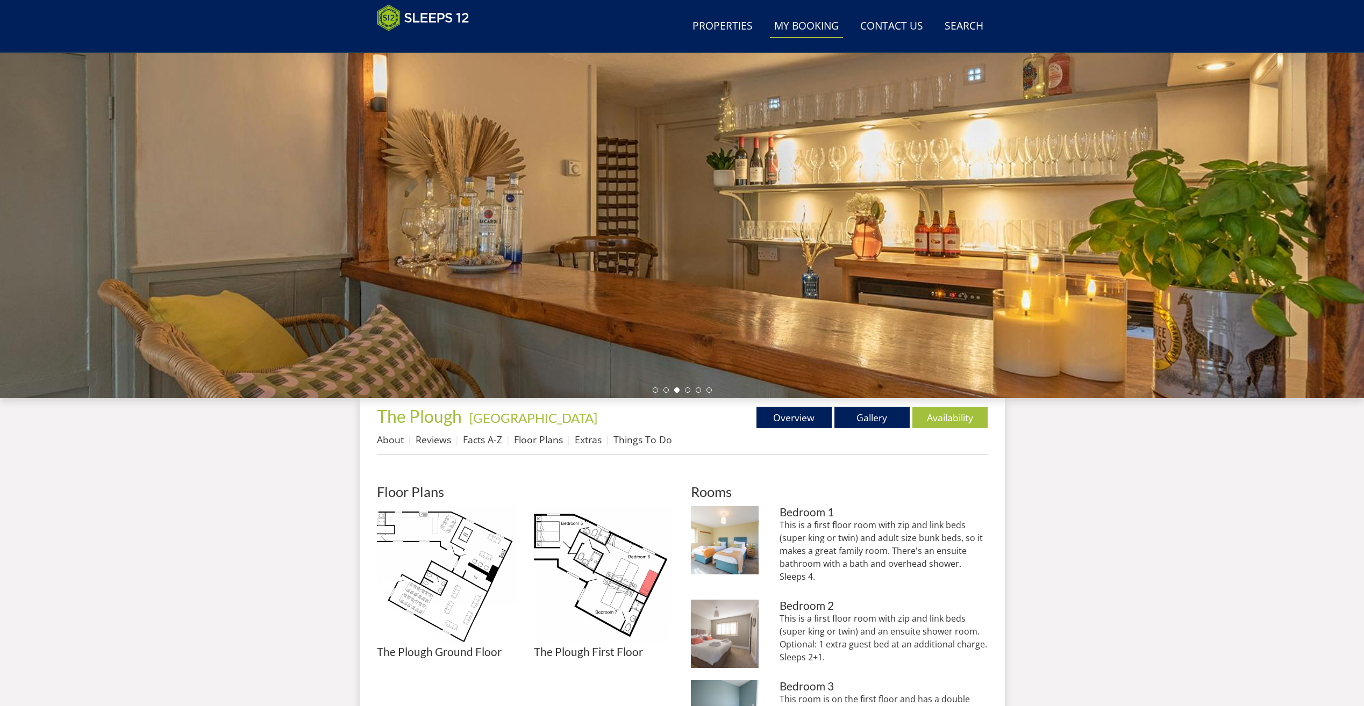
click at [803, 21] on link "My Booking" at bounding box center [806, 27] width 73 height 24
